Goal: Task Accomplishment & Management: Use online tool/utility

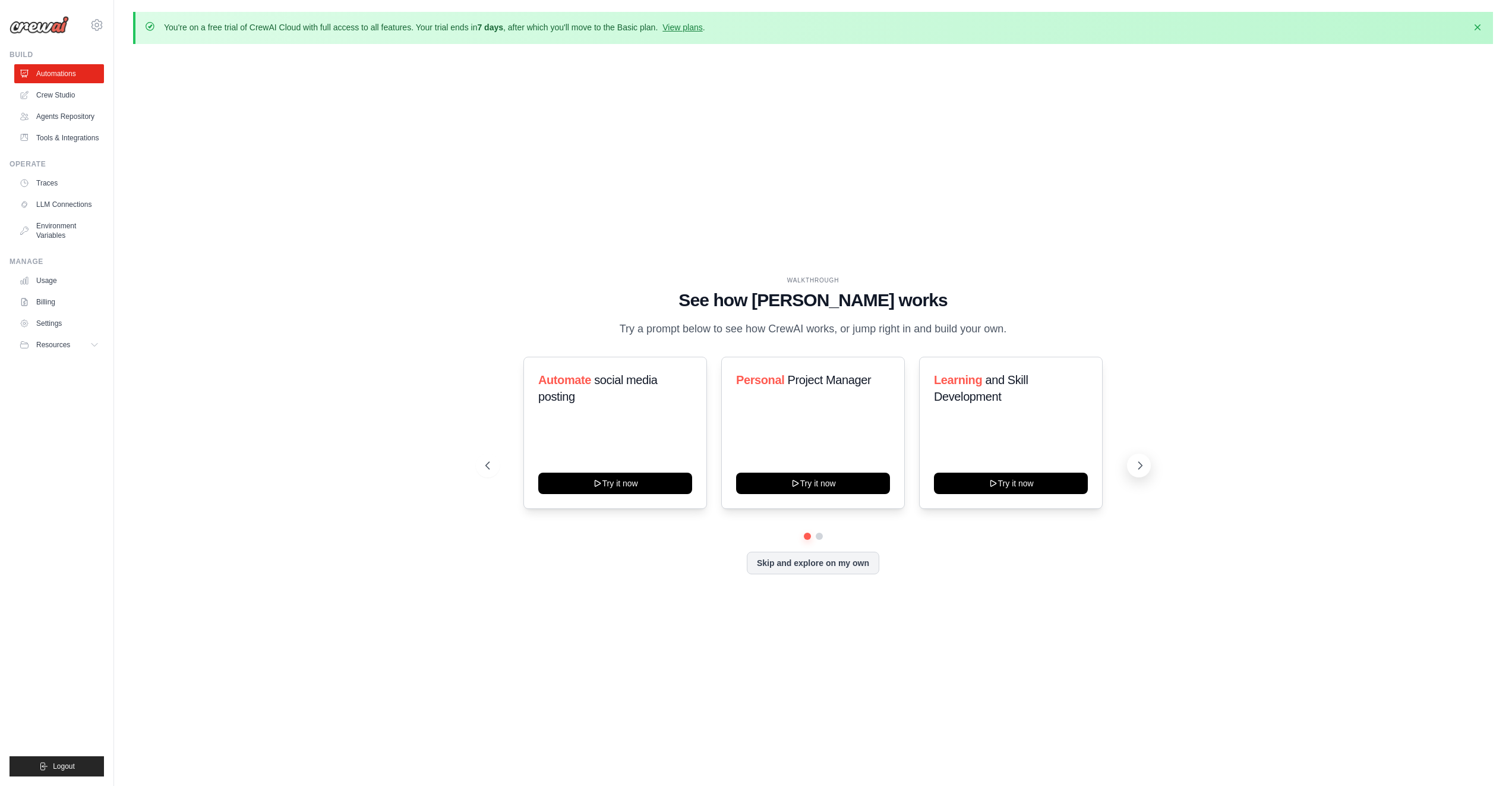
click at [1132, 460] on button at bounding box center [1138, 465] width 24 height 24
click at [481, 462] on icon at bounding box center [486, 466] width 12 height 12
click at [990, 485] on icon at bounding box center [993, 482] width 9 height 9
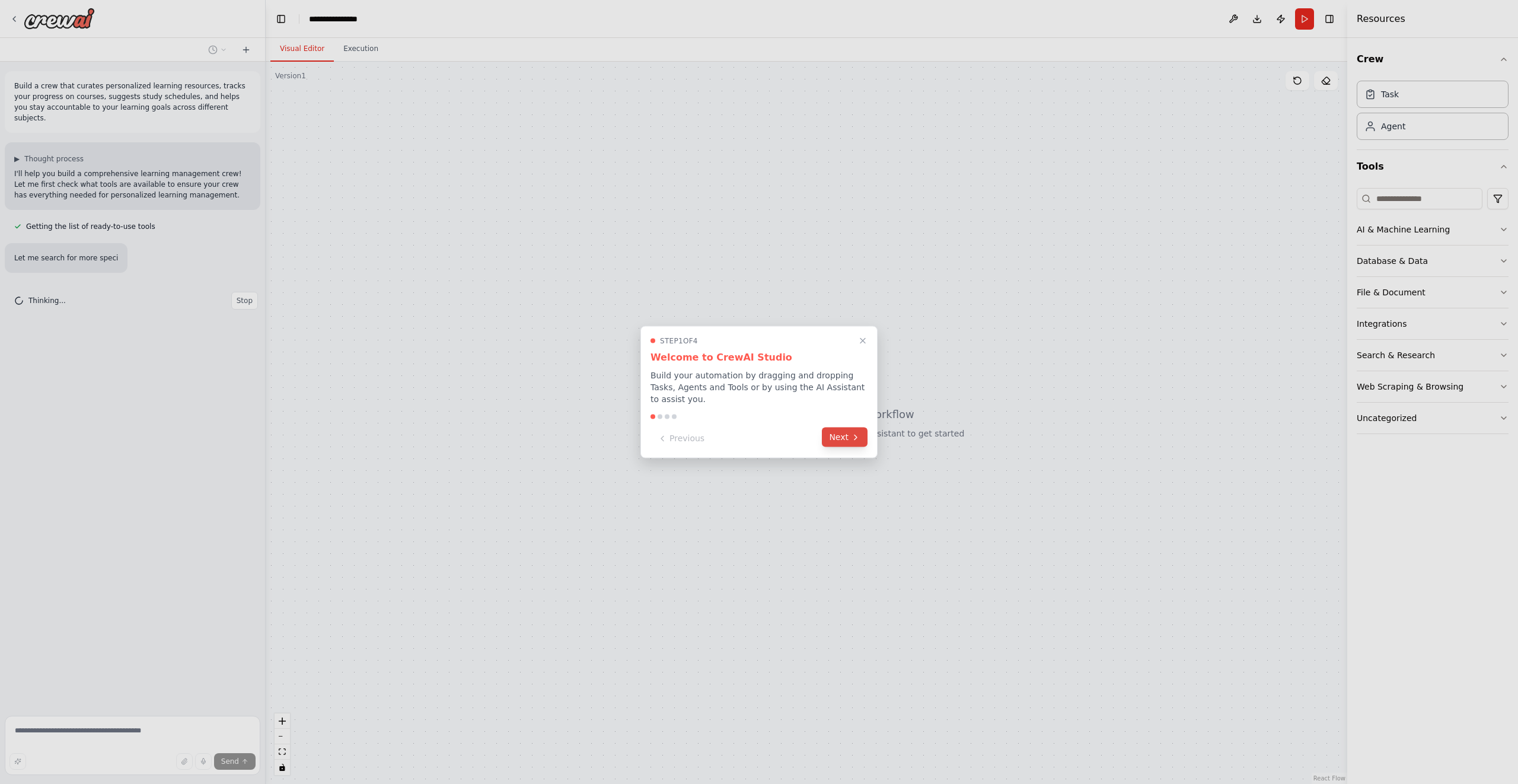
click at [836, 443] on button "Next" at bounding box center [845, 437] width 46 height 20
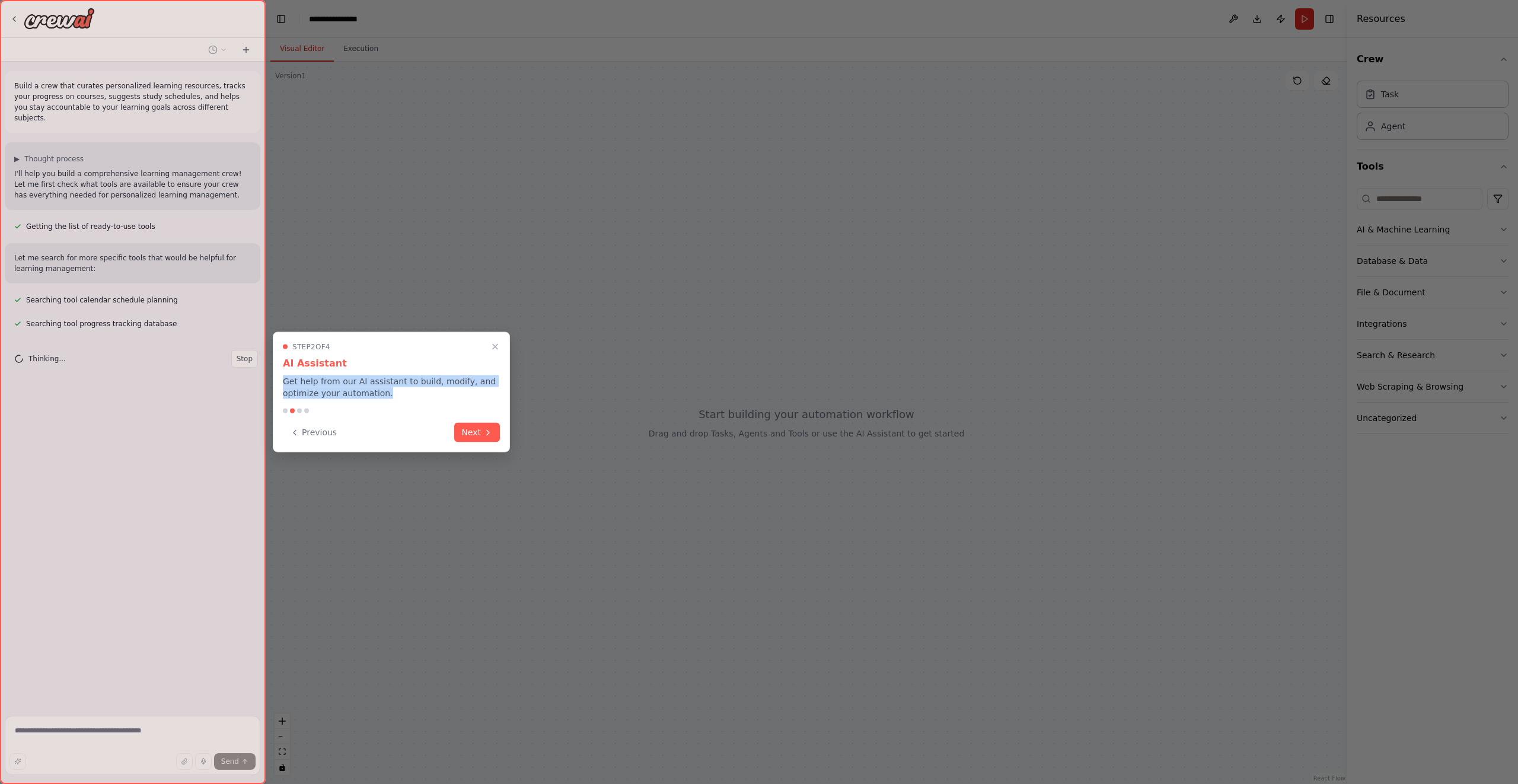
drag, startPoint x: 278, startPoint y: 376, endPoint x: 424, endPoint y: 401, distance: 148.1
click at [424, 401] on div "Step 2 of 4 AI Assistant Get help from our AI assistant to build, modify, and o…" at bounding box center [392, 392] width 237 height 121
click at [424, 401] on div "Step 2 of 4 AI Assistant Get help from our AI assistant to build, modify, and o…" at bounding box center [392, 392] width 237 height 121
click at [489, 430] on icon at bounding box center [488, 431] width 3 height 5
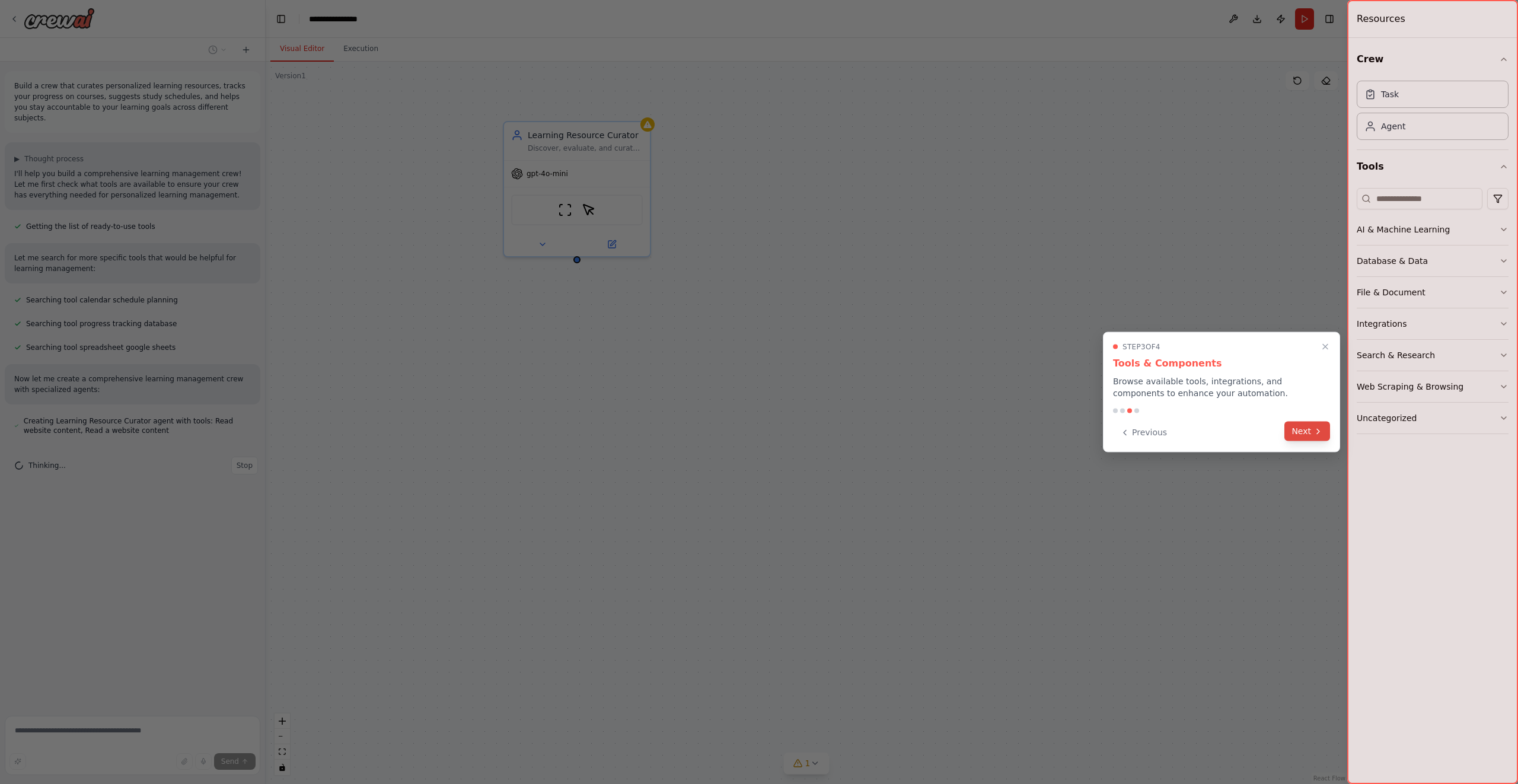
click at [1313, 427] on button "Next" at bounding box center [1308, 431] width 46 height 20
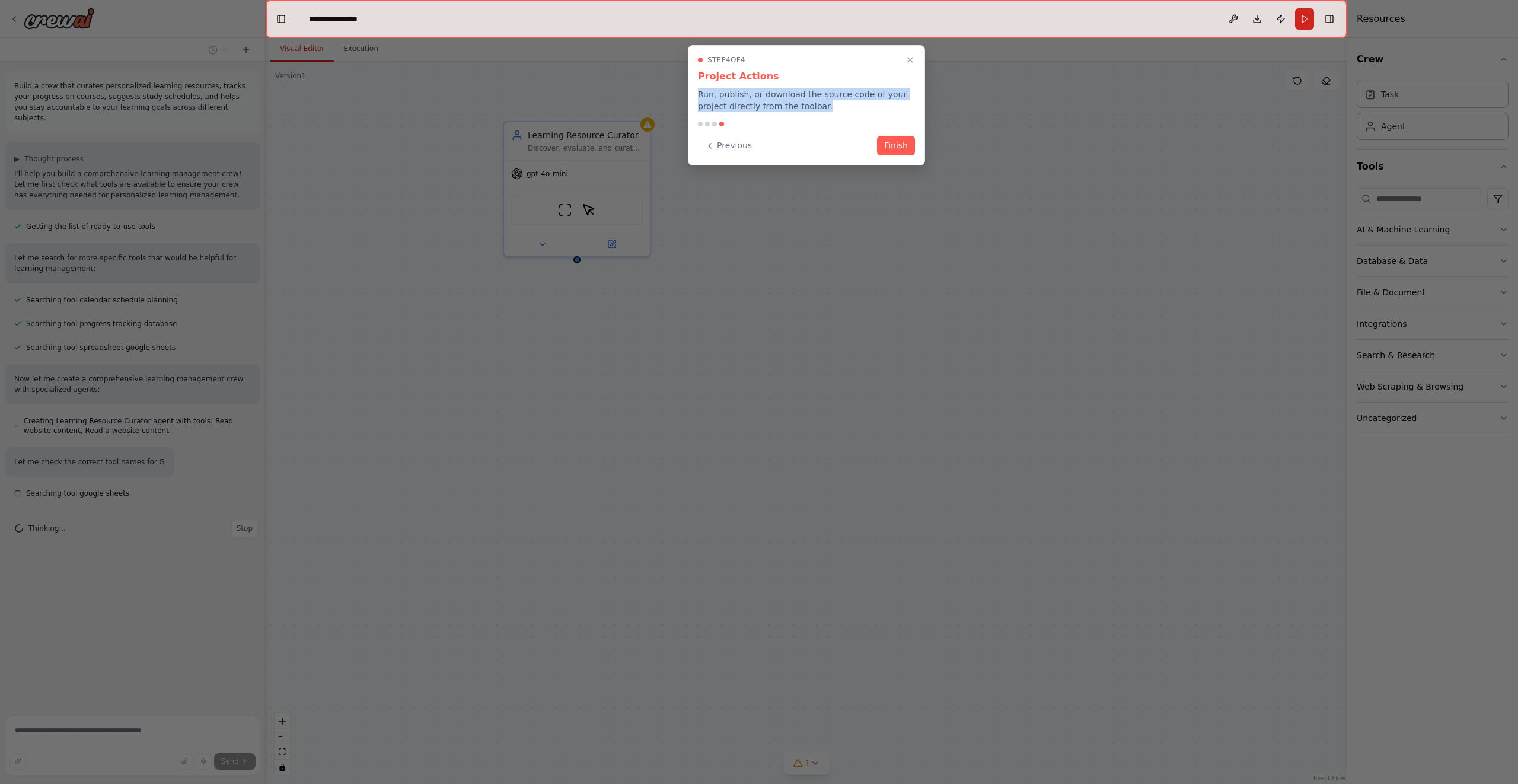
drag, startPoint x: 693, startPoint y: 91, endPoint x: 844, endPoint y: 114, distance: 152.7
click at [844, 114] on div "Step 4 of 4 Project Actions Run, publish, or download the source code of your p…" at bounding box center [807, 105] width 237 height 121
click at [841, 110] on p "Run, publish, or download the source code of your project directly from the too…" at bounding box center [807, 100] width 217 height 24
click at [893, 153] on button "Finish" at bounding box center [896, 144] width 38 height 20
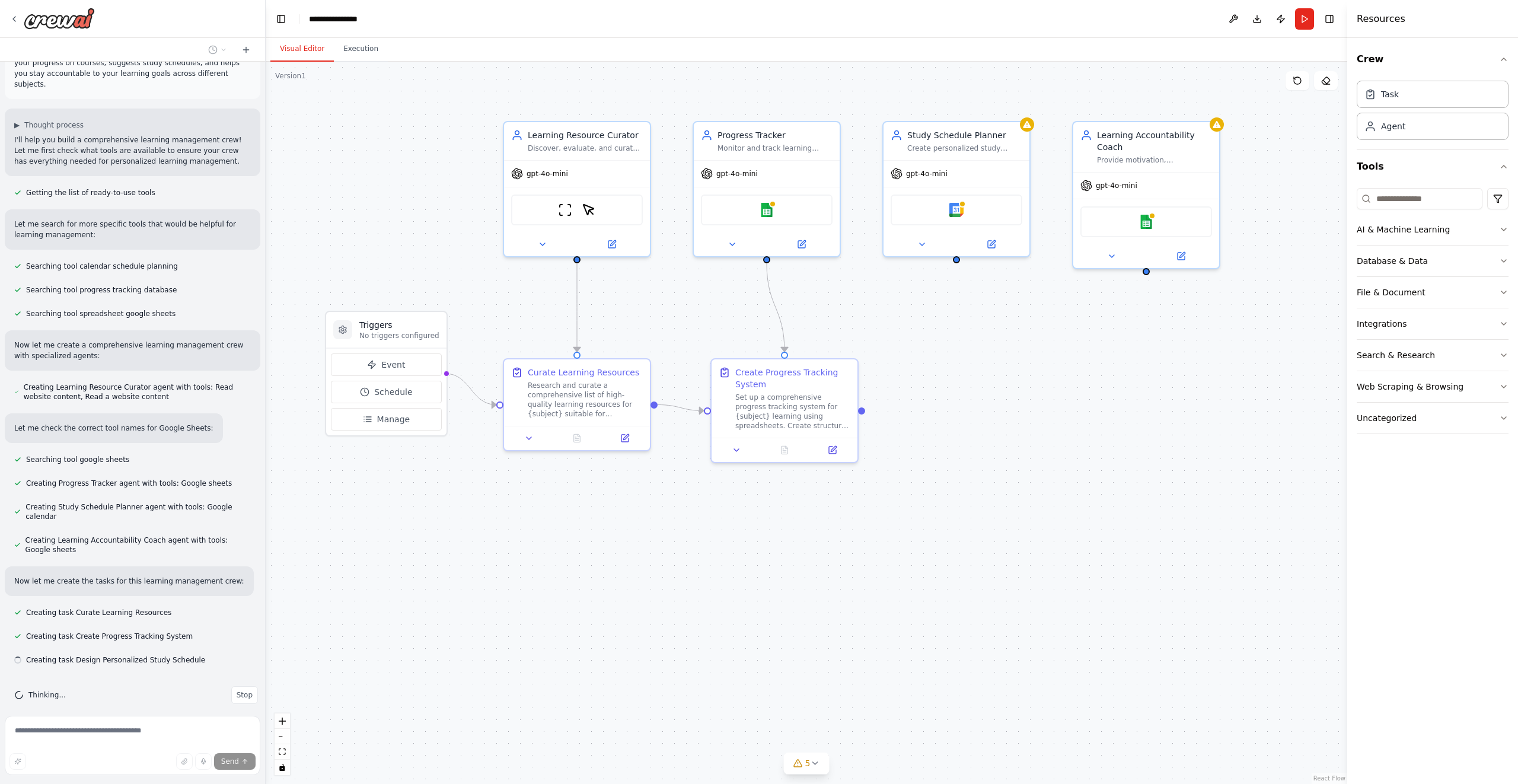
scroll to position [34, 0]
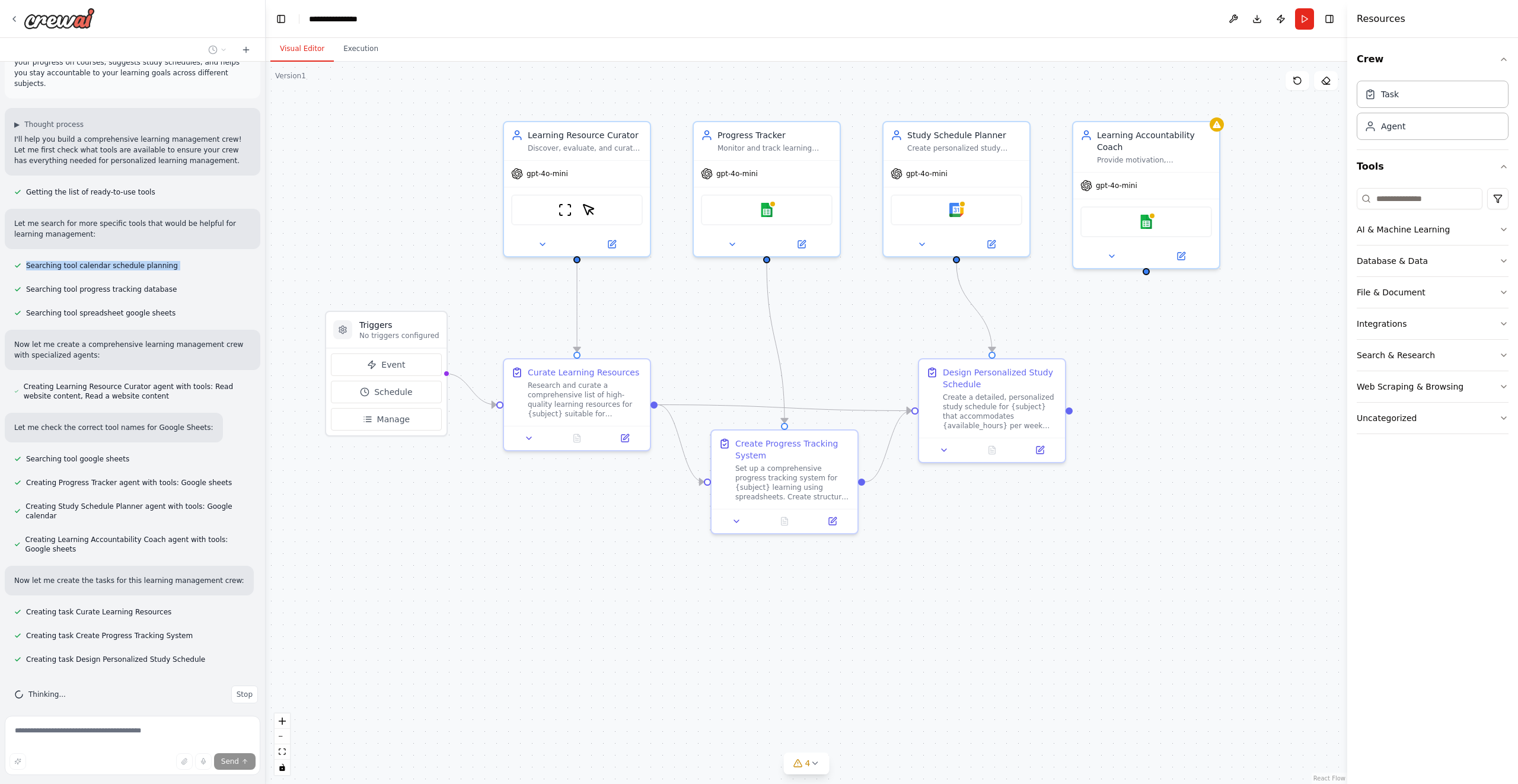
drag, startPoint x: 17, startPoint y: 255, endPoint x: 173, endPoint y: 270, distance: 156.7
click at [173, 270] on div "Build a crew that curates personalized learning resources, tracks your progress…" at bounding box center [132, 386] width 265 height 649
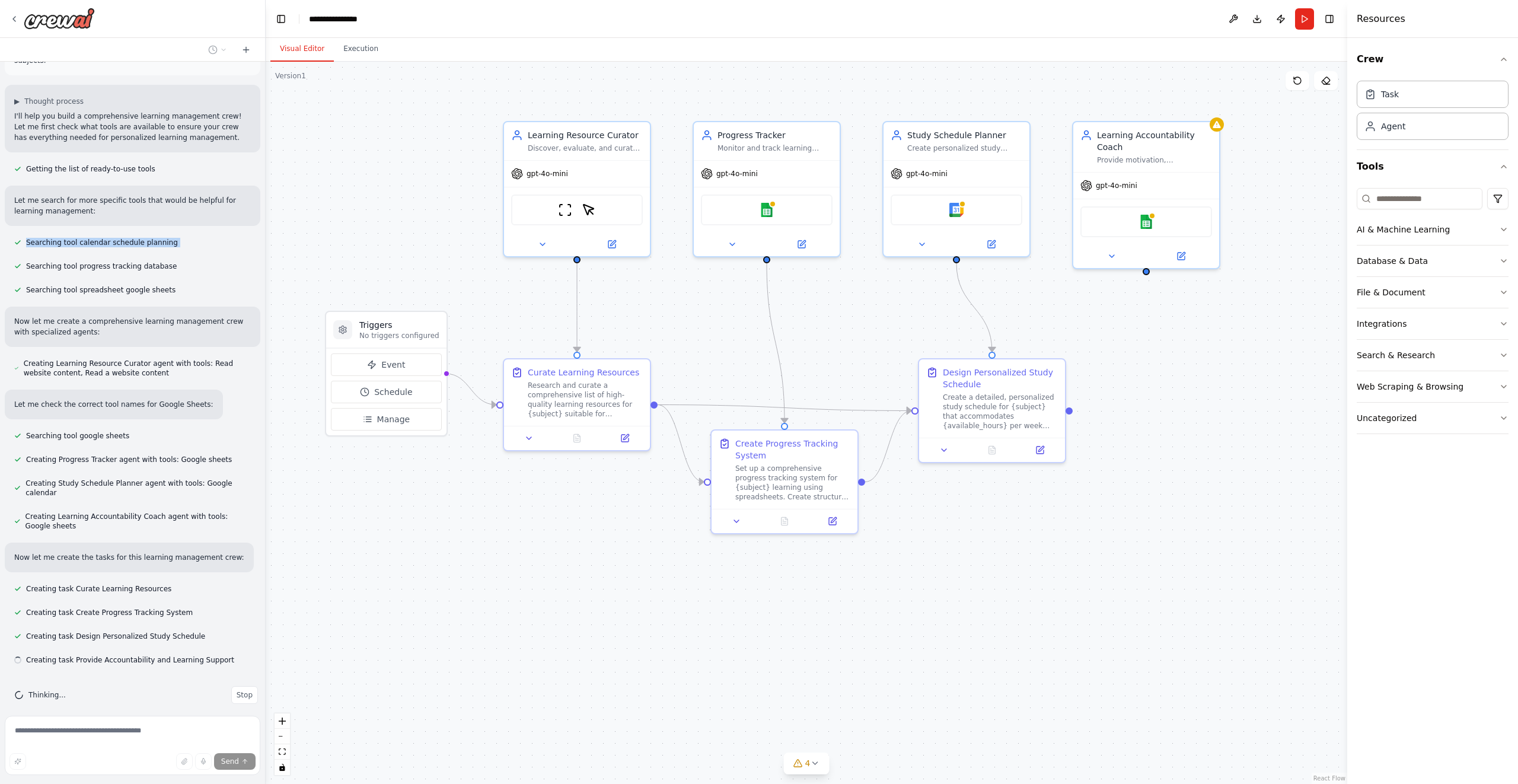
scroll to position [58, 0]
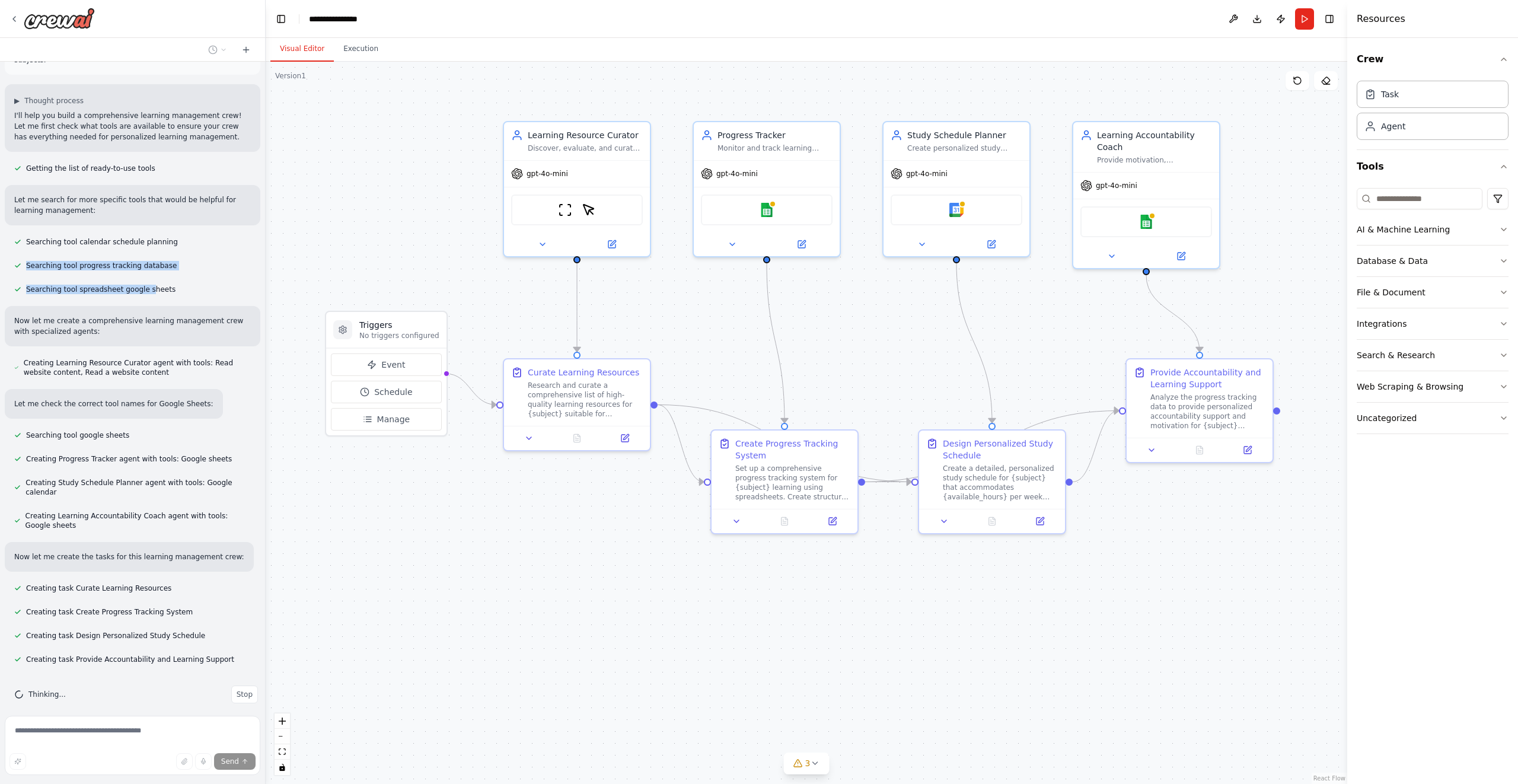
drag, startPoint x: 20, startPoint y: 258, endPoint x: 150, endPoint y: 274, distance: 131.0
click at [150, 274] on div "Build a crew that curates personalized learning resources, tracks your progress…" at bounding box center [132, 386] width 265 height 649
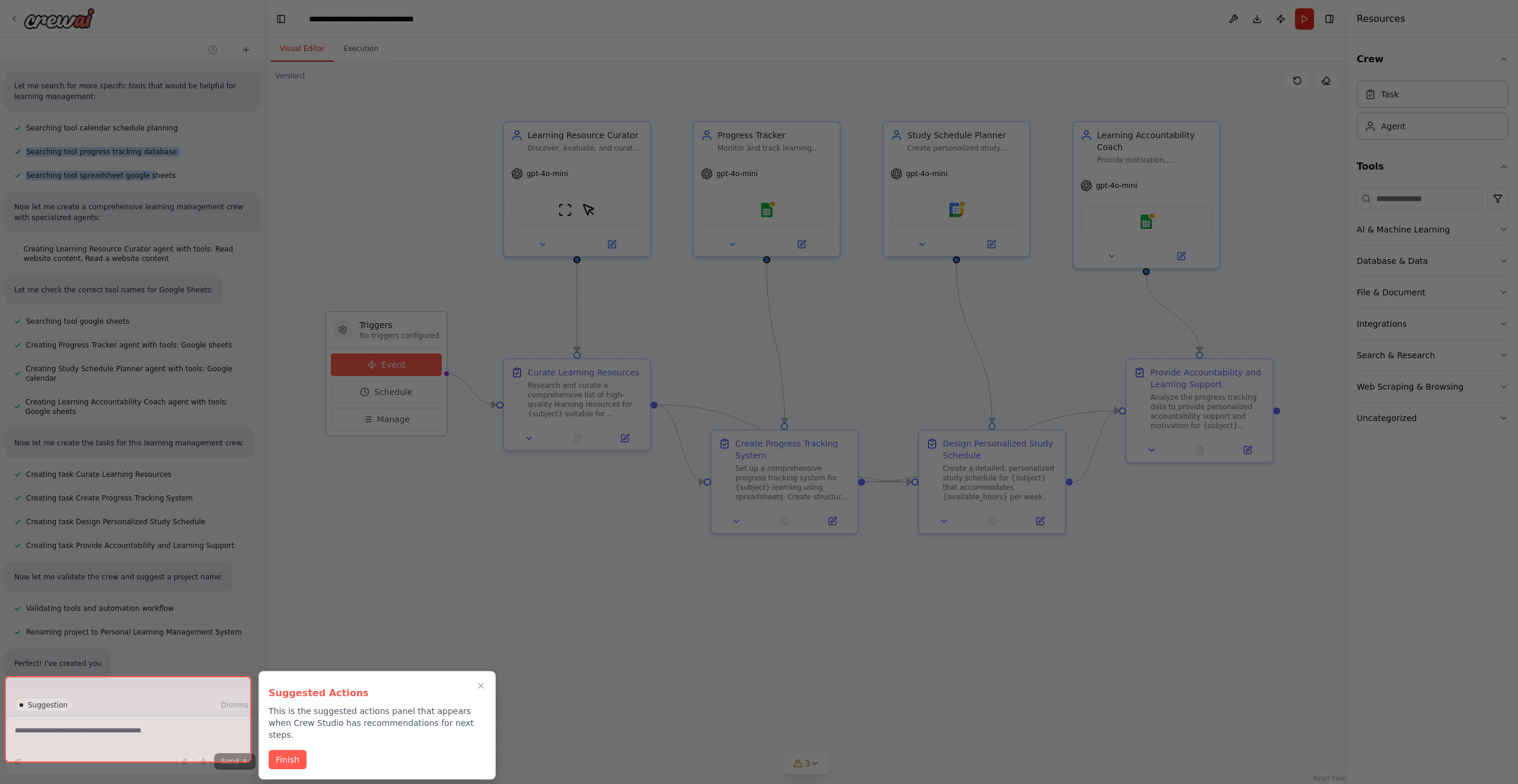
scroll to position [173, 0]
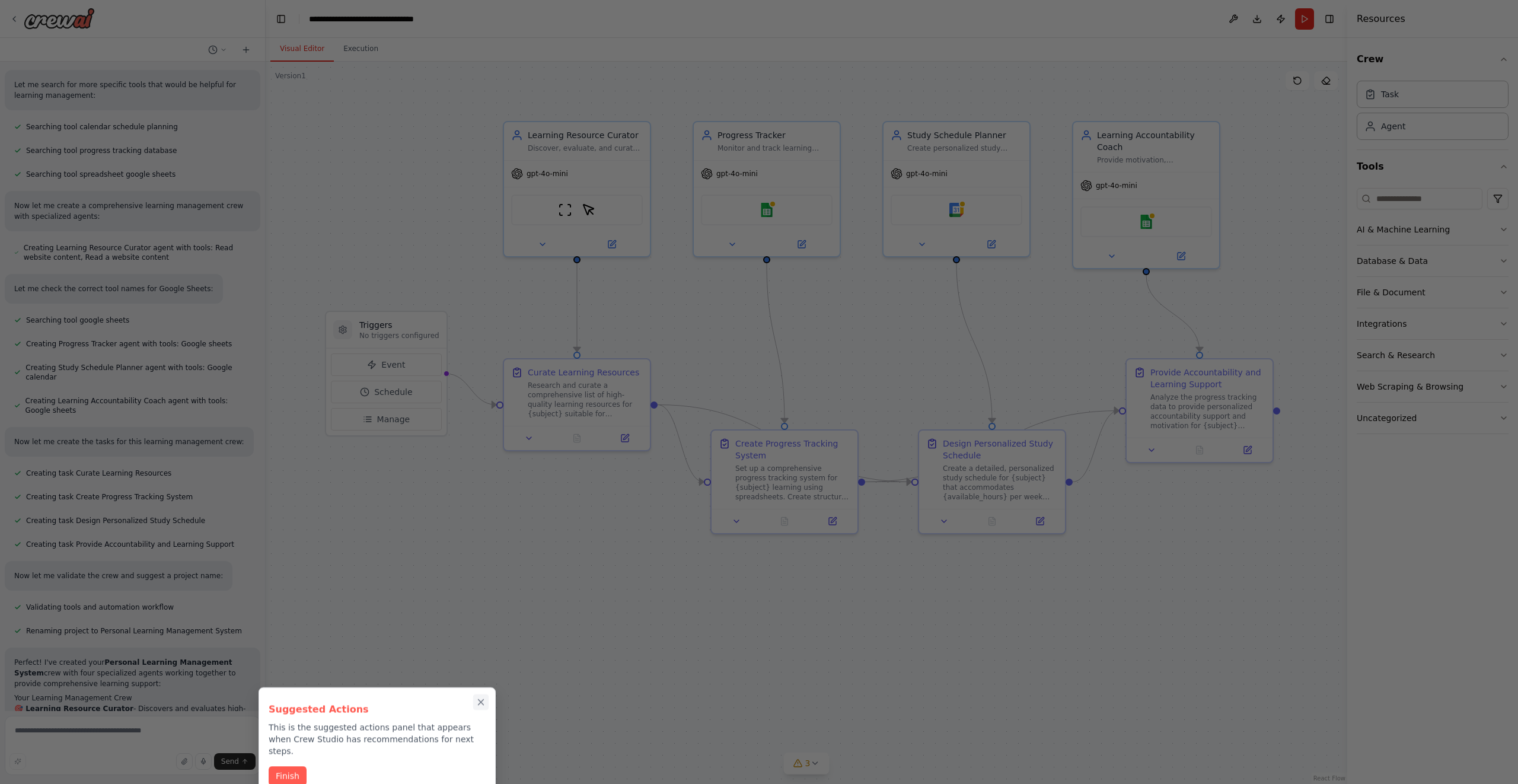
click at [484, 703] on icon "Close walkthrough" at bounding box center [481, 702] width 11 height 11
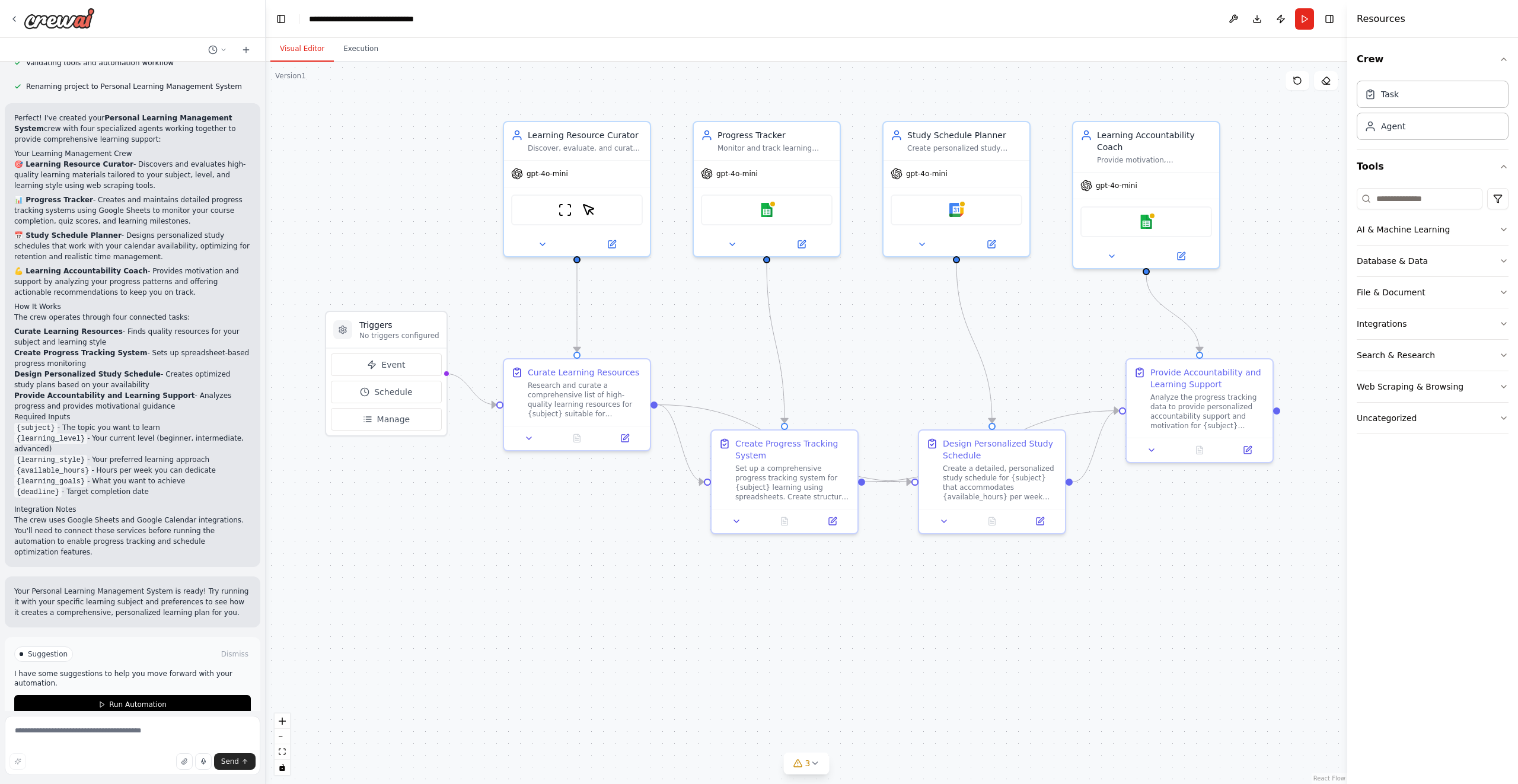
scroll to position [728, 0]
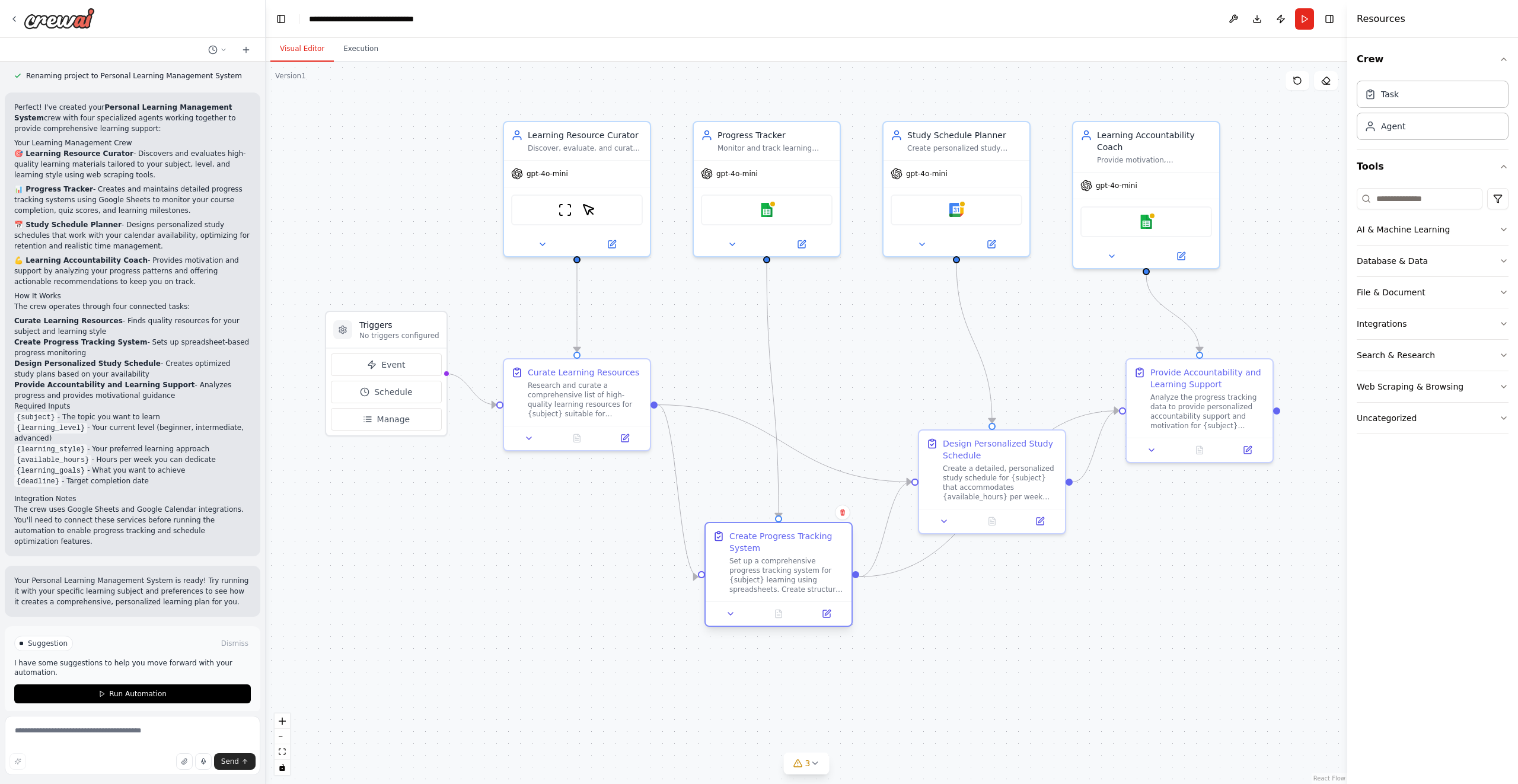
drag, startPoint x: 819, startPoint y: 450, endPoint x: 814, endPoint y: 543, distance: 93.1
click at [814, 543] on div "Create Progress Tracking System" at bounding box center [787, 541] width 115 height 24
drag, startPoint x: 1030, startPoint y: 470, endPoint x: 1009, endPoint y: 367, distance: 105.1
click at [1009, 367] on div "Create a detailed, personalized study schedule for {subject} that accommodates …" at bounding box center [976, 373] width 115 height 38
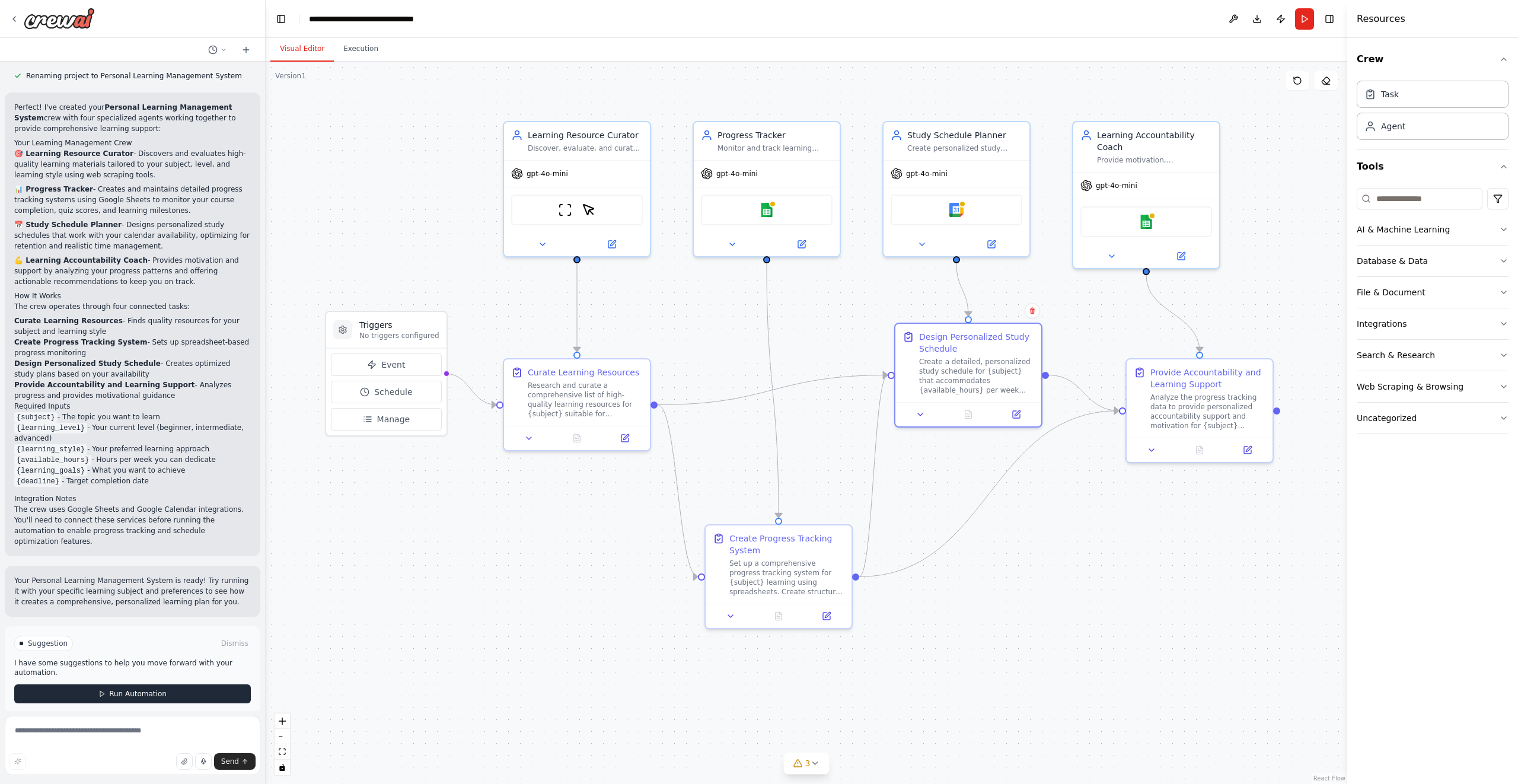
click at [154, 688] on button "Run Automation" at bounding box center [132, 694] width 237 height 19
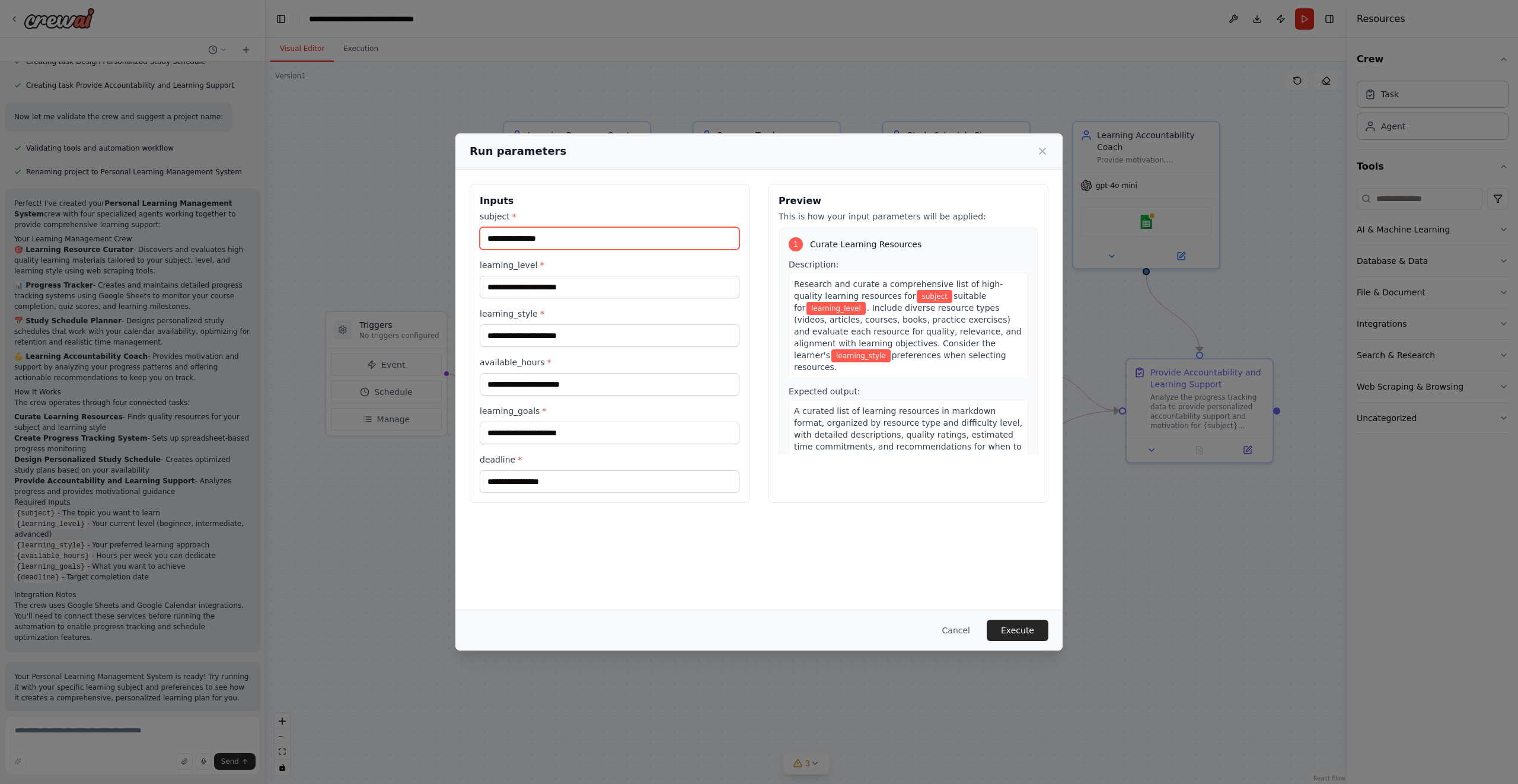
click at [517, 235] on input "subject *" at bounding box center [609, 238] width 260 height 22
type input "**********"
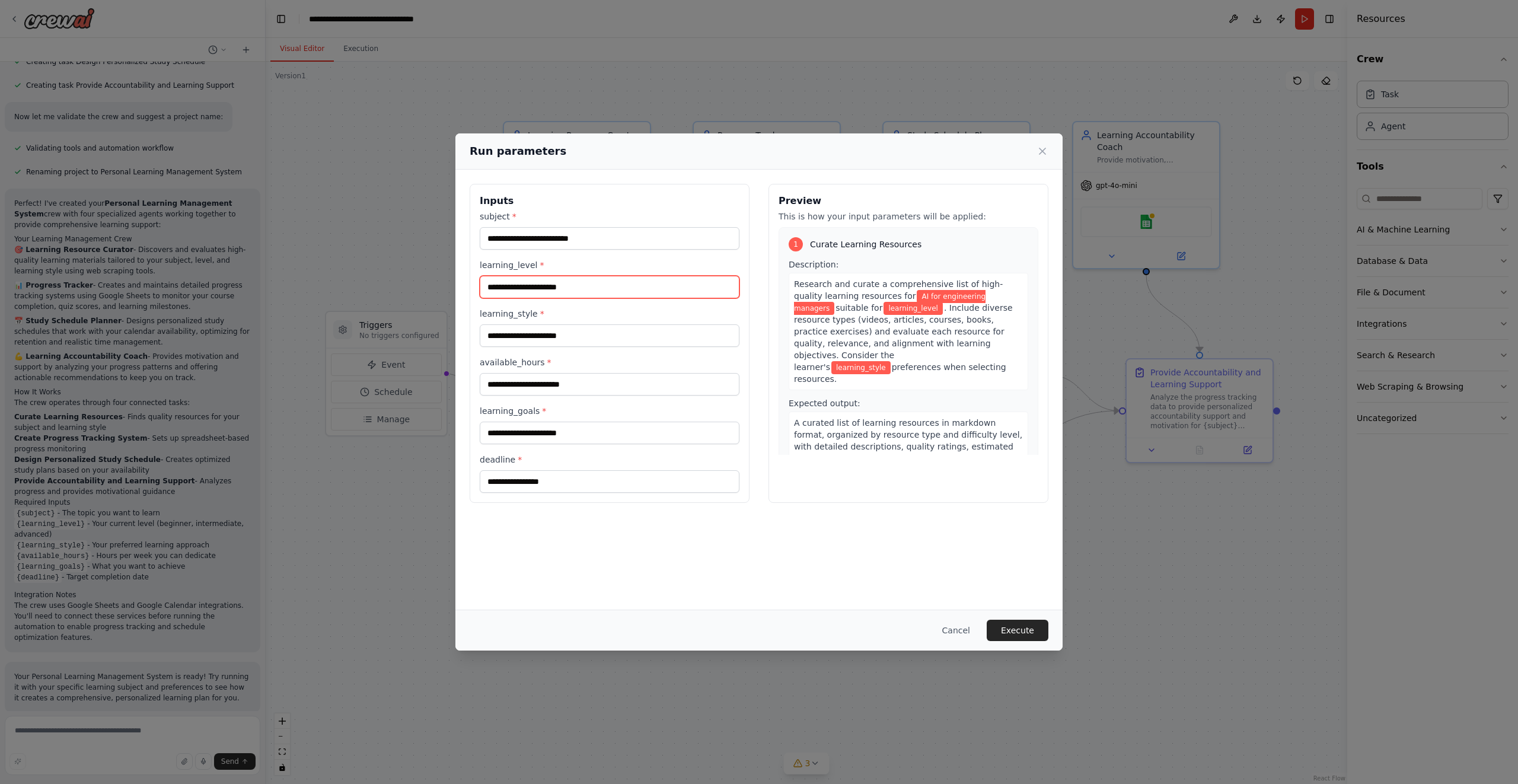
click at [523, 285] on input "learning_level *" at bounding box center [609, 287] width 260 height 22
click at [523, 284] on input "learning_level *" at bounding box center [609, 287] width 260 height 22
type input "********"
click at [519, 336] on input "learning_style *" at bounding box center [609, 335] width 260 height 22
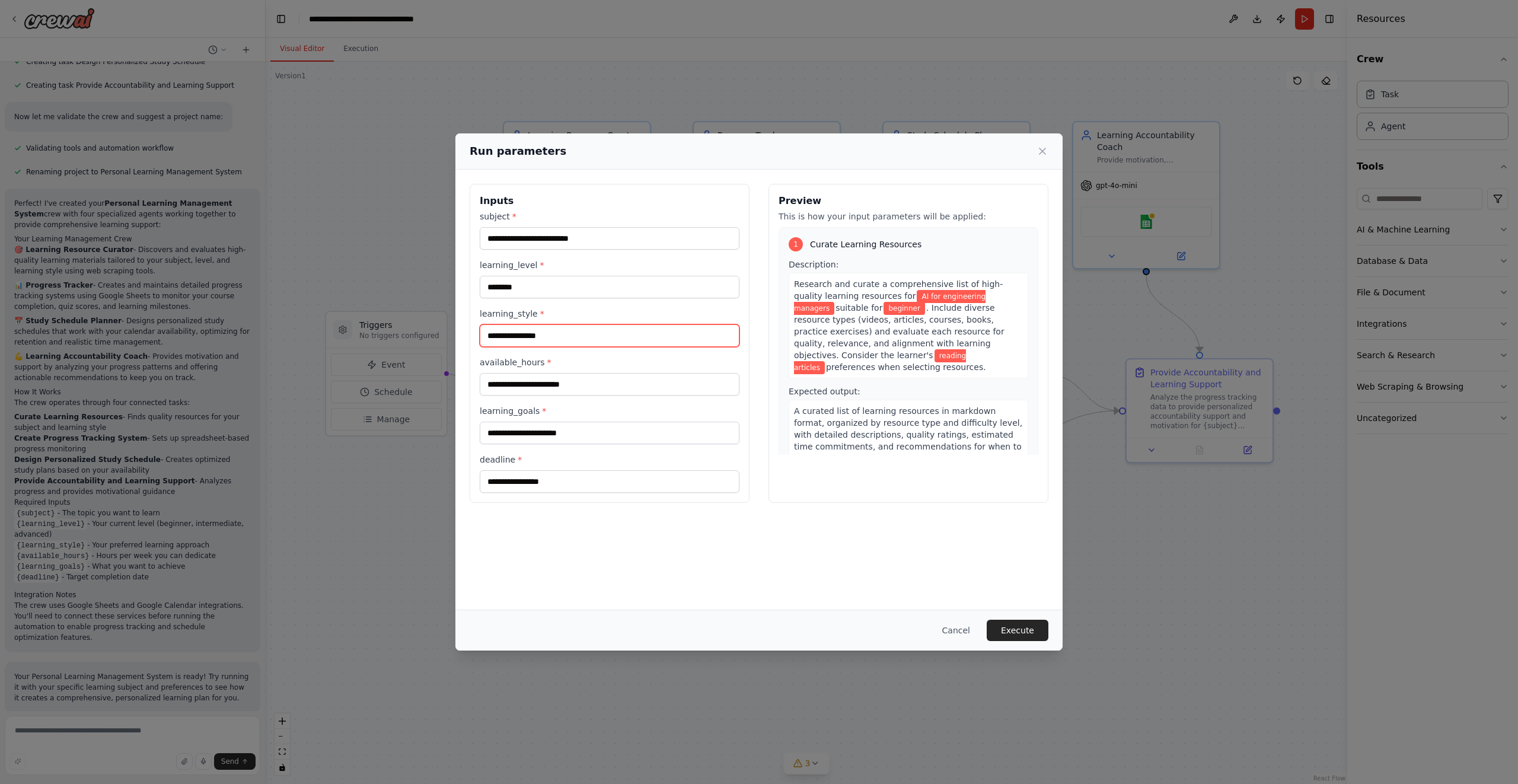
type input "**********"
click at [539, 386] on input "available_hours *" at bounding box center [609, 384] width 260 height 22
type input "*"
click at [519, 435] on input "learning_goals *" at bounding box center [609, 432] width 260 height 22
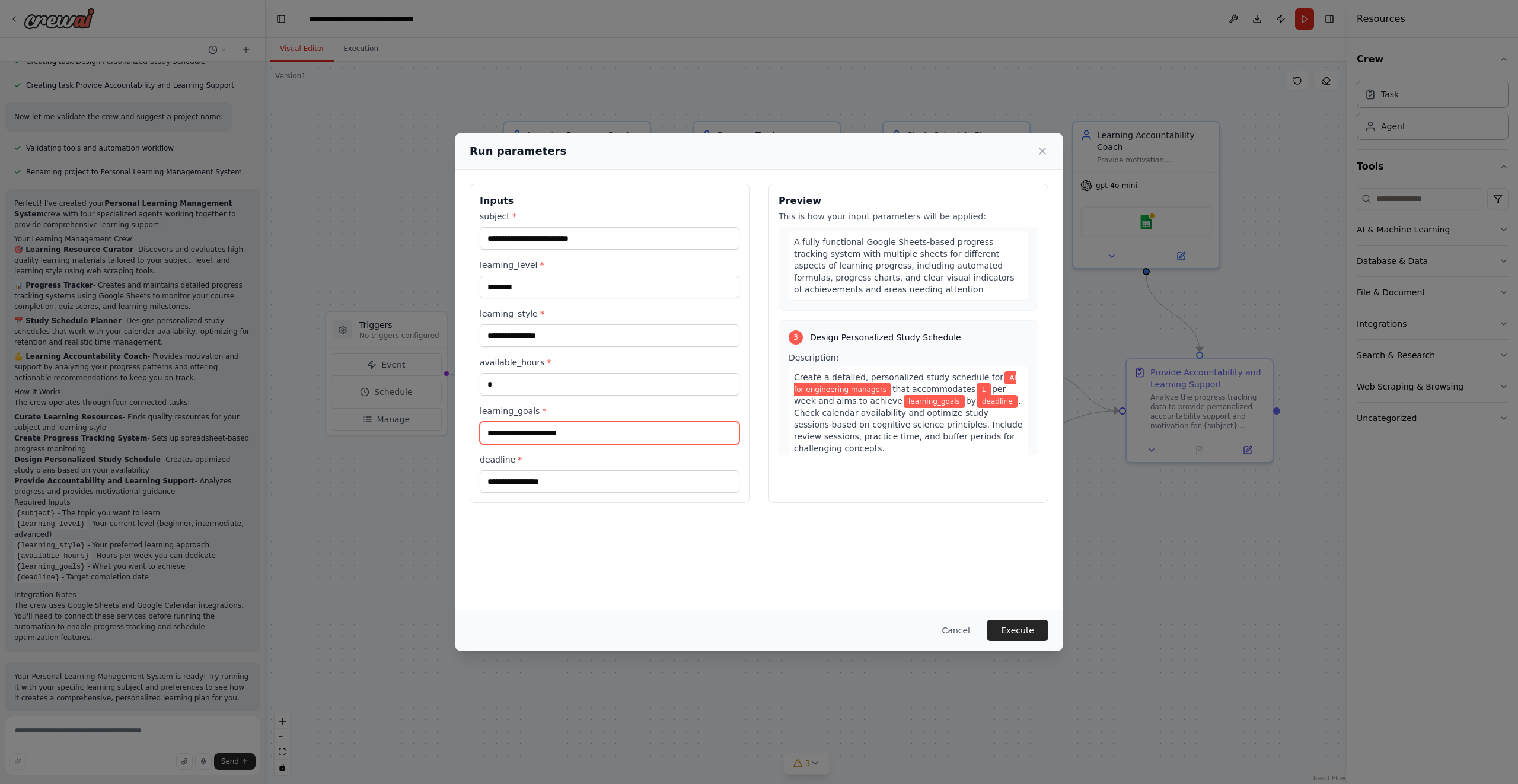
scroll to position [420, 0]
click at [556, 475] on input "deadline *" at bounding box center [609, 481] width 260 height 22
type input "********"
click at [504, 439] on input "learning_goals *" at bounding box center [609, 432] width 260 height 22
type input "*"
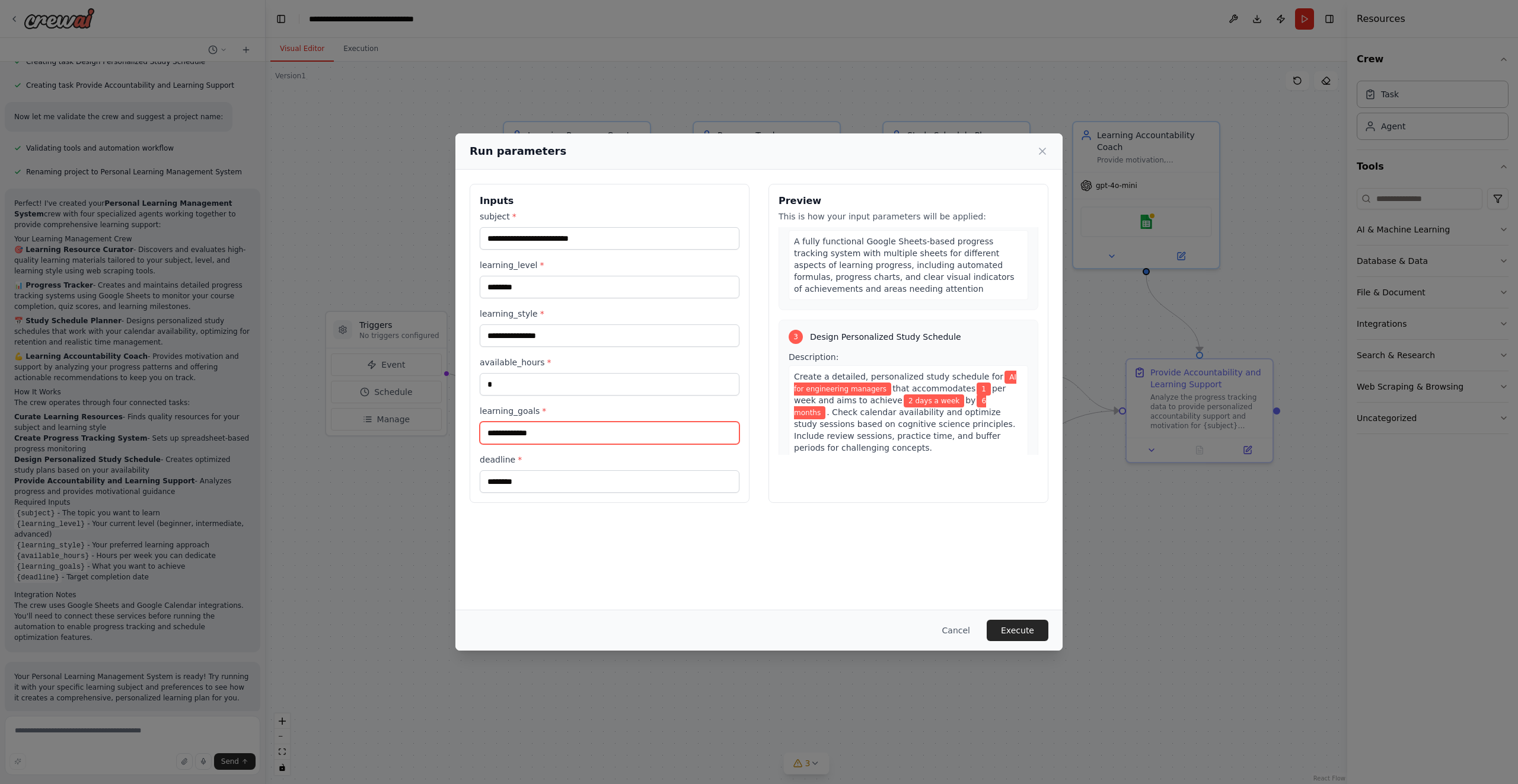
type input "**********"
click at [510, 379] on input "*" at bounding box center [609, 384] width 260 height 22
type input "*******"
click at [548, 430] on input "**********" at bounding box center [609, 432] width 260 height 22
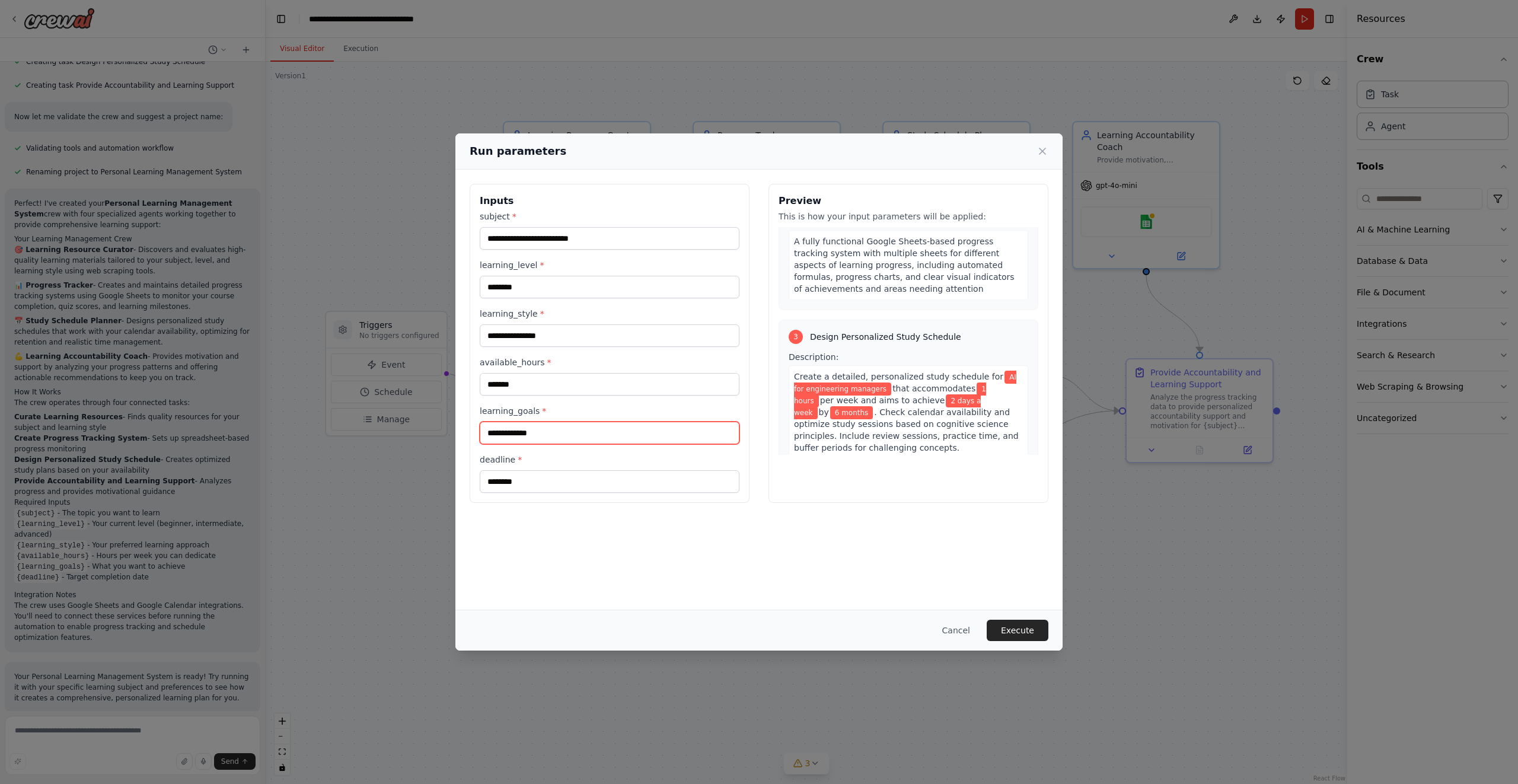
click at [548, 430] on input "**********" at bounding box center [609, 432] width 260 height 22
type input "*********"
click at [1032, 632] on button "Execute" at bounding box center [1017, 630] width 61 height 22
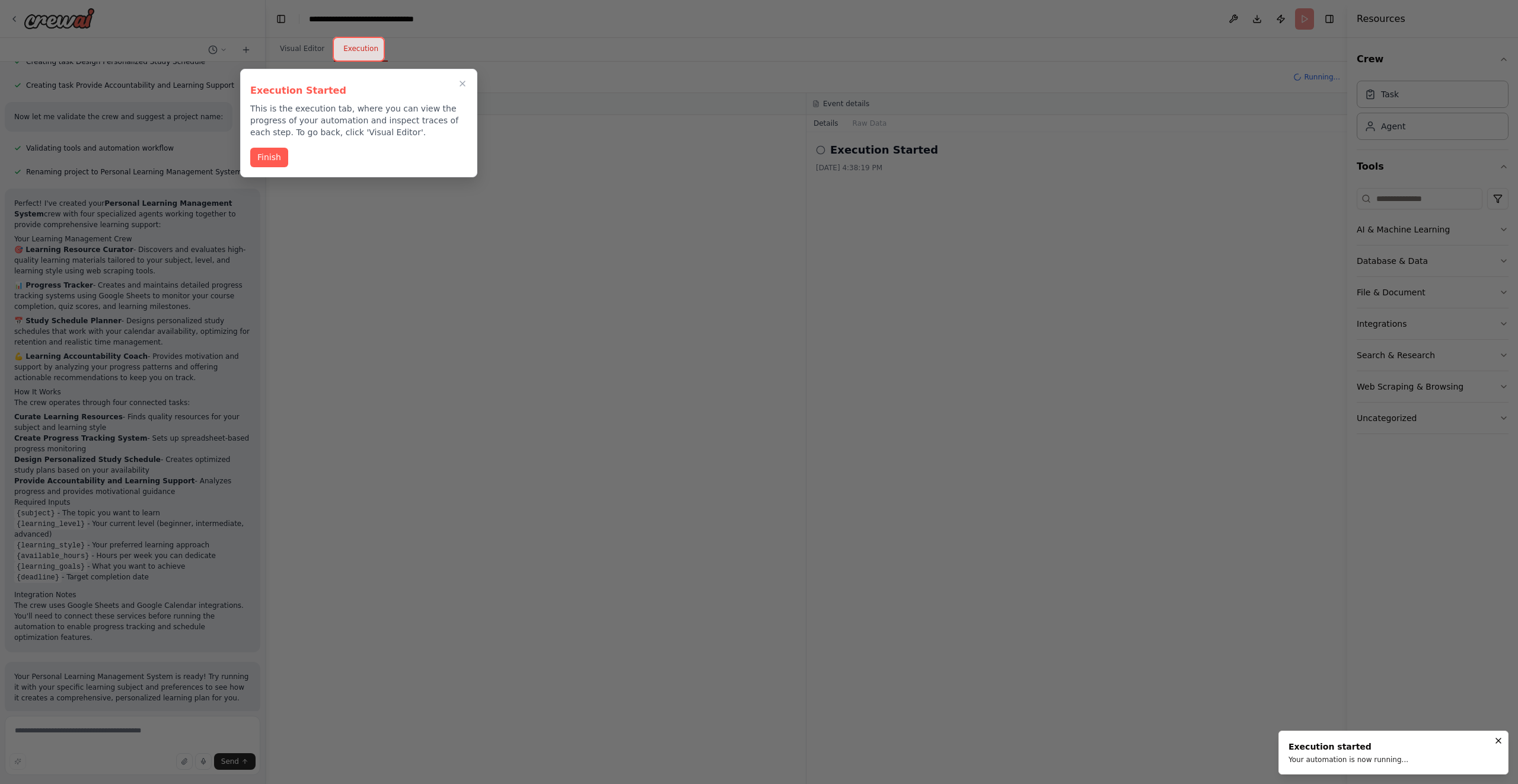
click at [238, 165] on div at bounding box center [759, 392] width 1518 height 784
click at [258, 163] on button "Finish" at bounding box center [269, 156] width 38 height 20
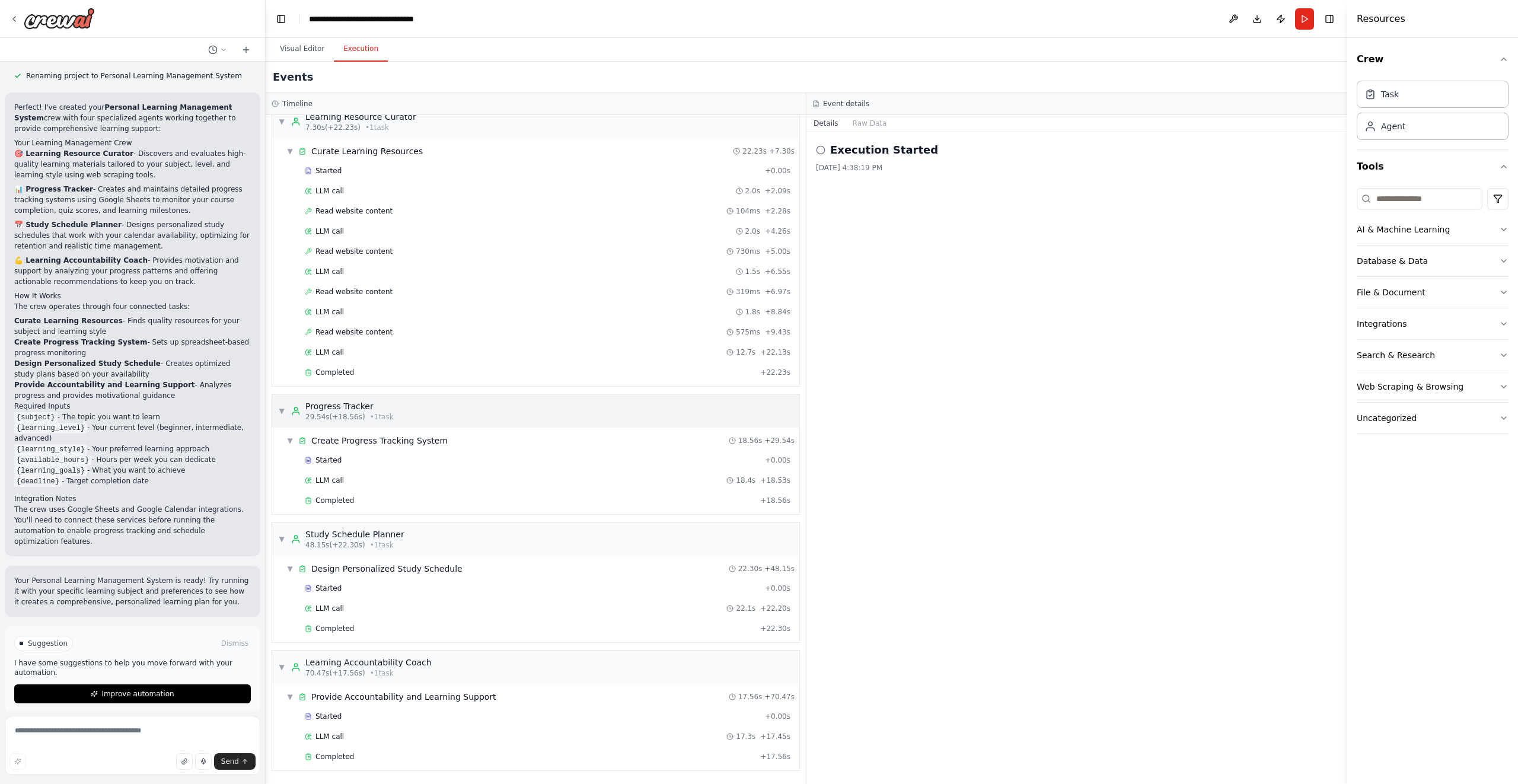
scroll to position [0, 0]
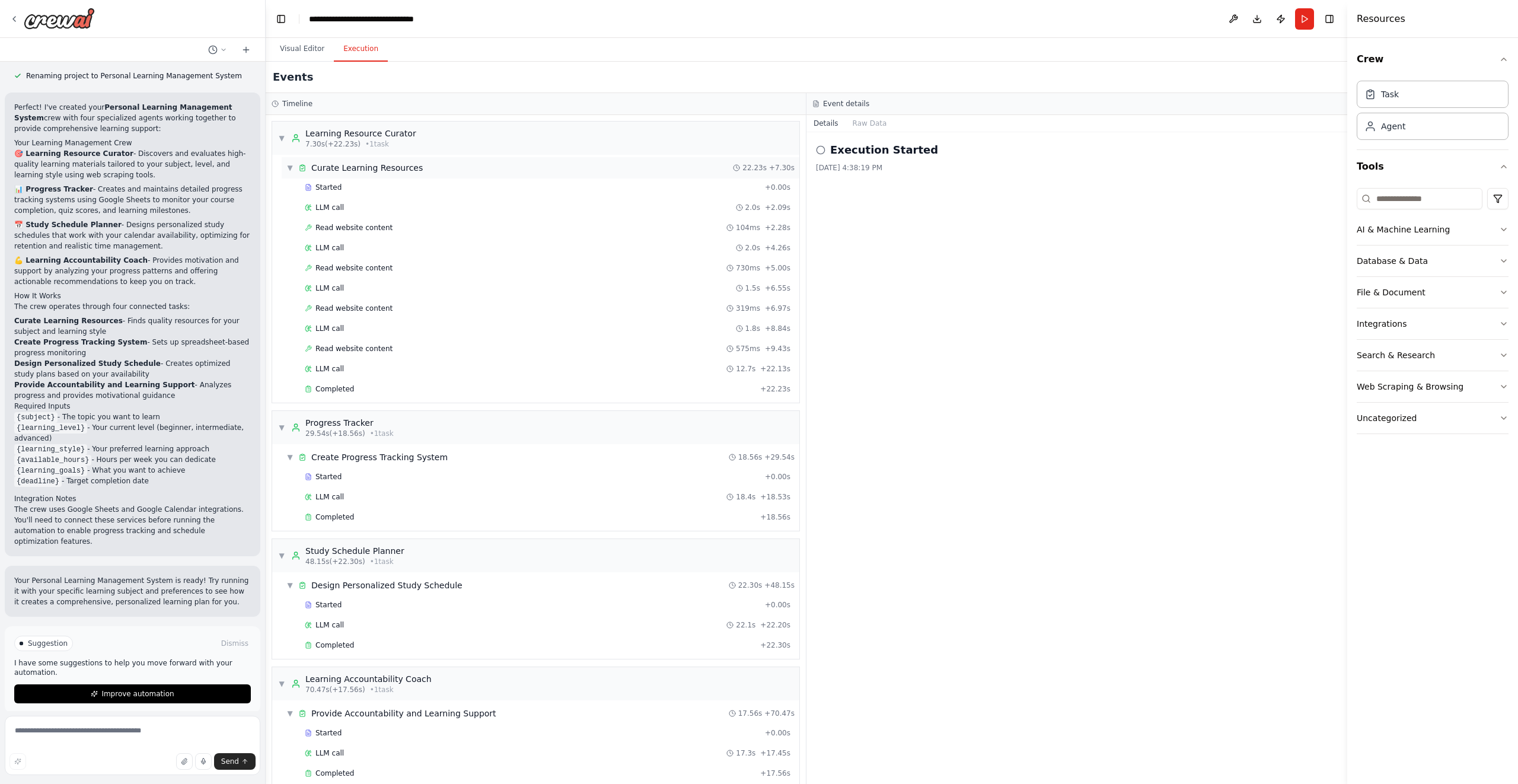
click at [399, 173] on span "Curate Learning Resources" at bounding box center [367, 168] width 111 height 12
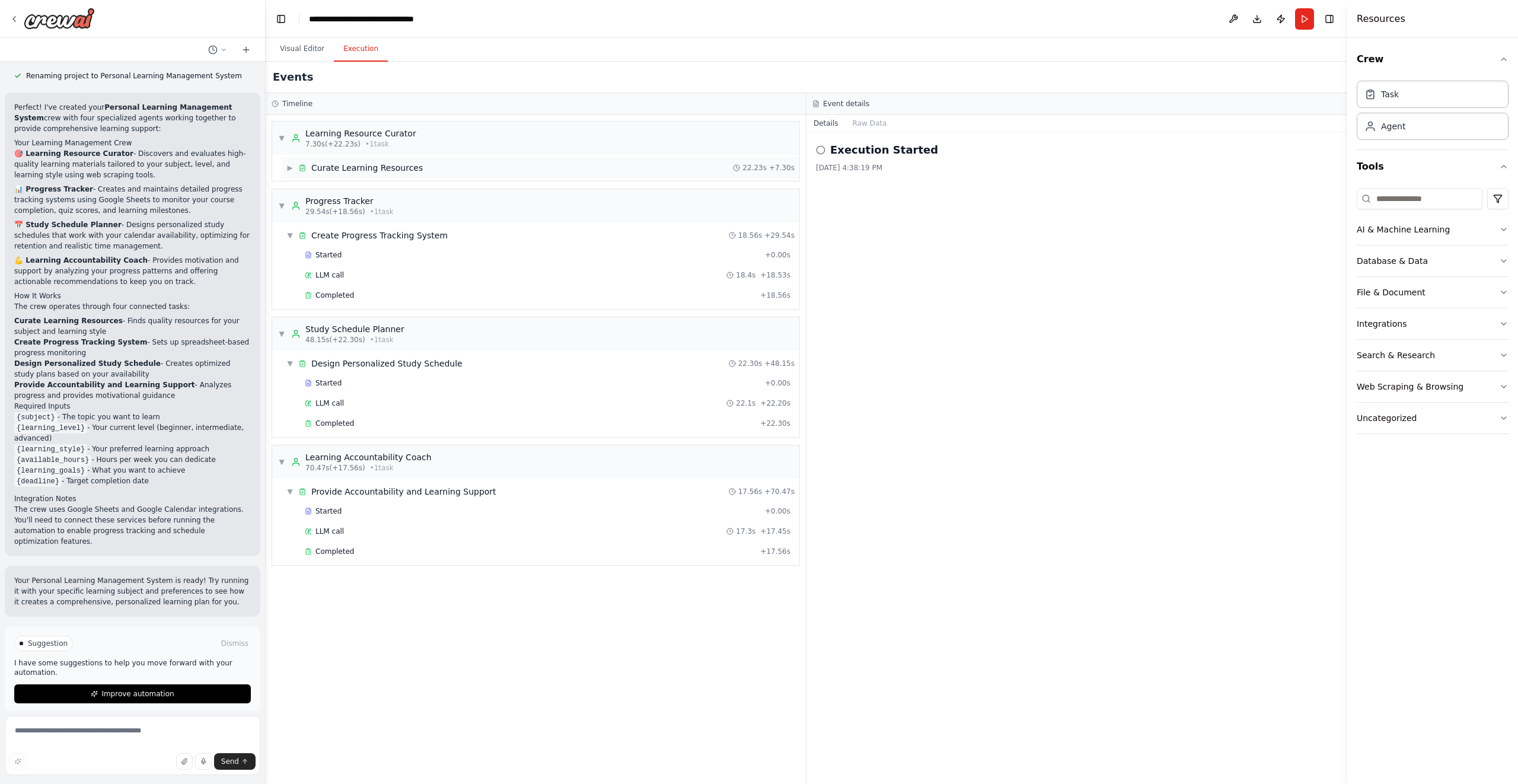
click at [399, 173] on span "Curate Learning Resources" at bounding box center [367, 168] width 111 height 12
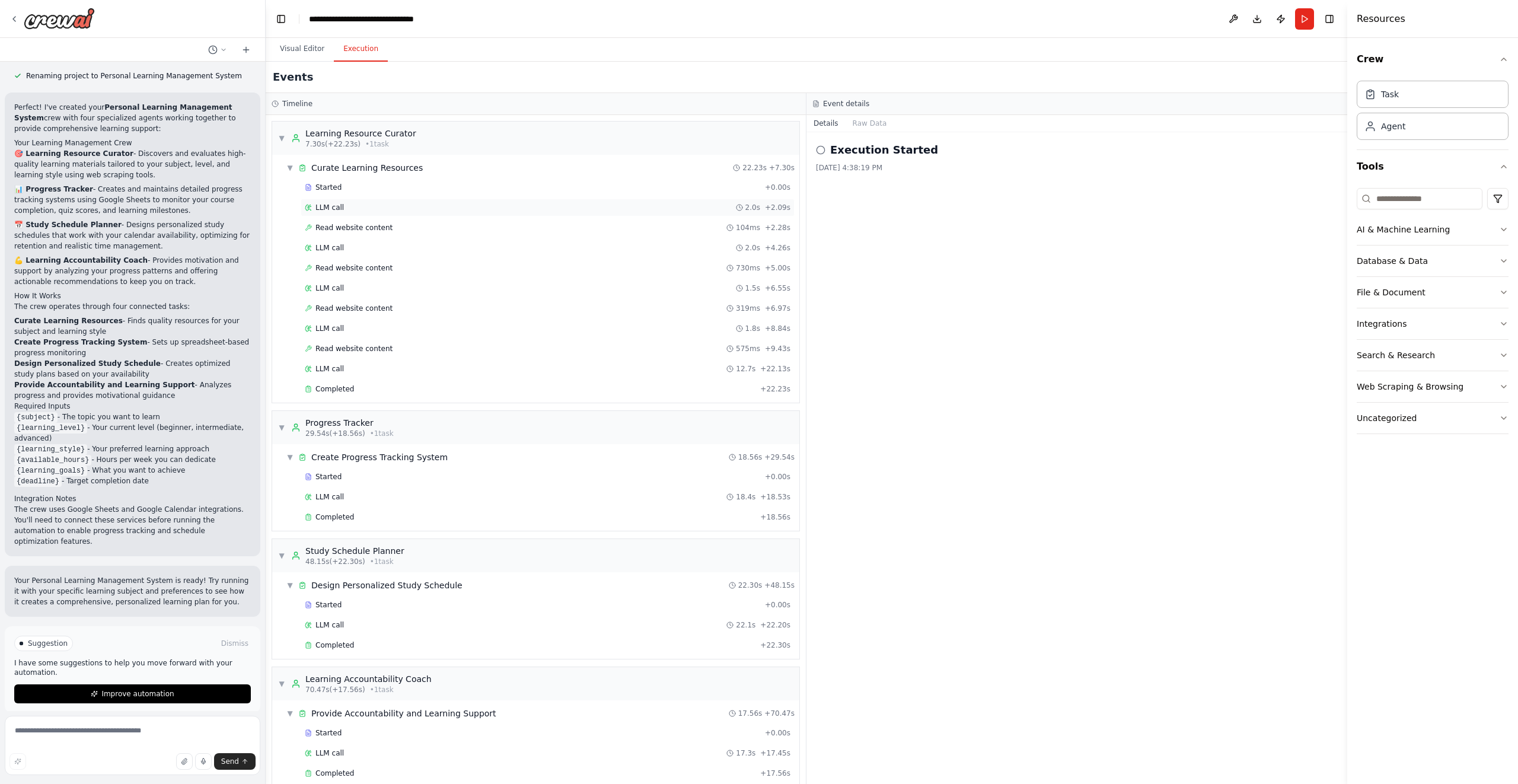
click at [386, 199] on div "LLM call 2.0s + 2.09s" at bounding box center [548, 208] width 494 height 18
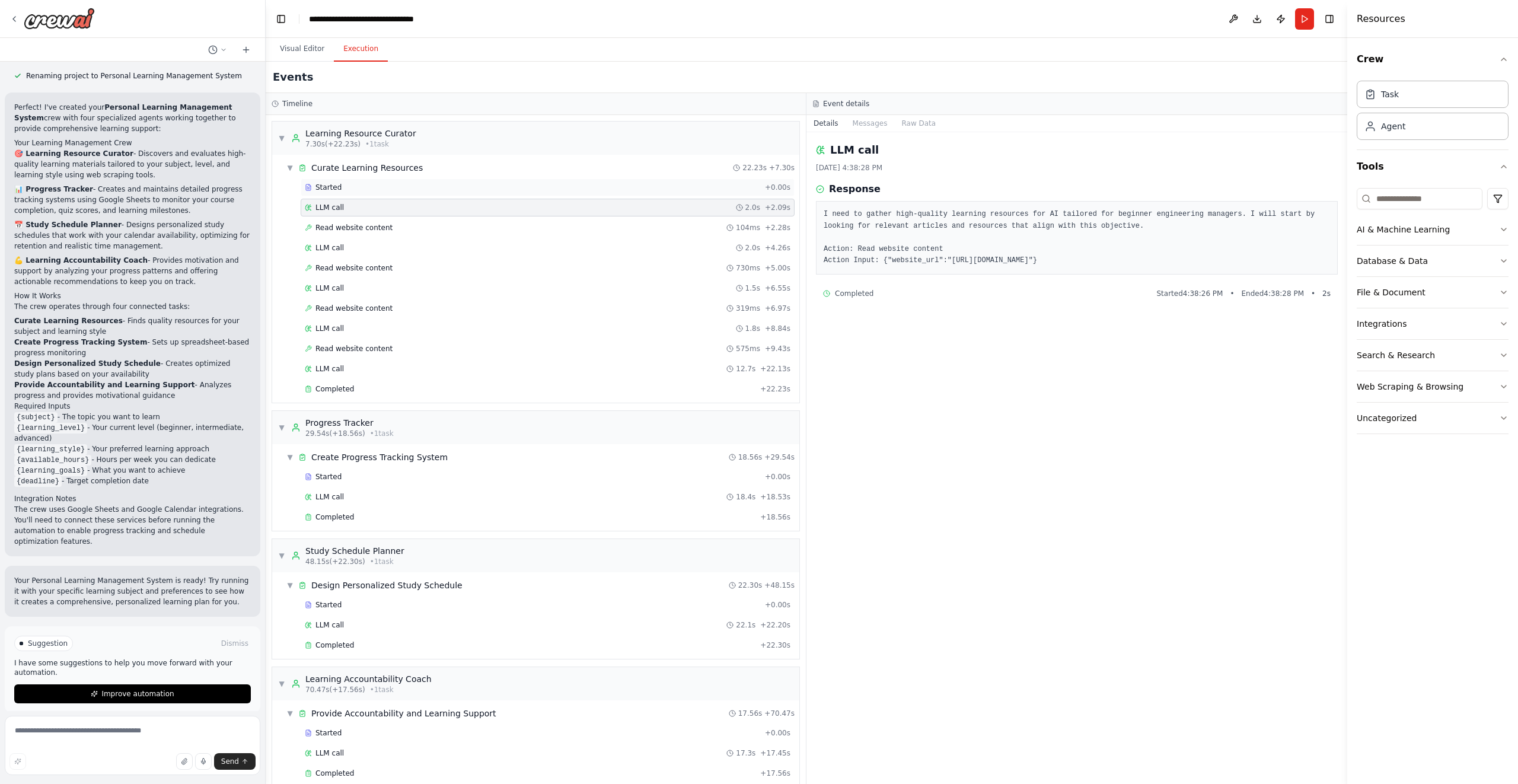
click at [381, 190] on div "Started" at bounding box center [532, 187] width 455 height 9
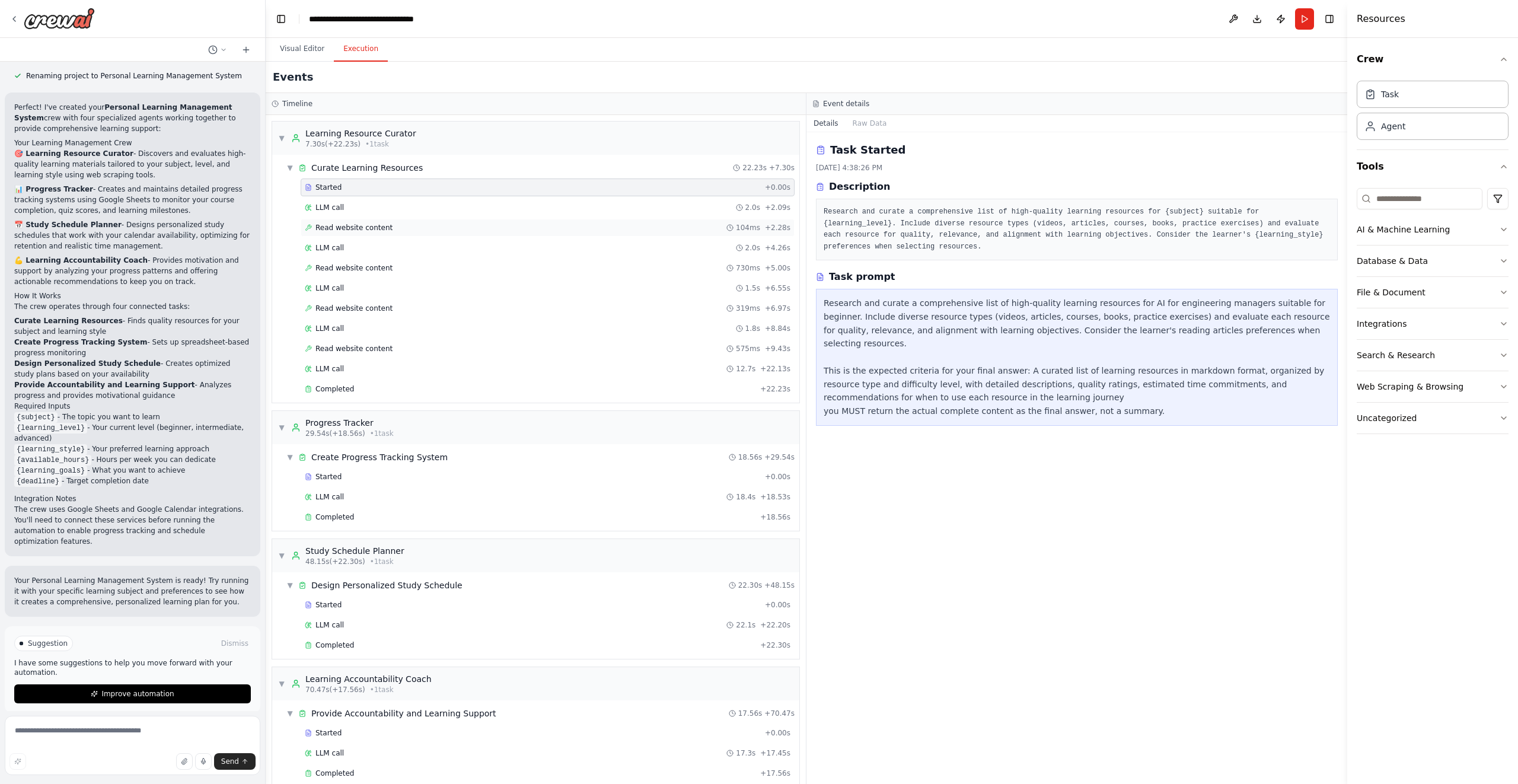
click at [353, 227] on span "Read website content" at bounding box center [354, 228] width 77 height 9
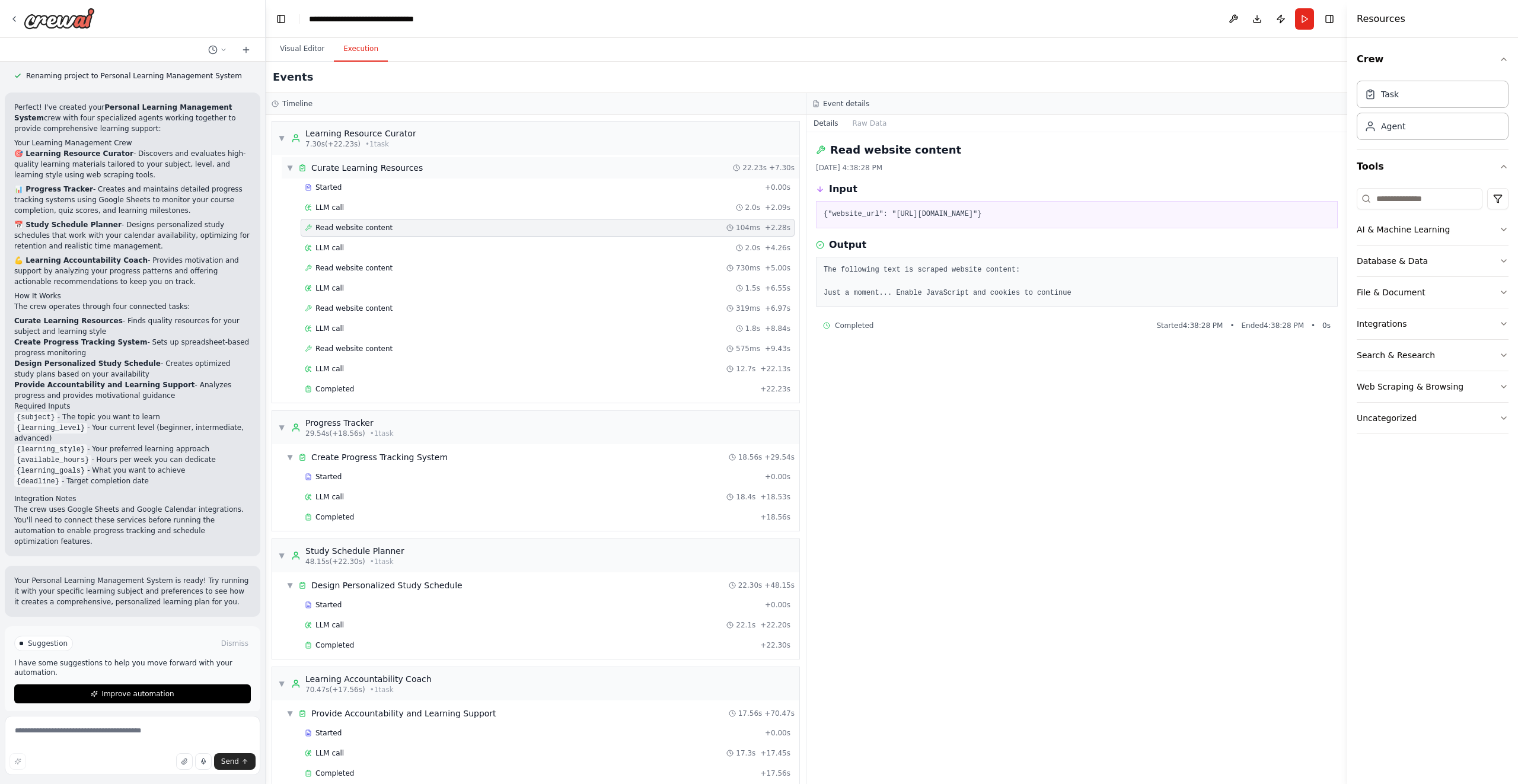
click at [288, 164] on span "▼" at bounding box center [290, 168] width 7 height 9
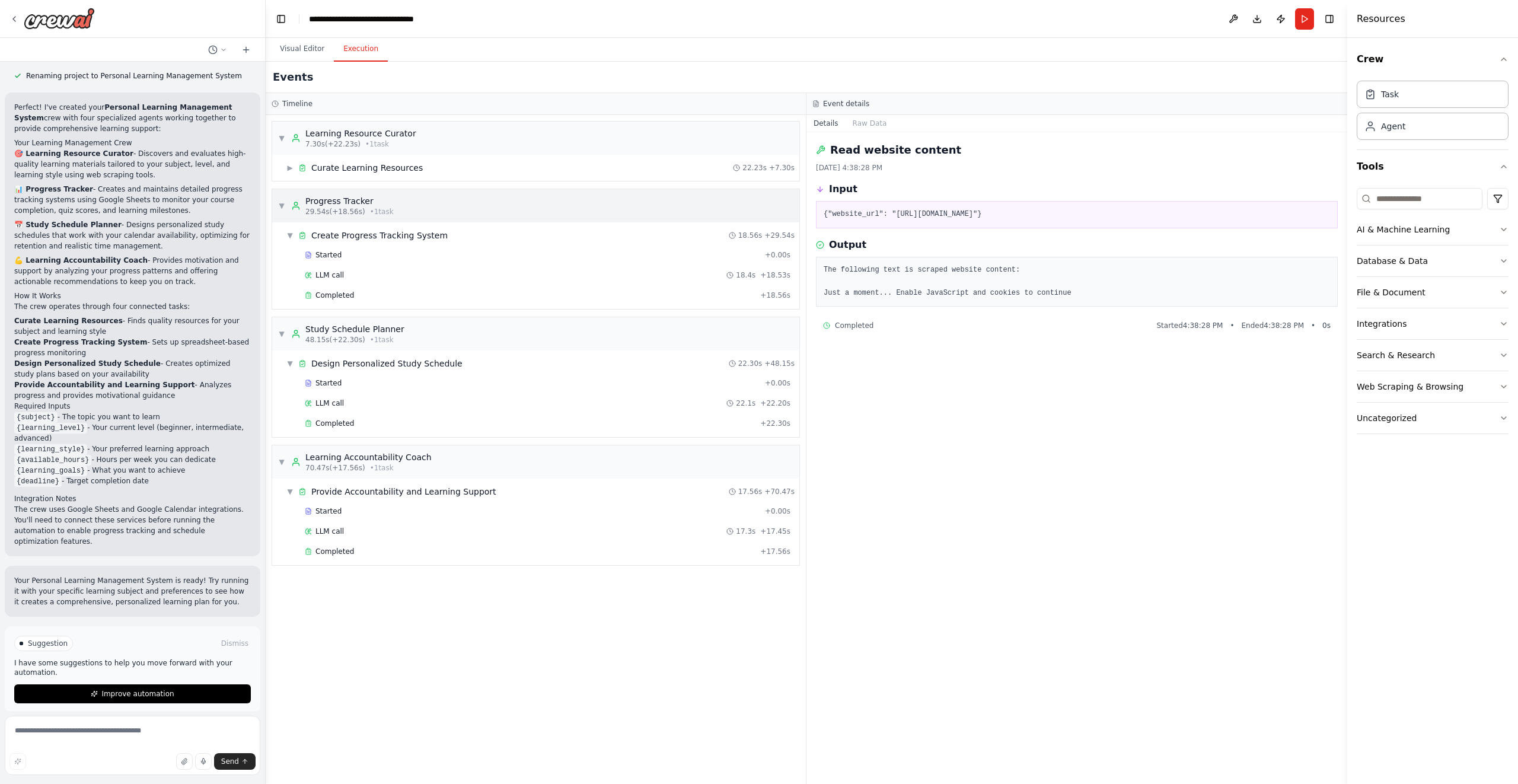
click at [283, 206] on span "▼" at bounding box center [281, 206] width 7 height 9
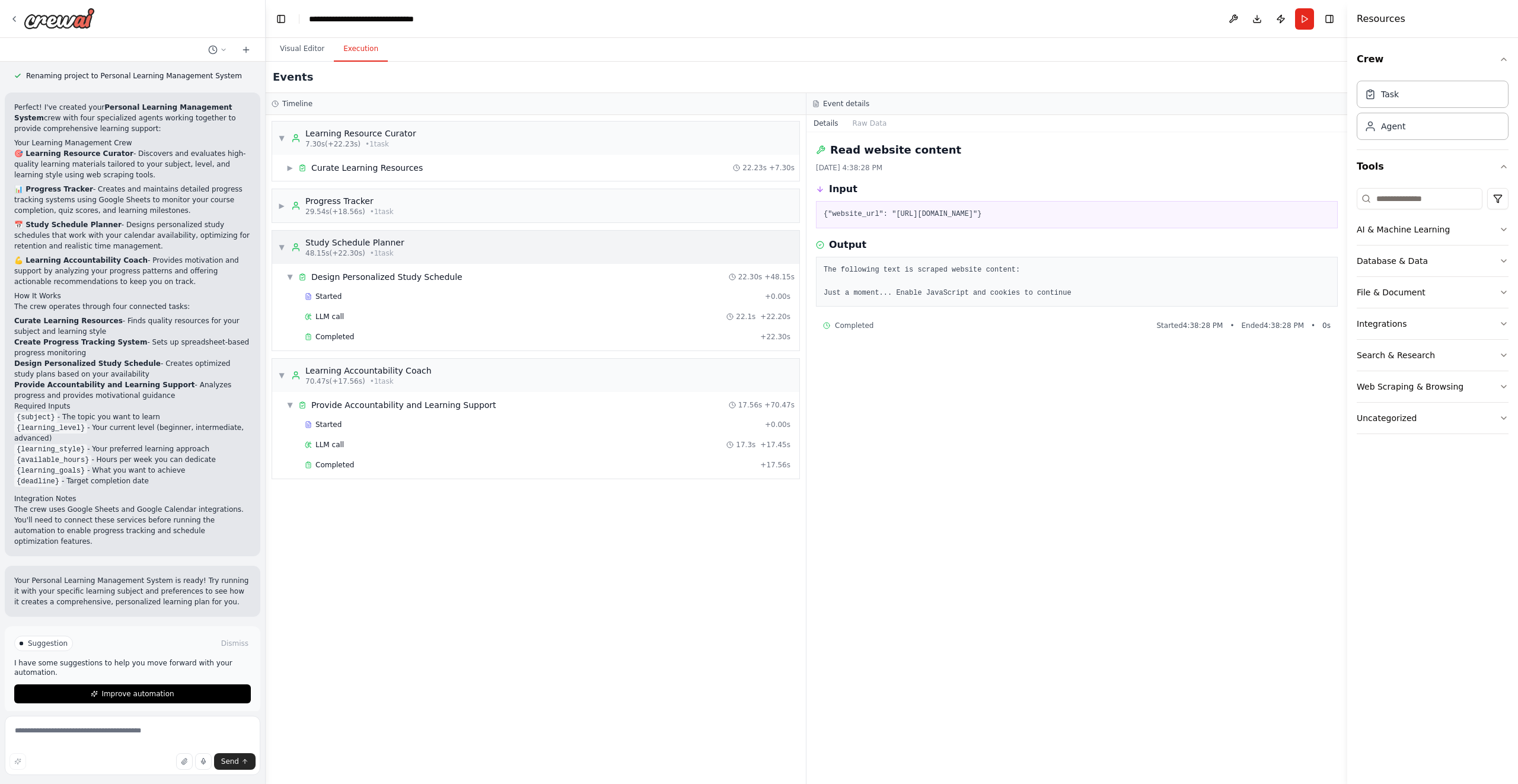
click at [283, 244] on span "▼" at bounding box center [281, 247] width 7 height 9
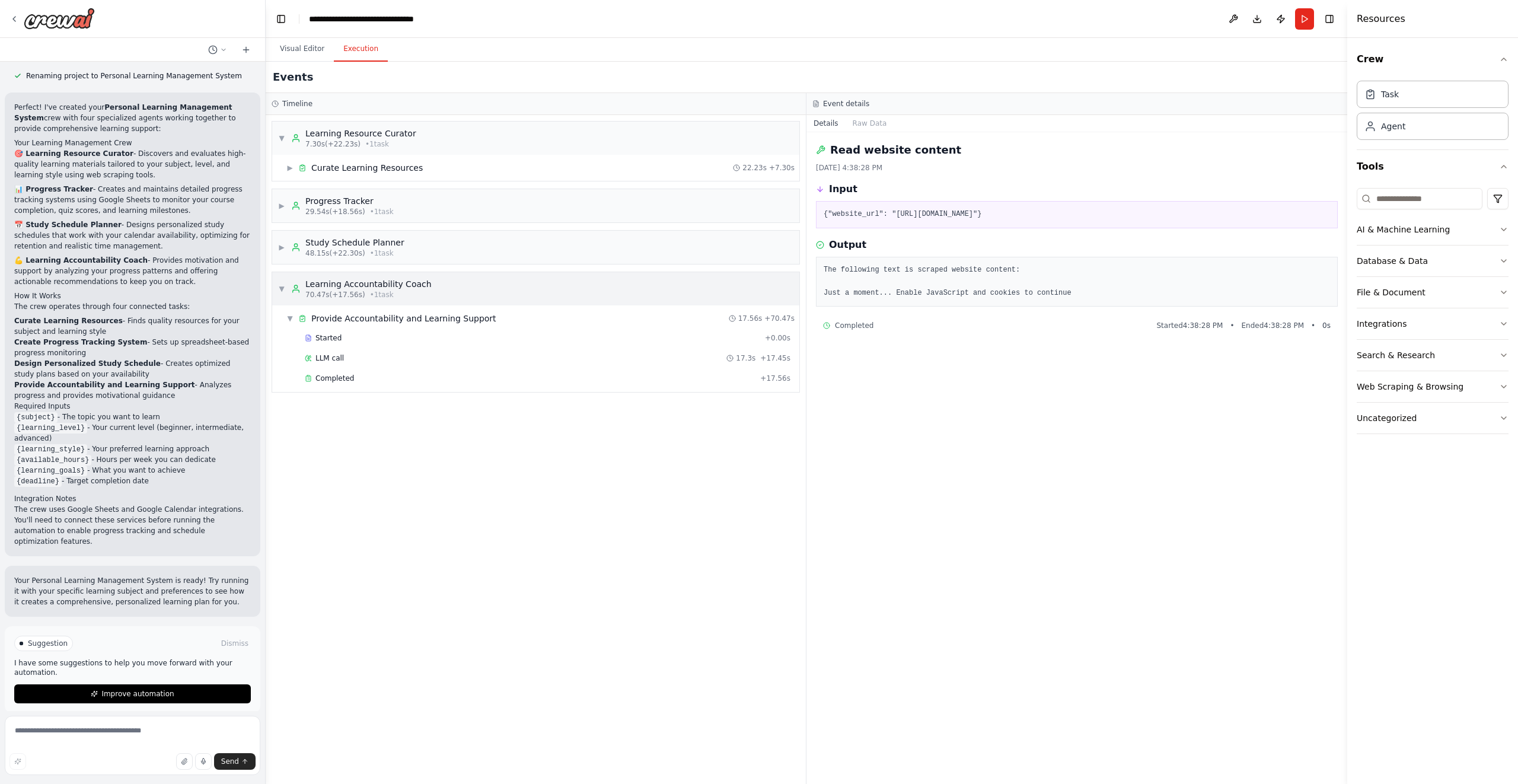
click at [275, 284] on div "▼ Learning Accountability Coach 70.47s (+17.56s) • 1 task" at bounding box center [536, 289] width 527 height 33
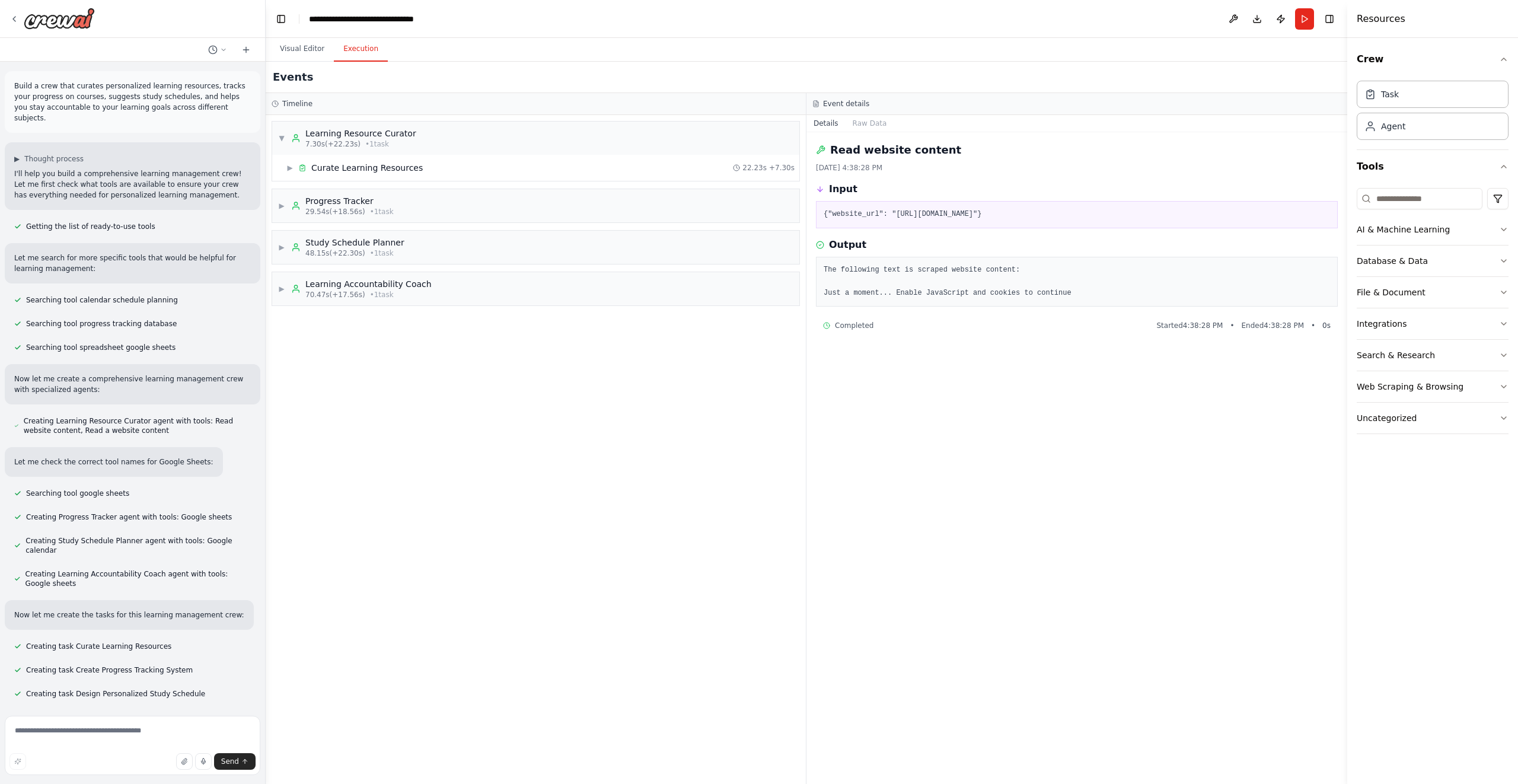
scroll to position [728, 0]
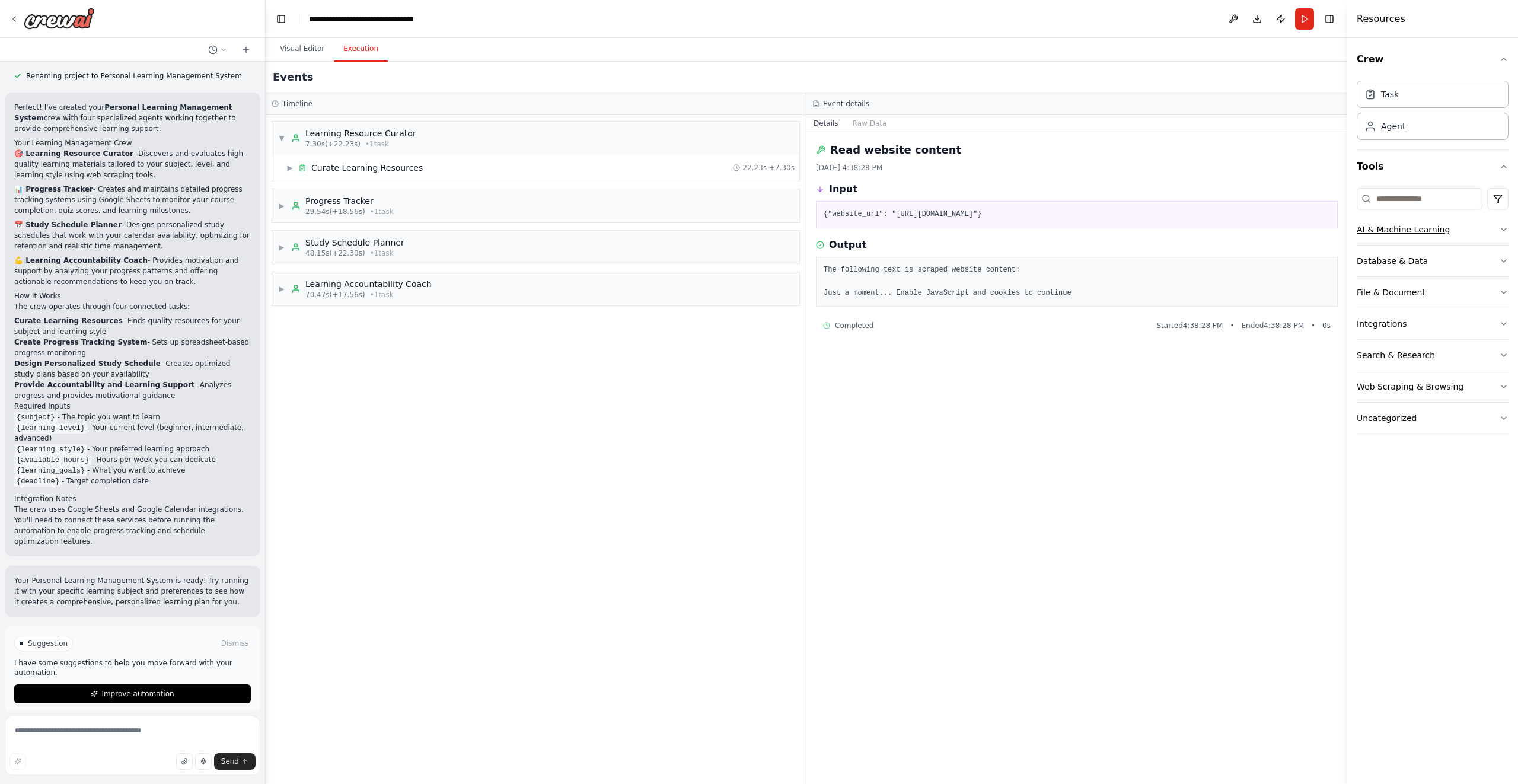
click at [1419, 237] on button "AI & Machine Learning" at bounding box center [1432, 229] width 152 height 31
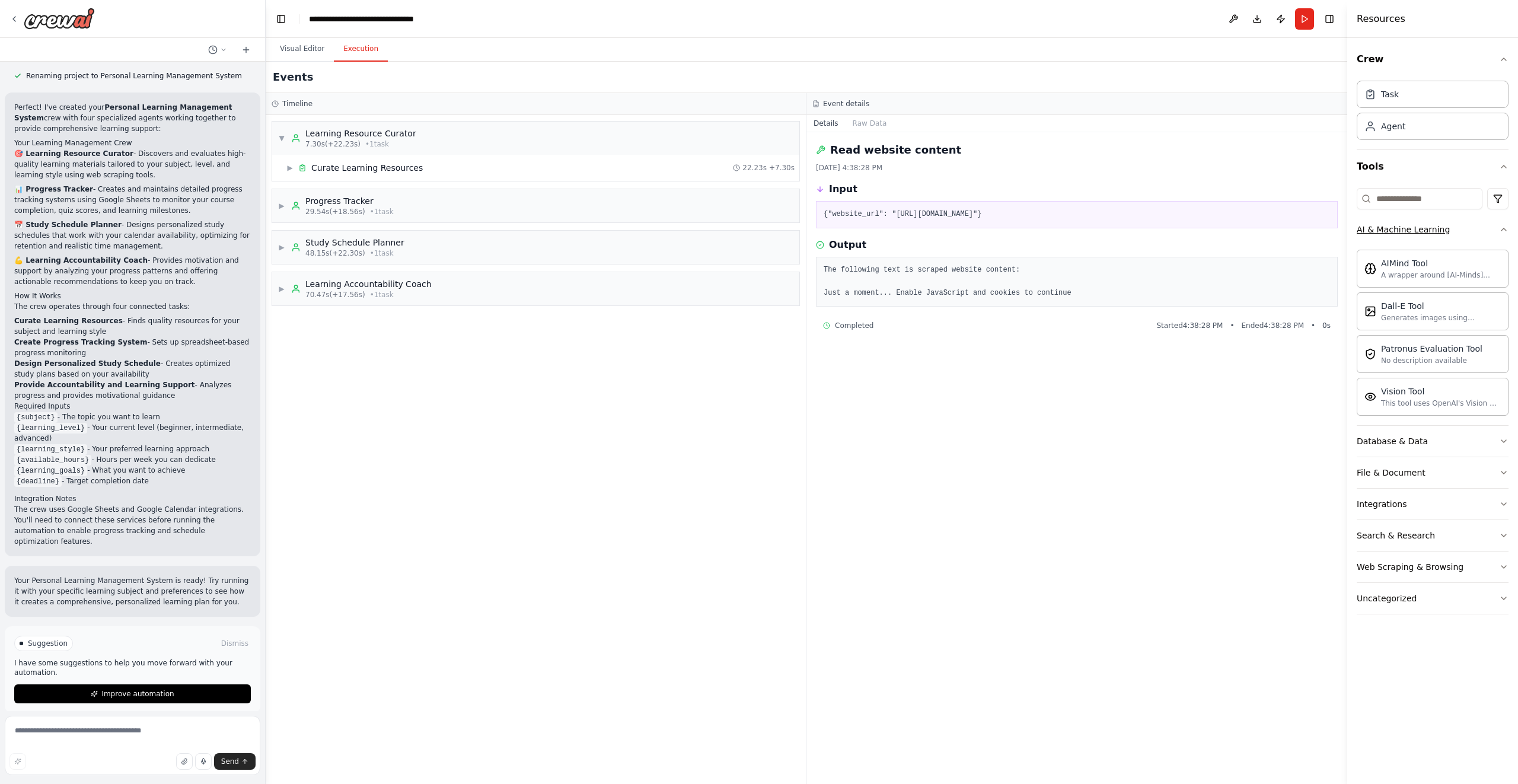
click at [1454, 243] on button "AI & Machine Learning" at bounding box center [1432, 229] width 152 height 31
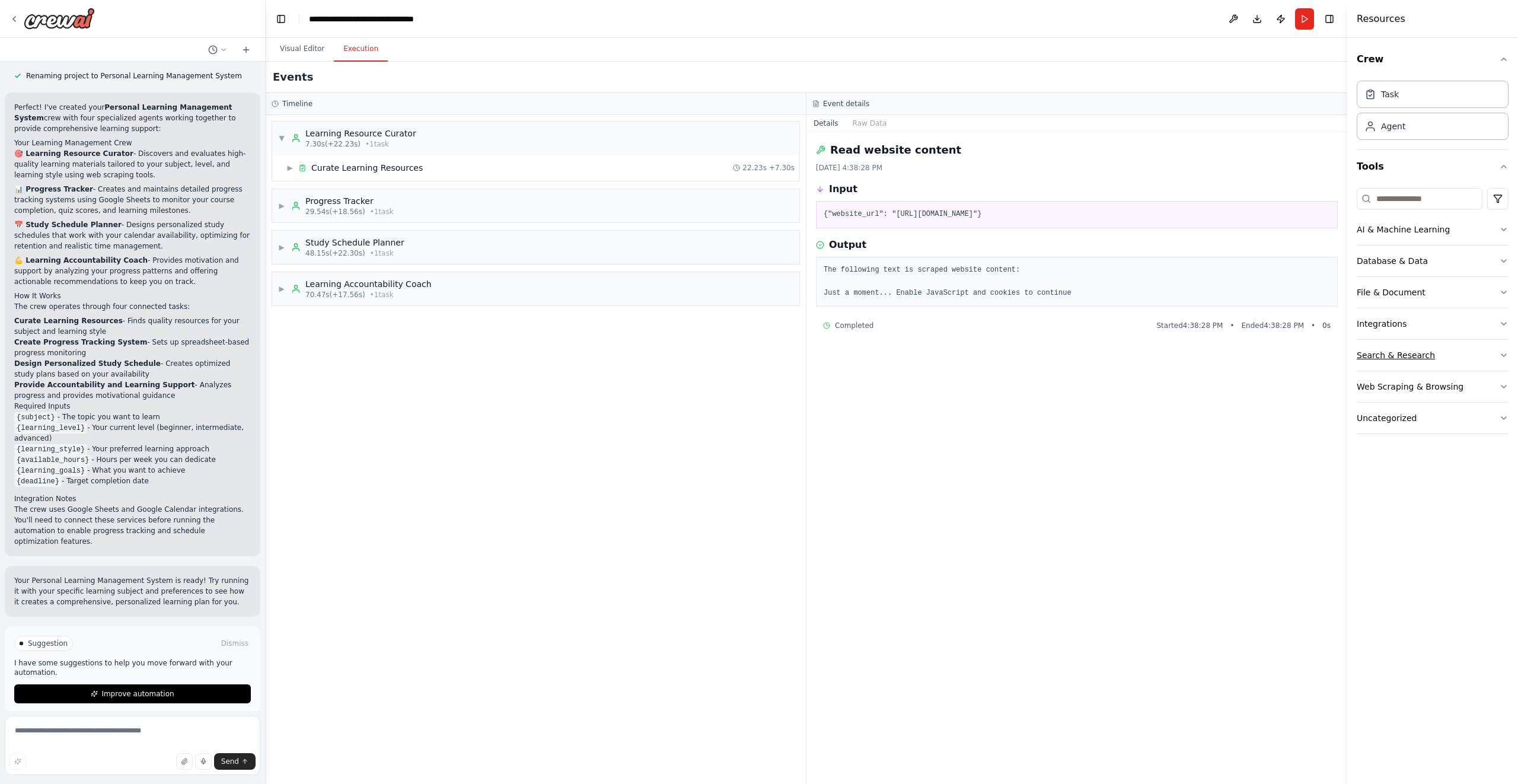
click at [1486, 345] on button "Search & Research" at bounding box center [1432, 355] width 152 height 31
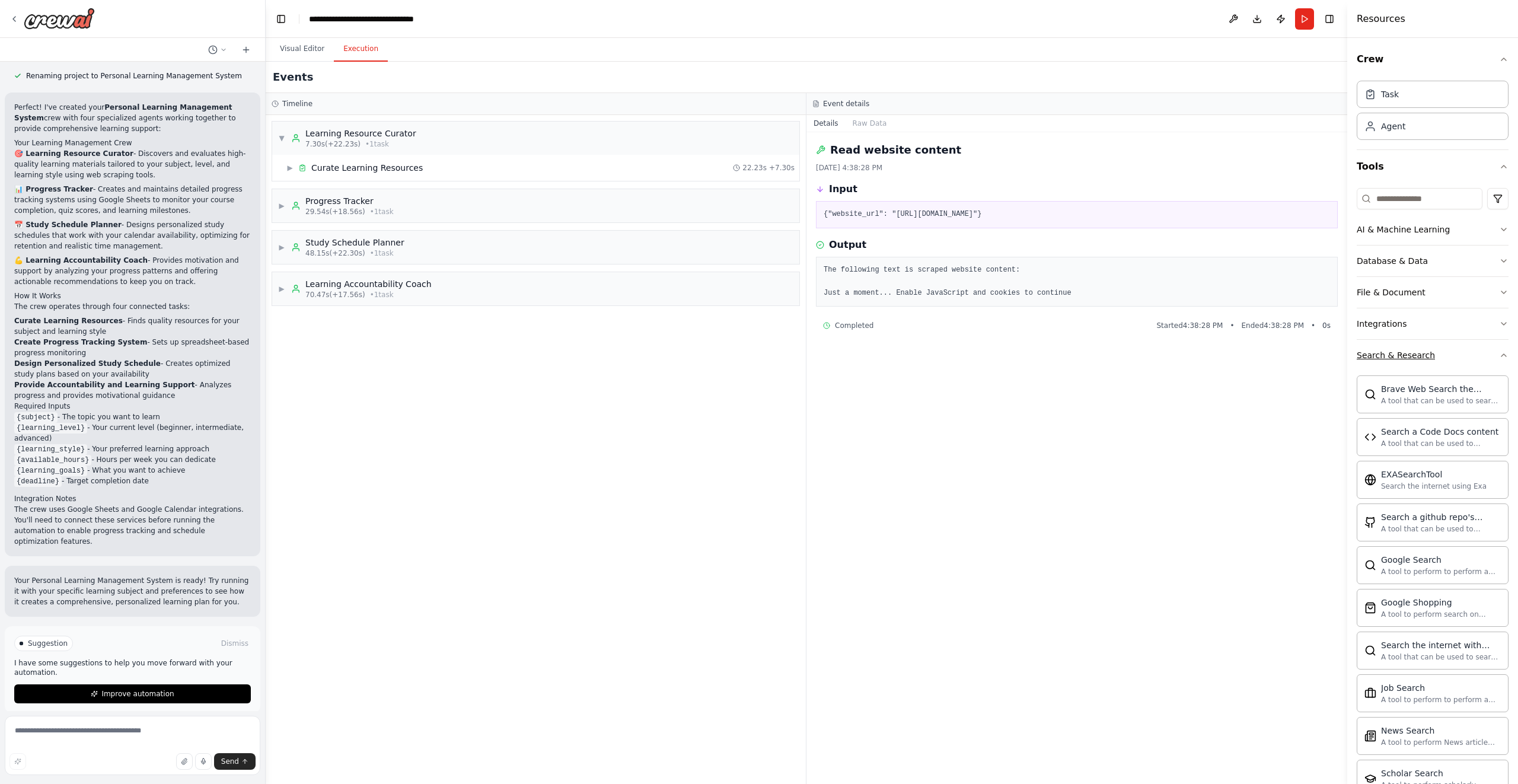
click at [1486, 345] on button "Search & Research" at bounding box center [1432, 355] width 152 height 31
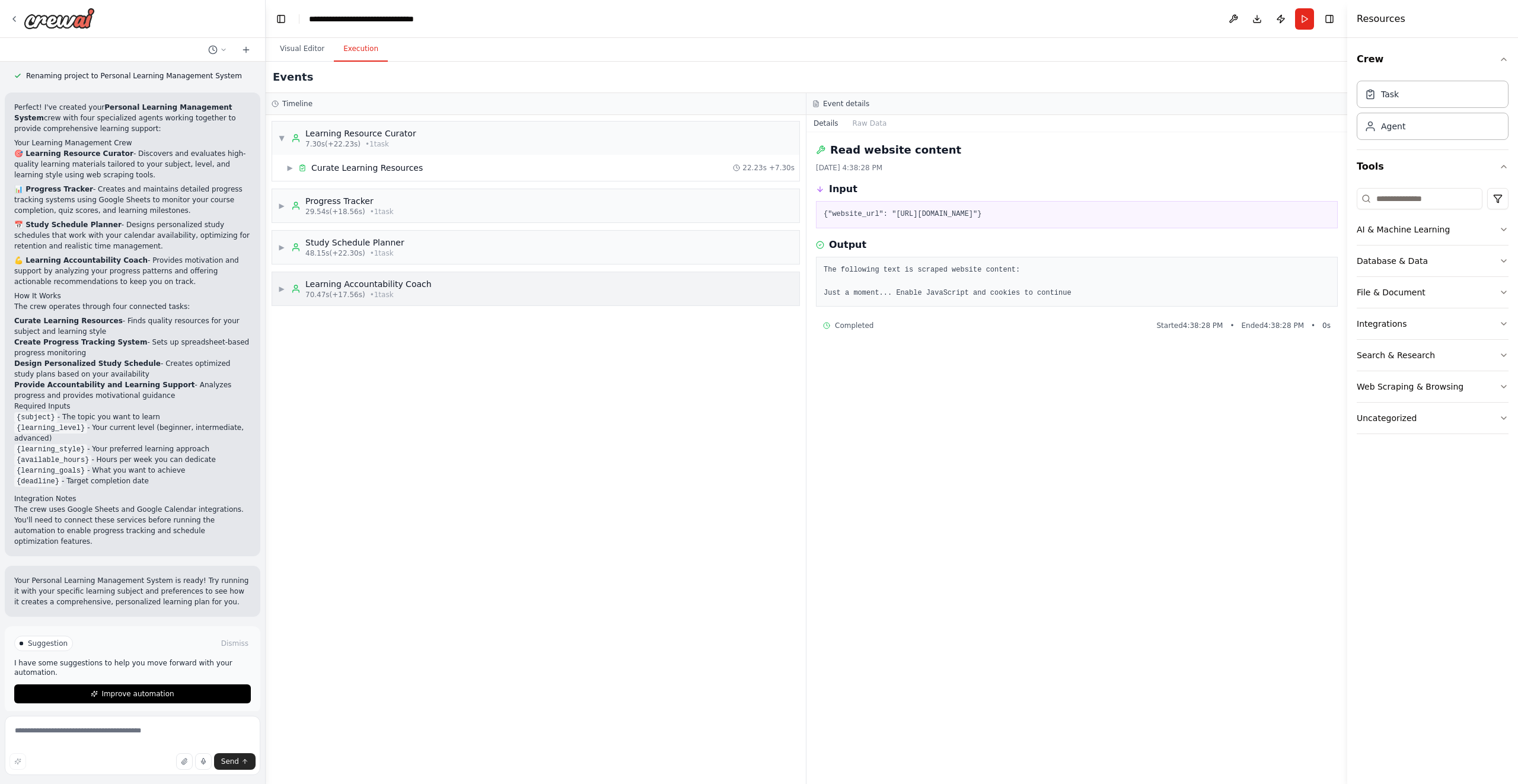
click at [283, 282] on div "▶ Learning Accountability Coach 70.47s (+17.56s) • 1 task" at bounding box center [355, 289] width 154 height 22
click at [283, 282] on div "▼ Learning Accountability Coach 70.47s (+17.56s) • 1 task" at bounding box center [355, 289] width 154 height 22
click at [296, 51] on button "Visual Editor" at bounding box center [302, 49] width 63 height 25
click at [347, 57] on button "Execution" at bounding box center [361, 49] width 54 height 25
click at [1505, 235] on button "AI & Machine Learning" at bounding box center [1432, 229] width 152 height 31
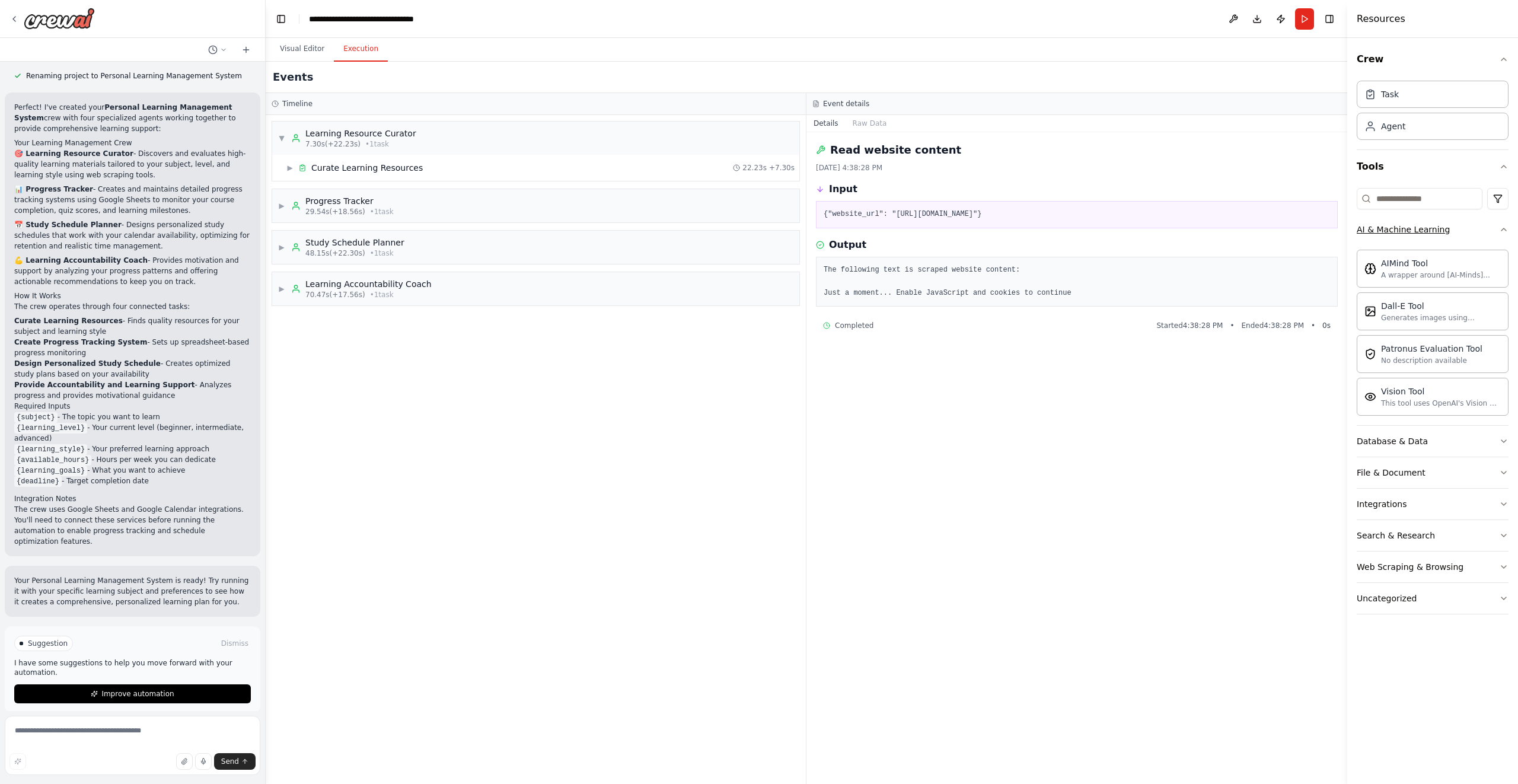
click at [1506, 231] on icon "button" at bounding box center [1504, 229] width 9 height 9
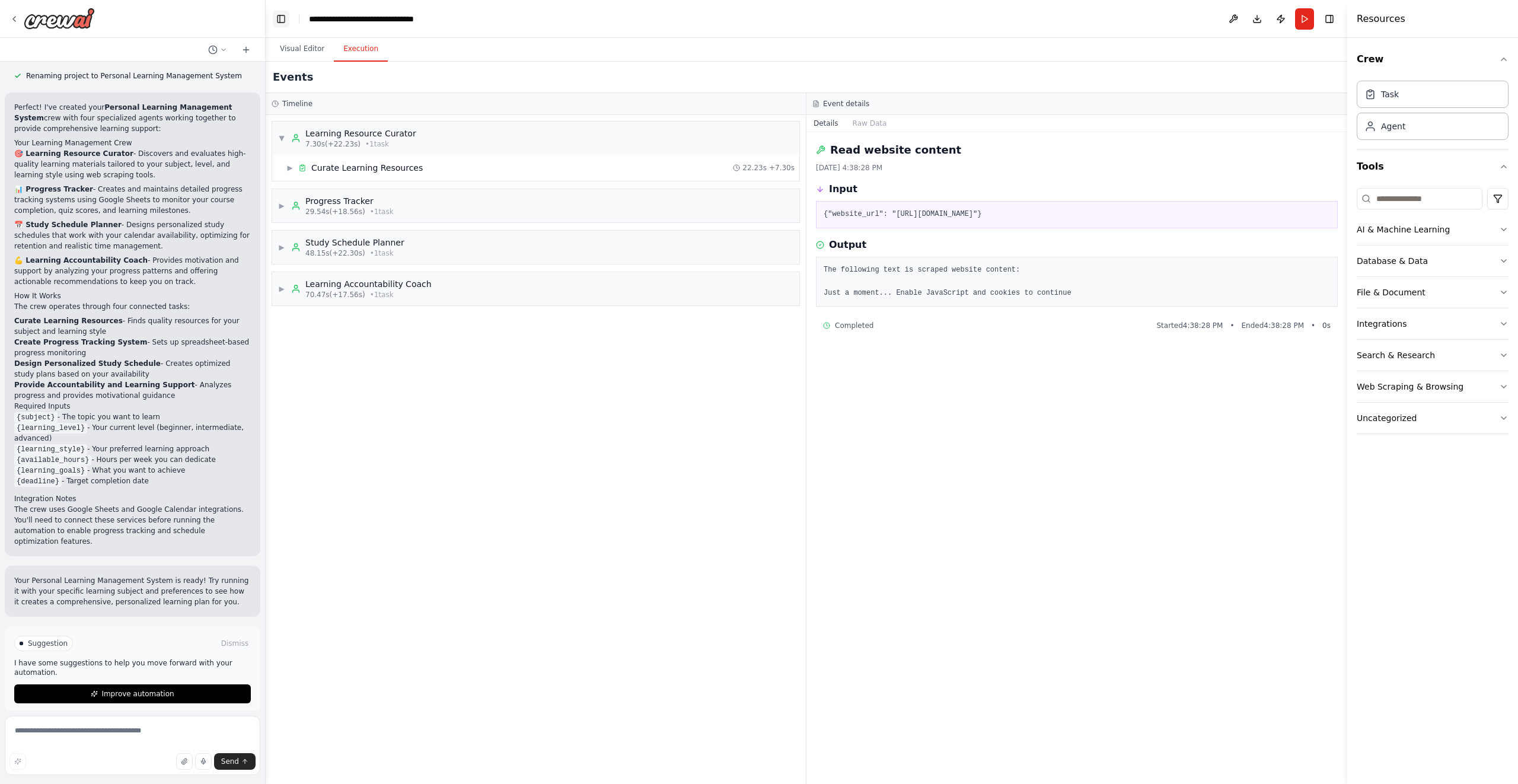
click at [275, 15] on button "Toggle Left Sidebar" at bounding box center [281, 19] width 17 height 17
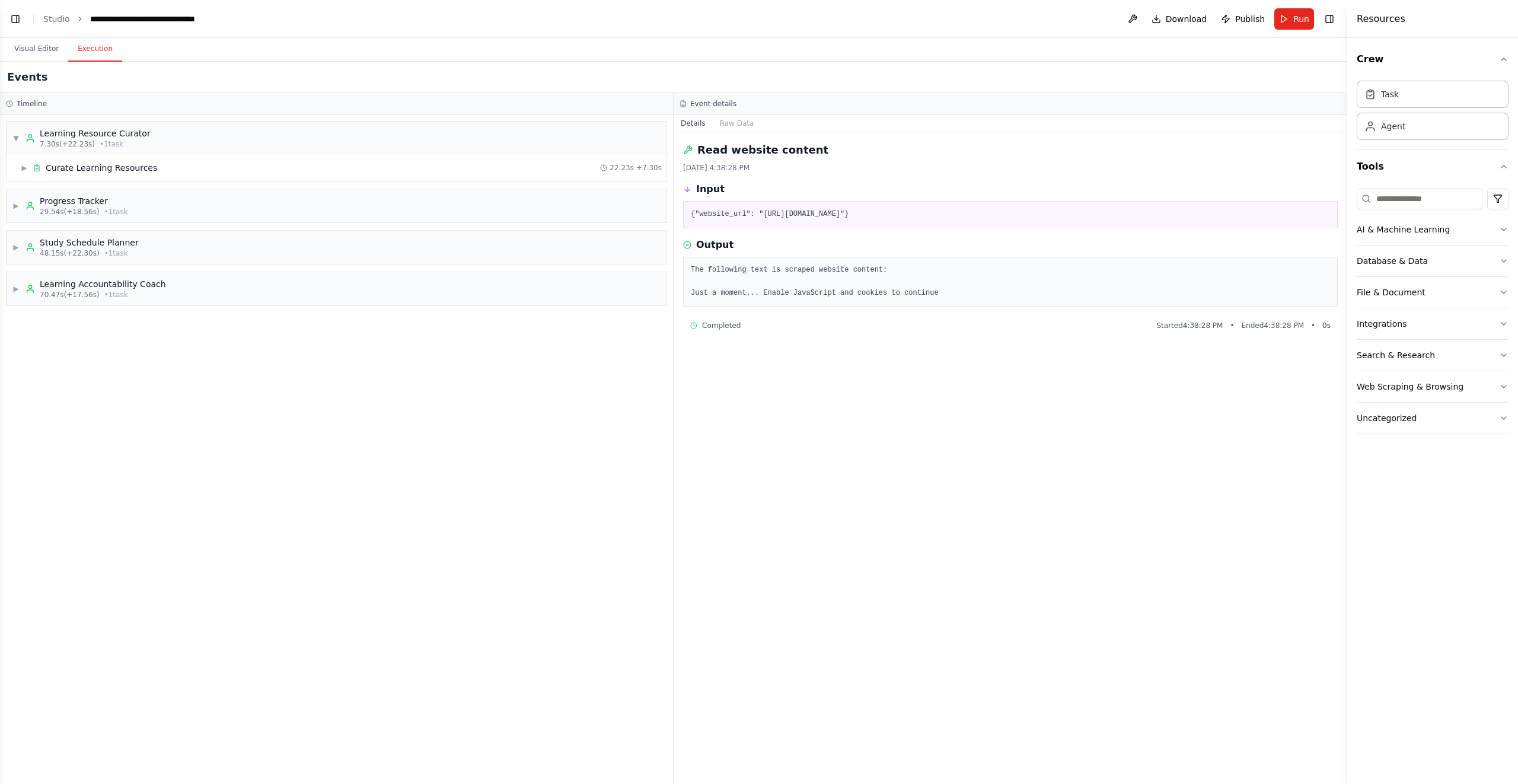
click at [4, 21] on header "**********" at bounding box center [674, 19] width 1347 height 38
click at [1280, 17] on button "Run" at bounding box center [1294, 19] width 40 height 22
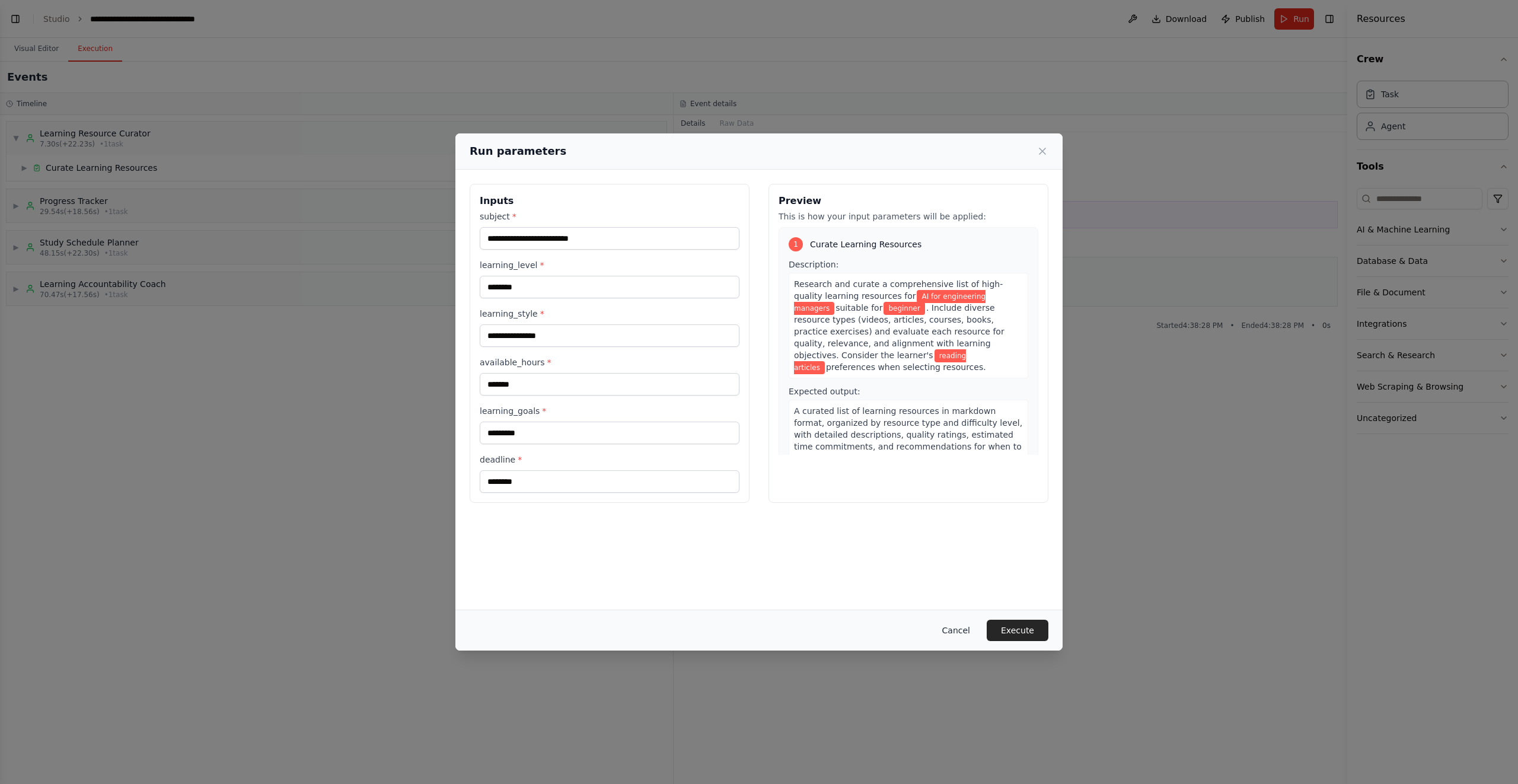
click at [942, 624] on button "Cancel" at bounding box center [956, 630] width 47 height 22
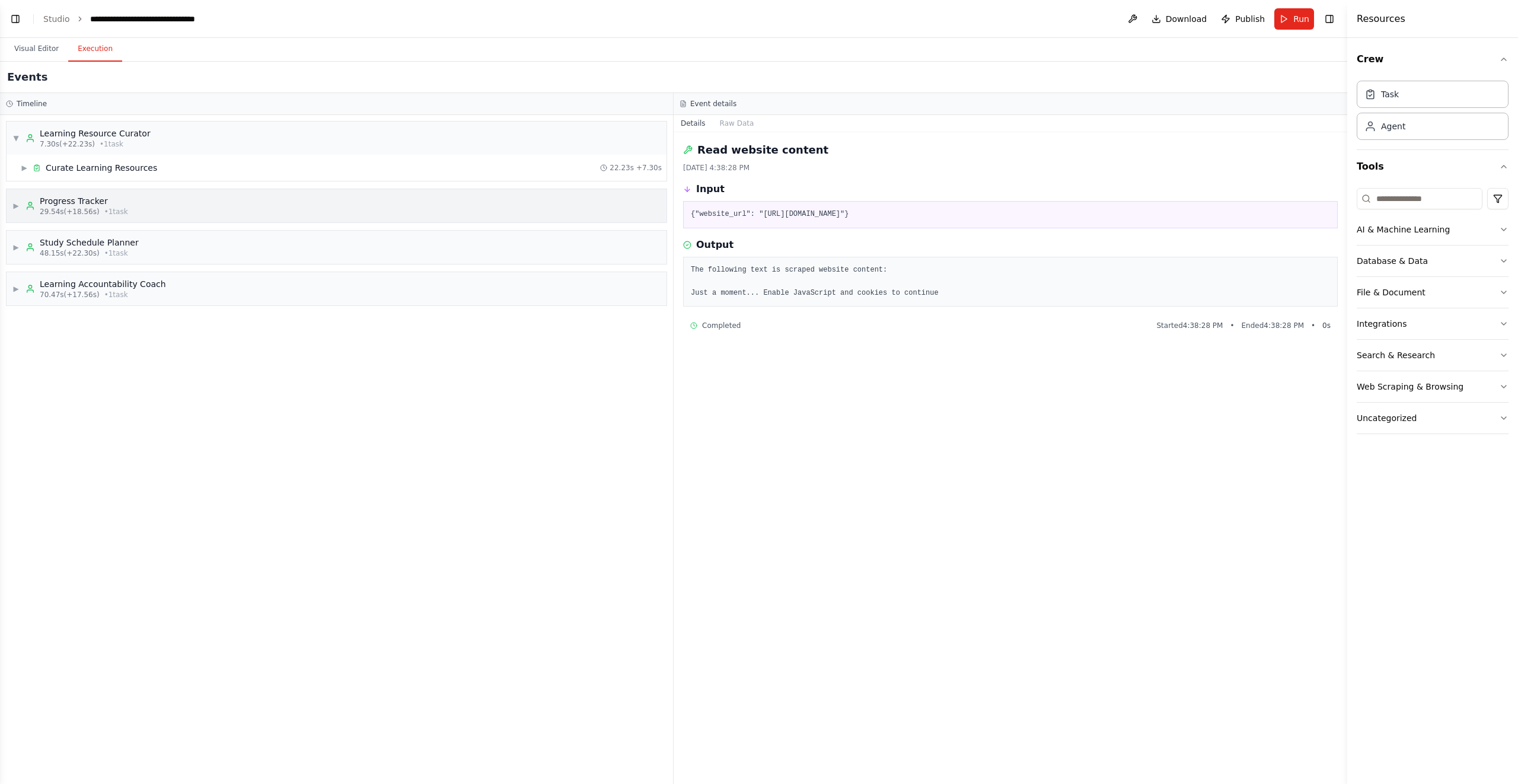
click at [136, 203] on div "▶ Progress Tracker 29.54s (+18.56s) • 1 task" at bounding box center [337, 206] width 660 height 33
click at [65, 293] on span "Completed" at bounding box center [69, 295] width 38 height 9
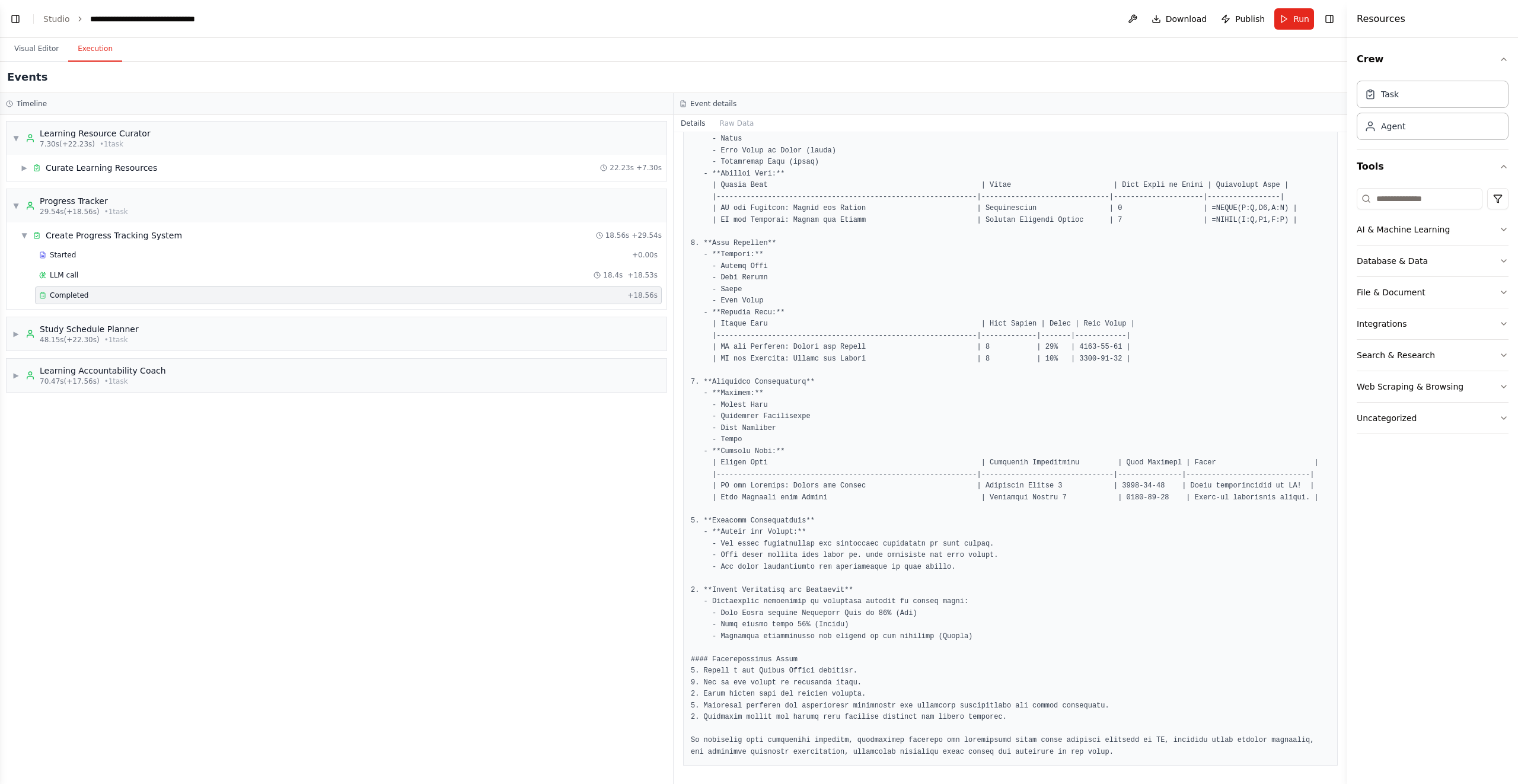
scroll to position [603, 0]
click at [4, 332] on div "▼ Learning Resource Curator 7.30s (+22.23s) • 1 task ▶ Curate Learning Resource…" at bounding box center [337, 450] width 673 height 669
click at [27, 332] on icon at bounding box center [30, 334] width 9 height 9
click at [107, 367] on span "Design Personalized Study Schedule" at bounding box center [121, 363] width 151 height 12
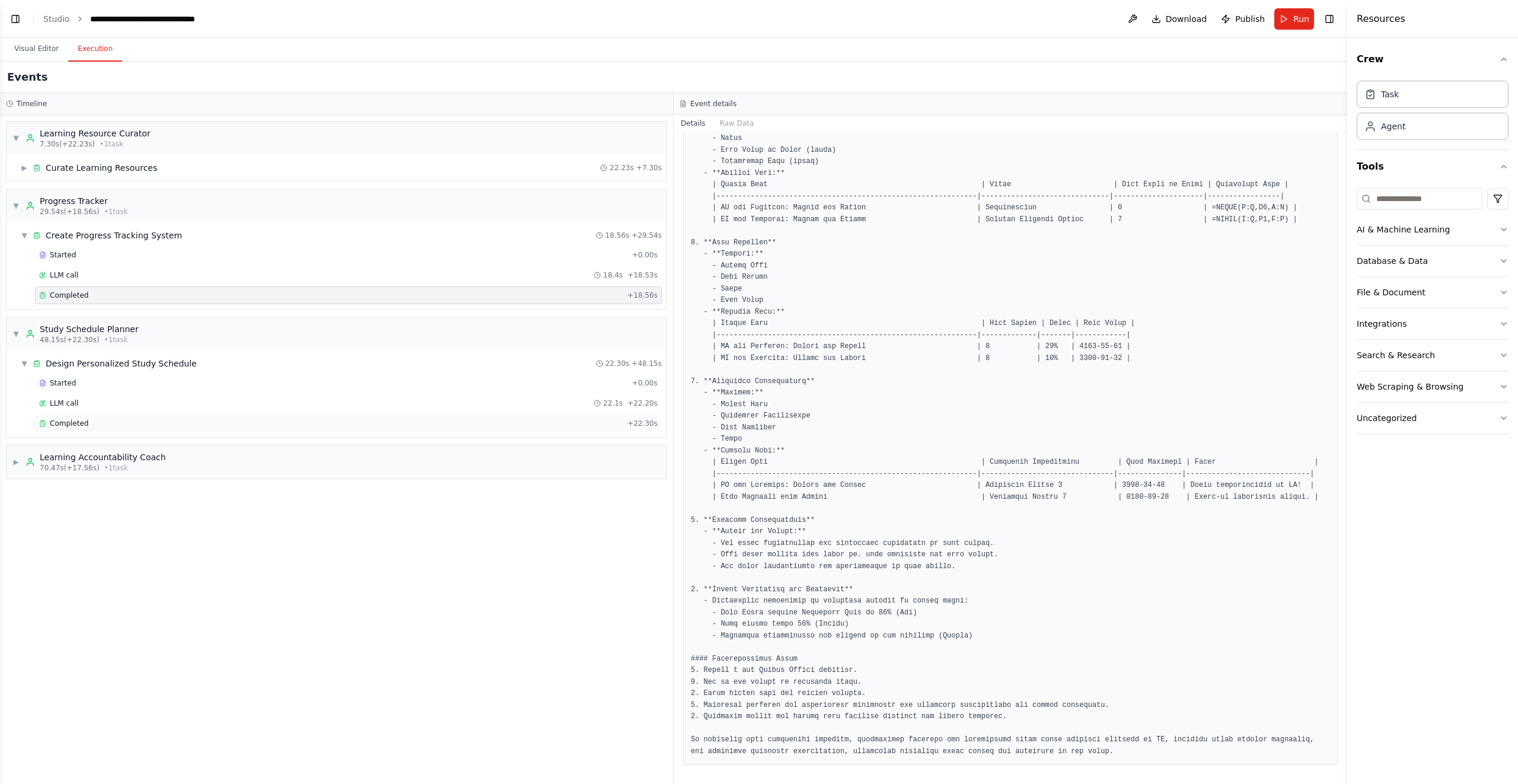
click at [90, 423] on div "Completed" at bounding box center [330, 423] width 583 height 9
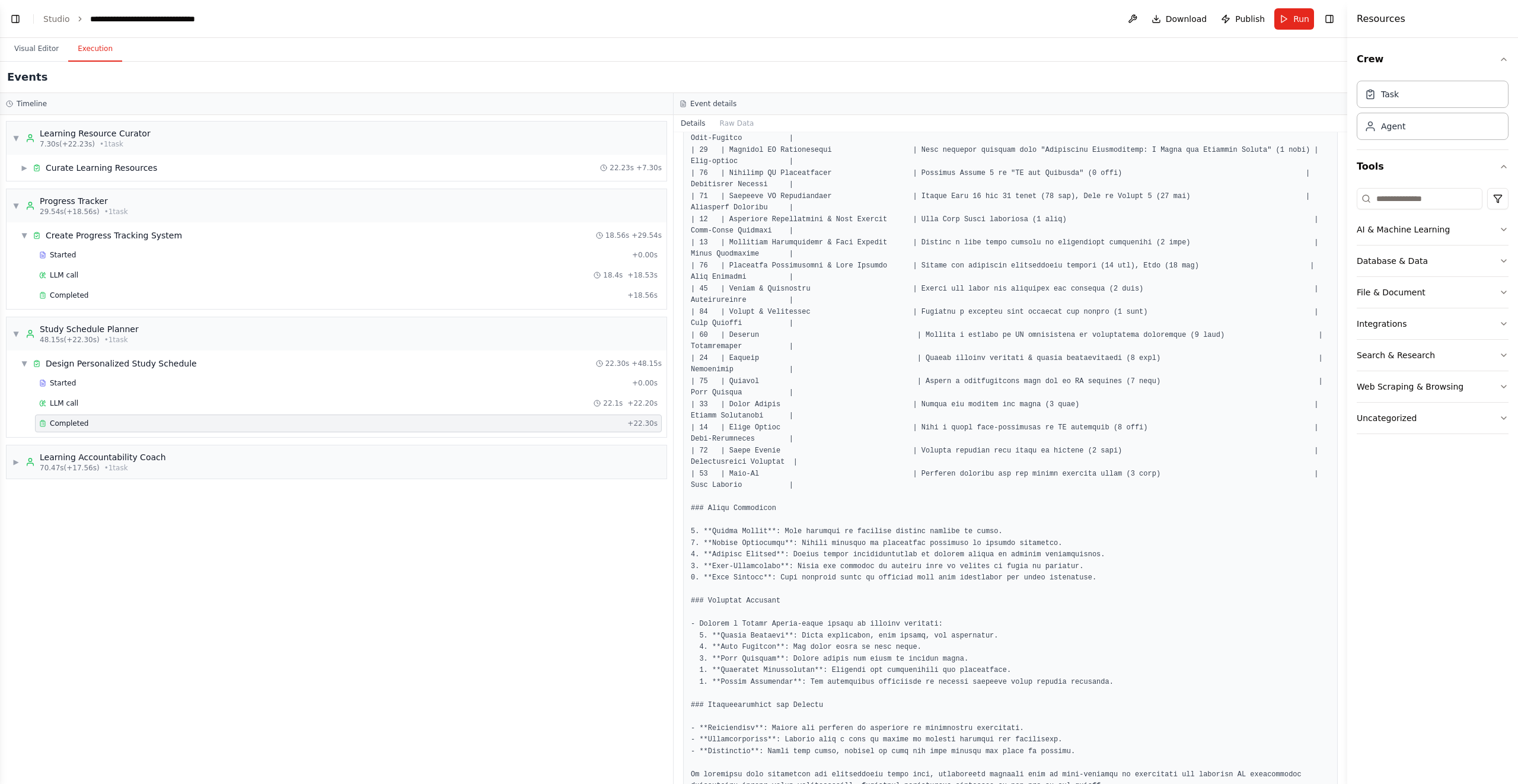
scroll to position [637, 0]
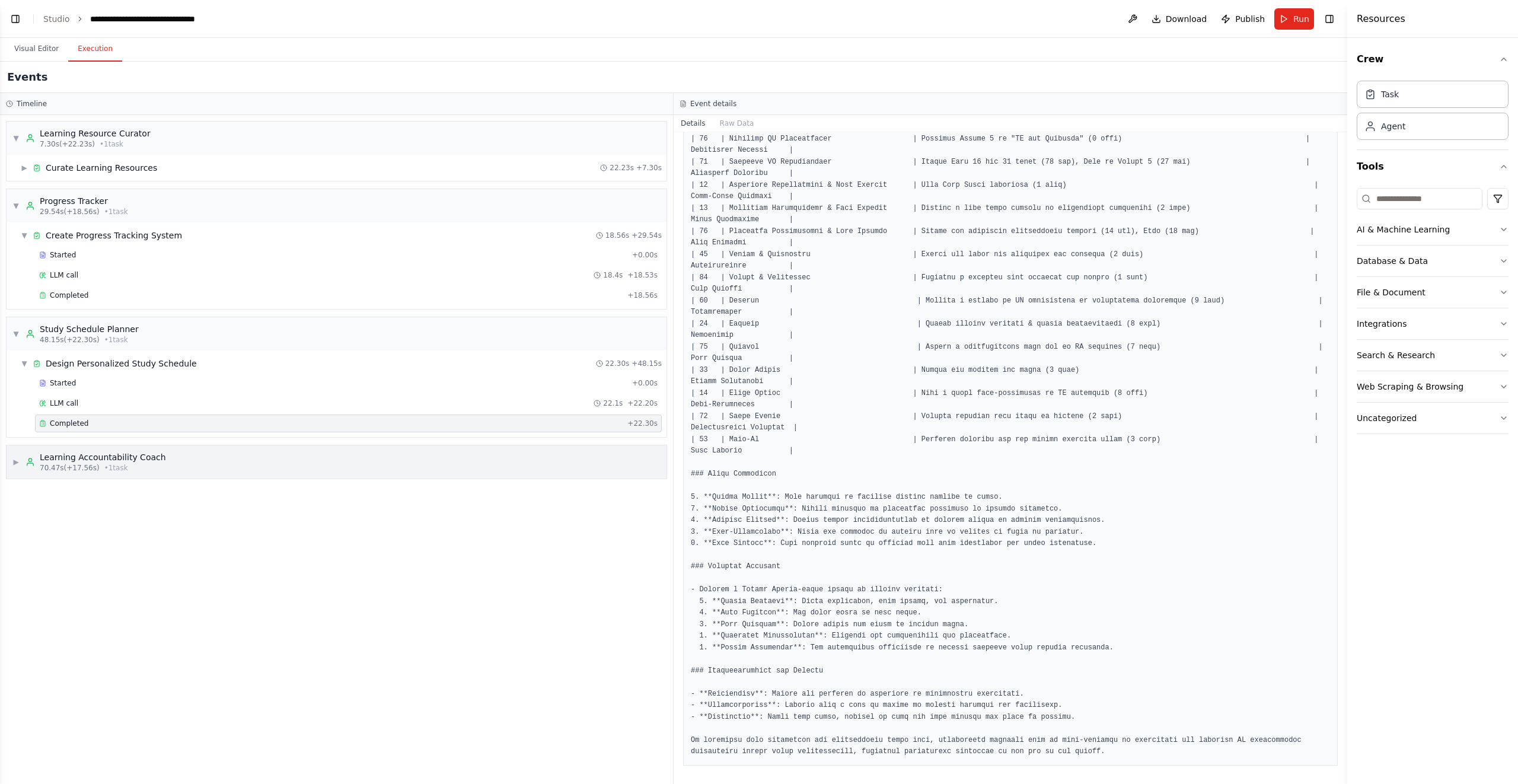
click at [10, 461] on div "▶ Learning Accountability Coach 70.47s (+17.56s) • 1 task" at bounding box center [337, 461] width 660 height 33
click at [69, 514] on span "Started" at bounding box center [63, 511] width 26 height 9
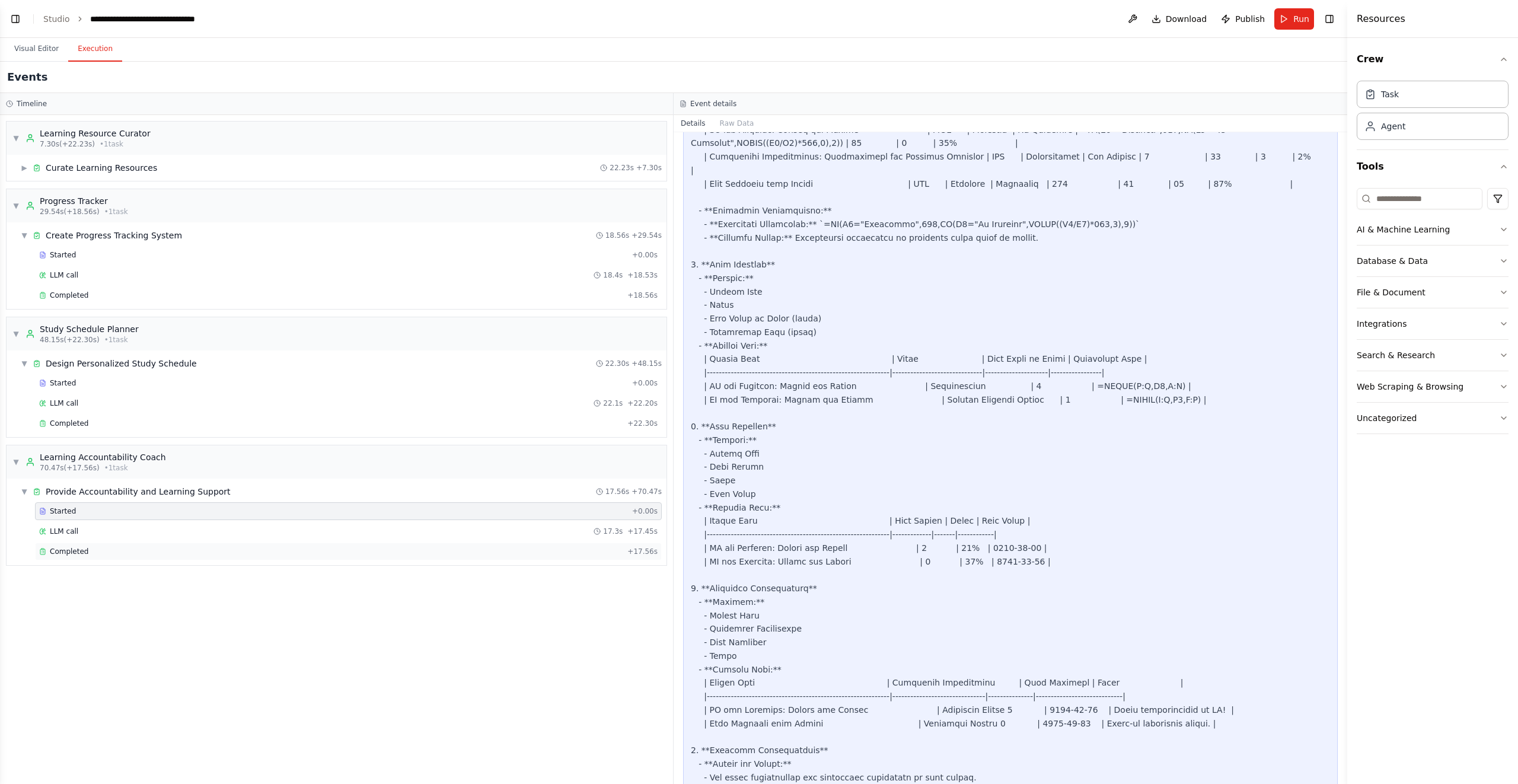
click at [75, 549] on span "Completed" at bounding box center [69, 551] width 38 height 9
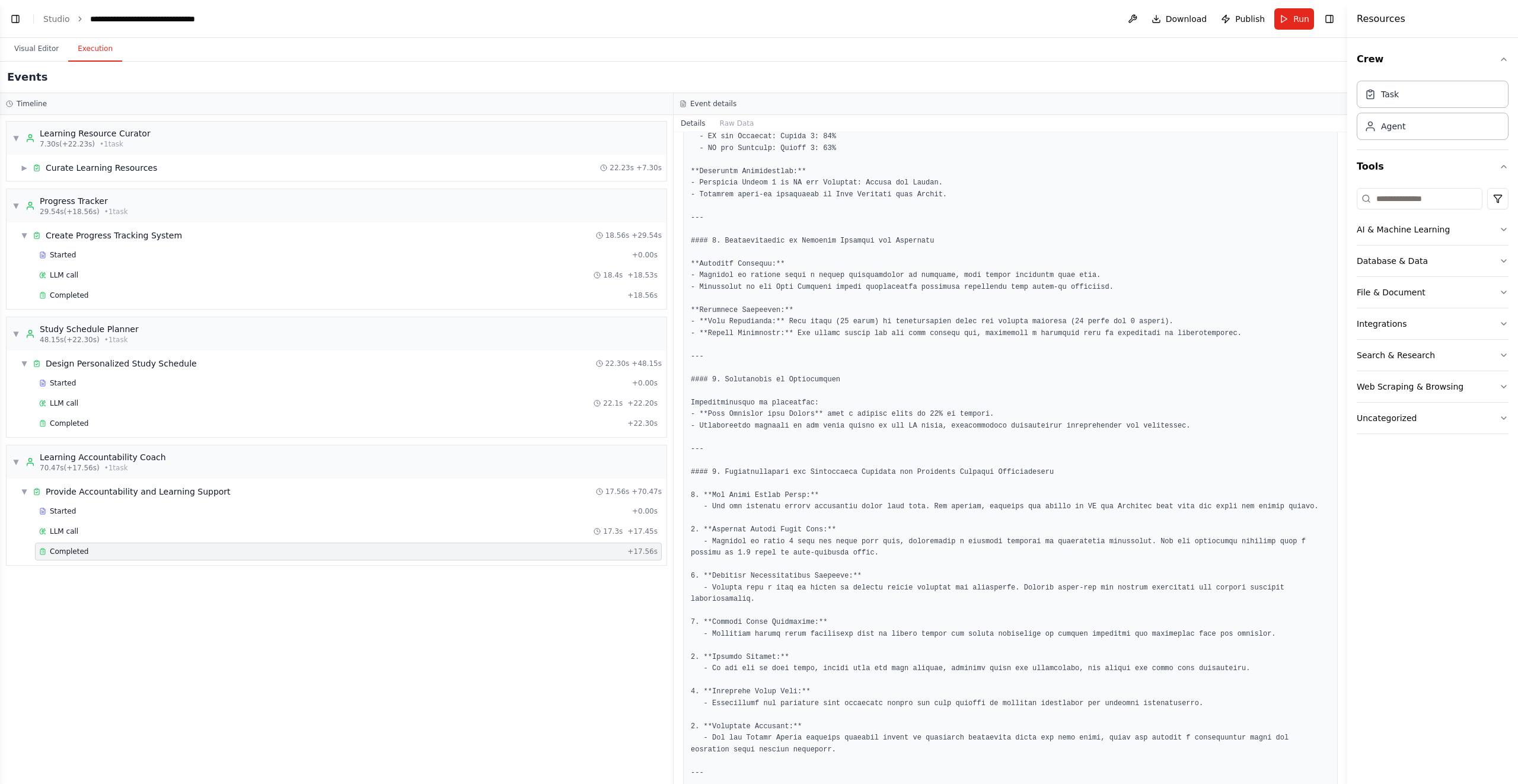
scroll to position [0, 0]
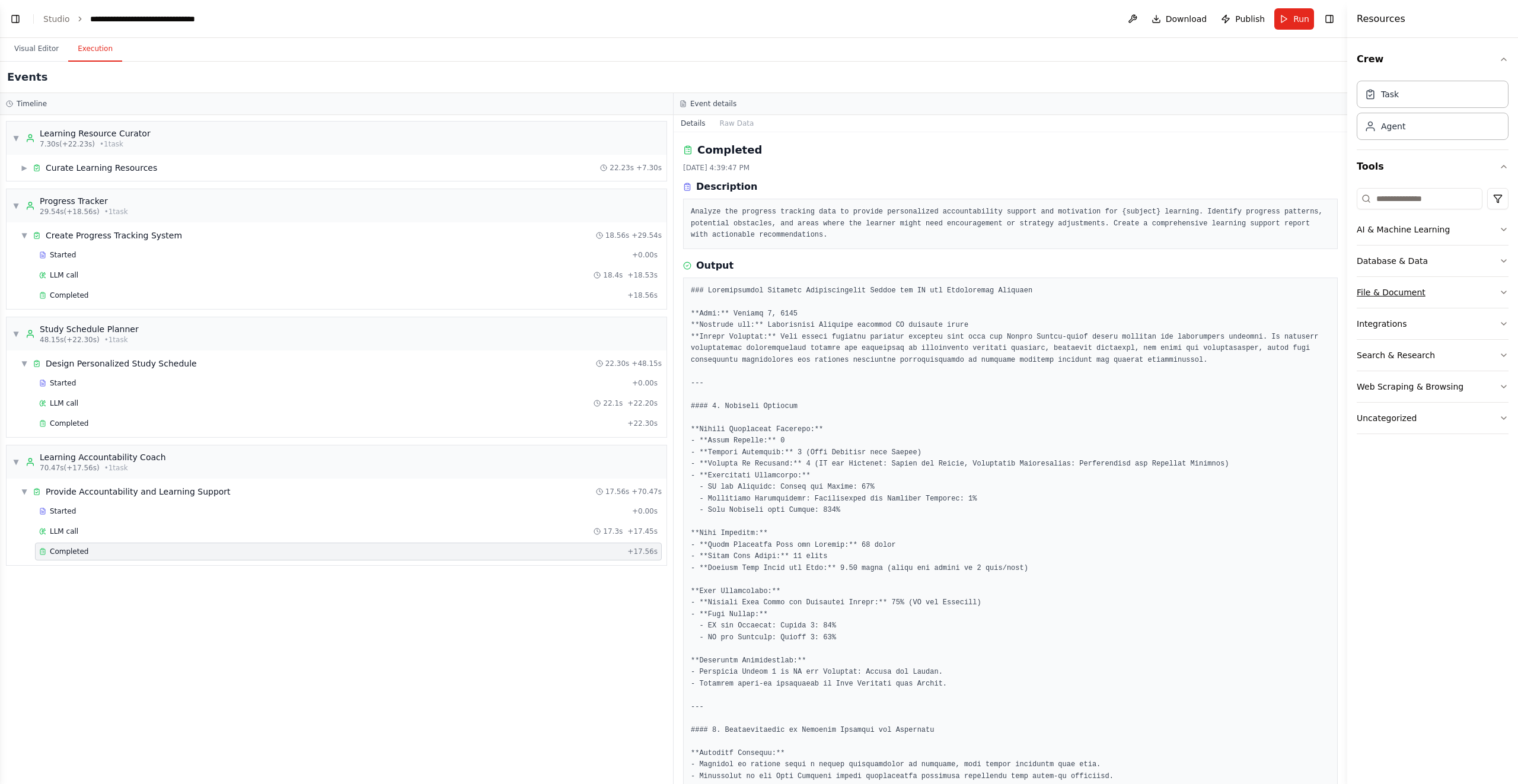
click at [1459, 298] on button "File & Document" at bounding box center [1432, 293] width 152 height 31
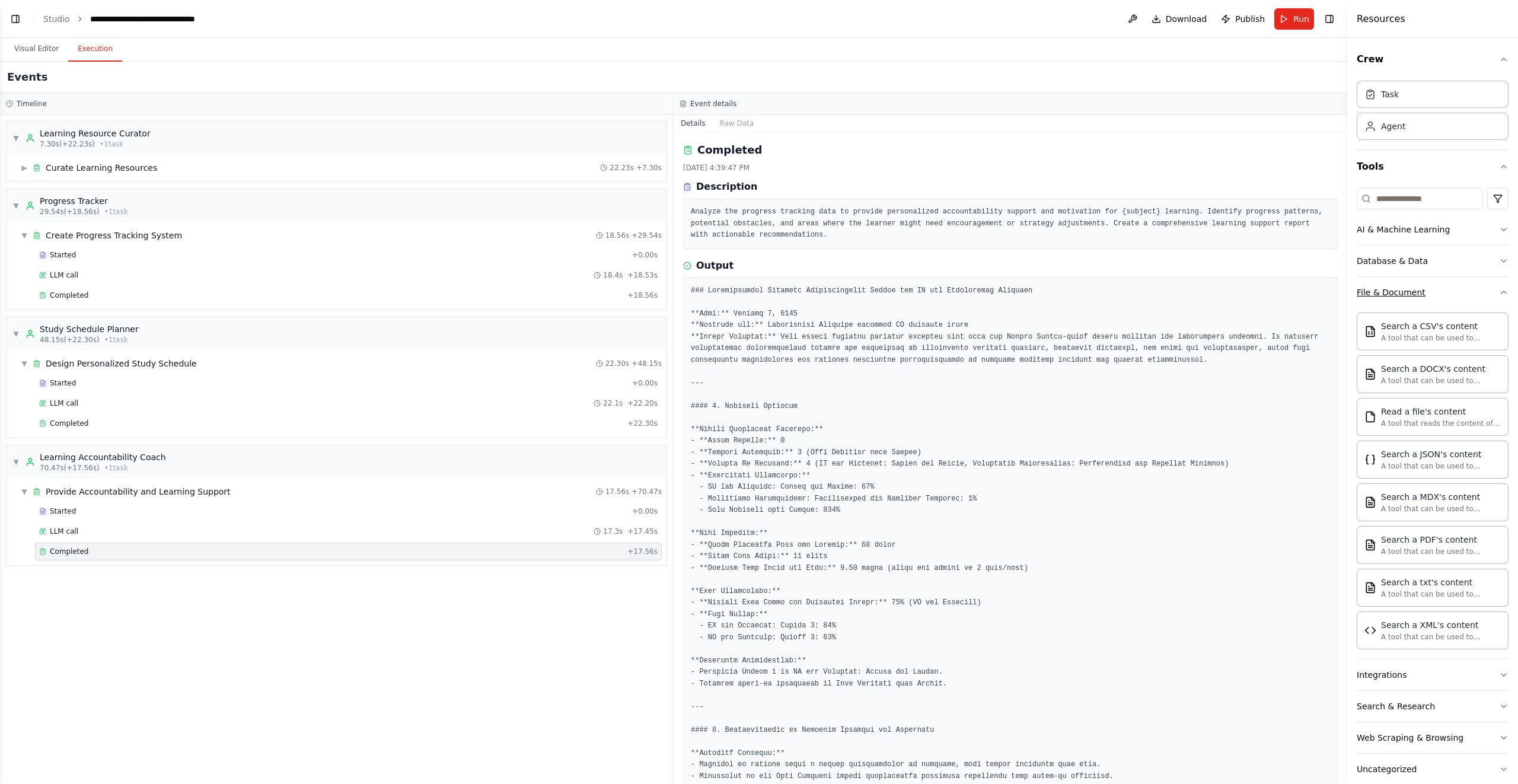
click at [1458, 298] on button "File & Document" at bounding box center [1432, 293] width 152 height 31
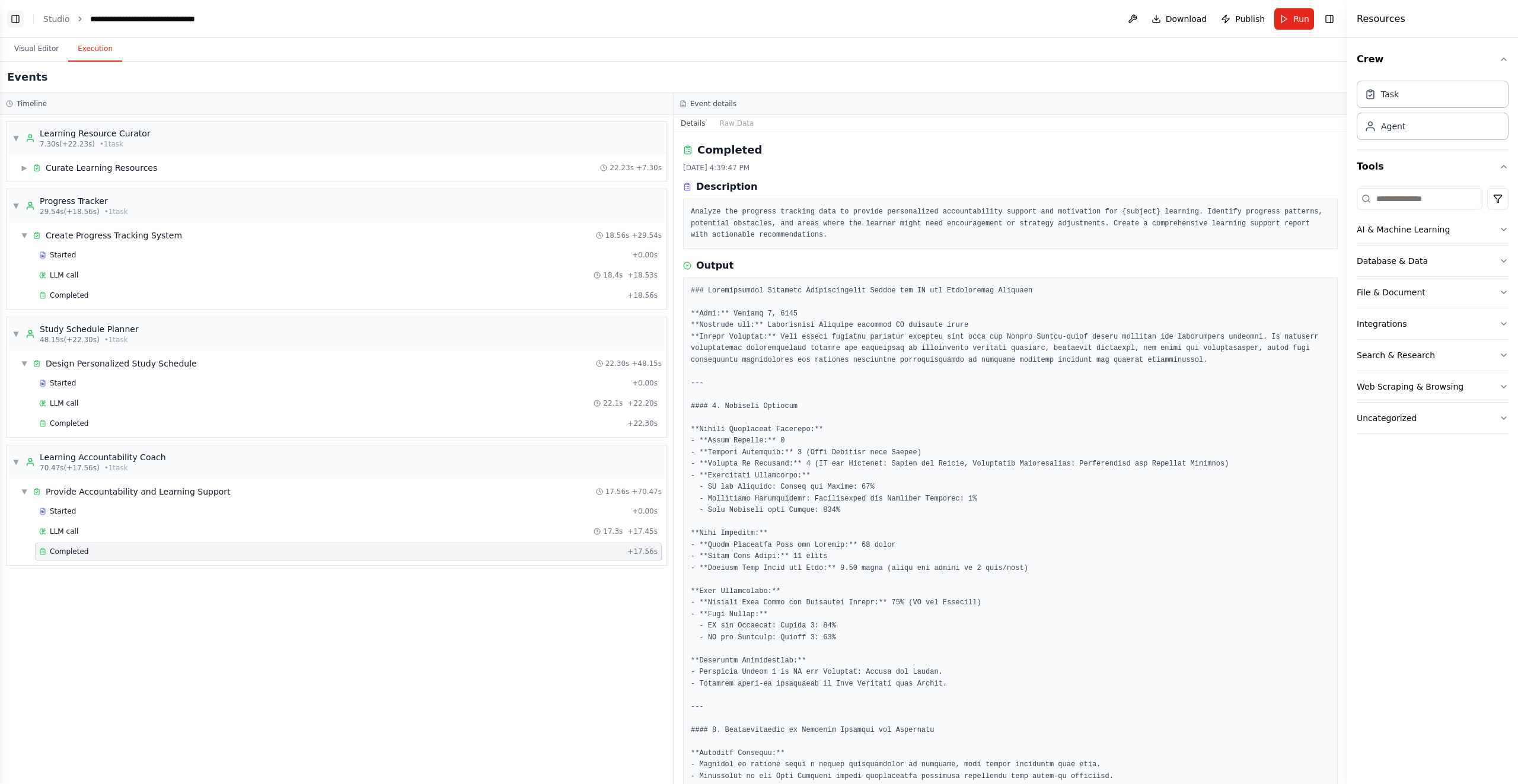
click at [9, 20] on button "Toggle Left Sidebar" at bounding box center [16, 19] width 17 height 17
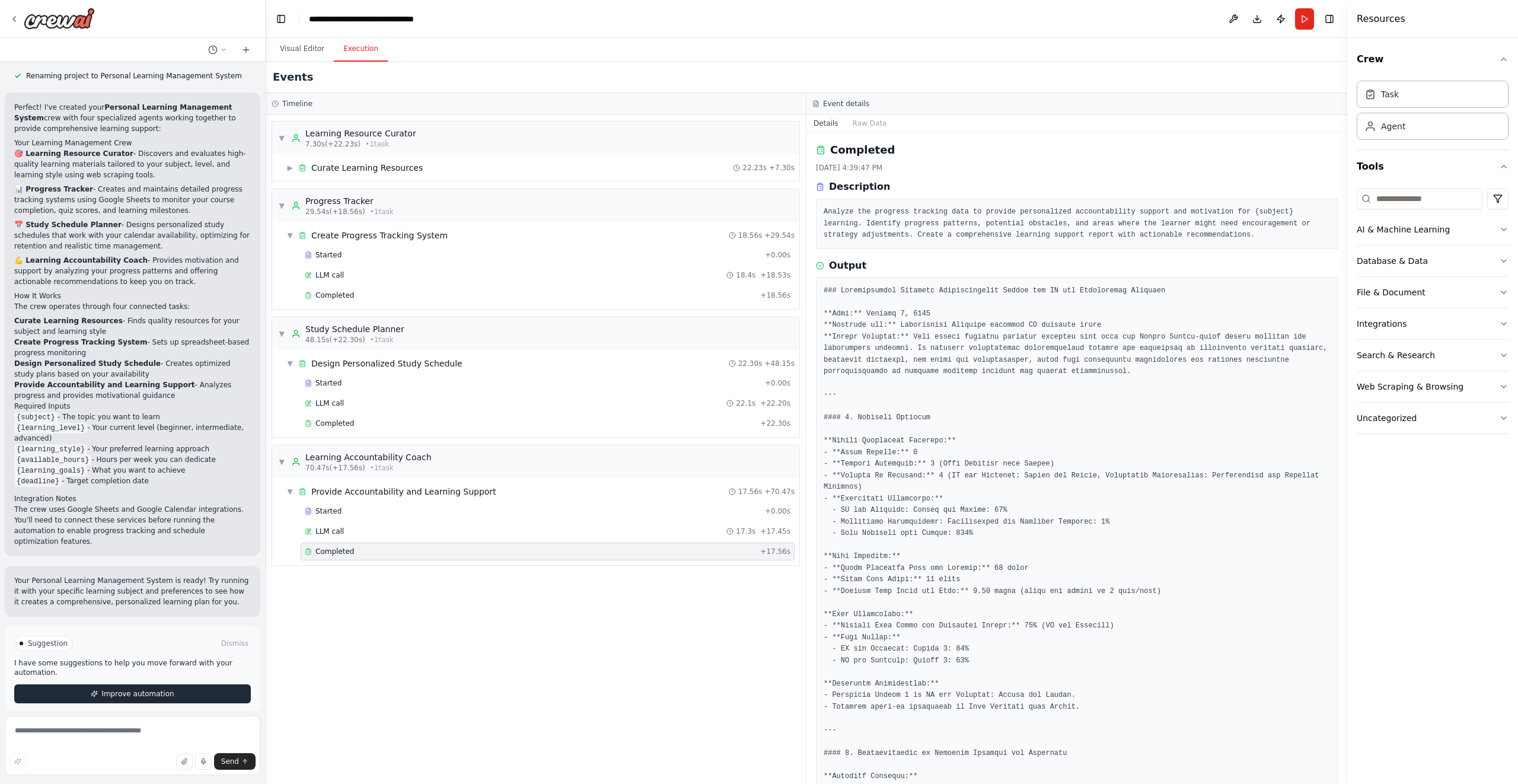
click at [124, 689] on span "Improve automation" at bounding box center [137, 694] width 72 height 9
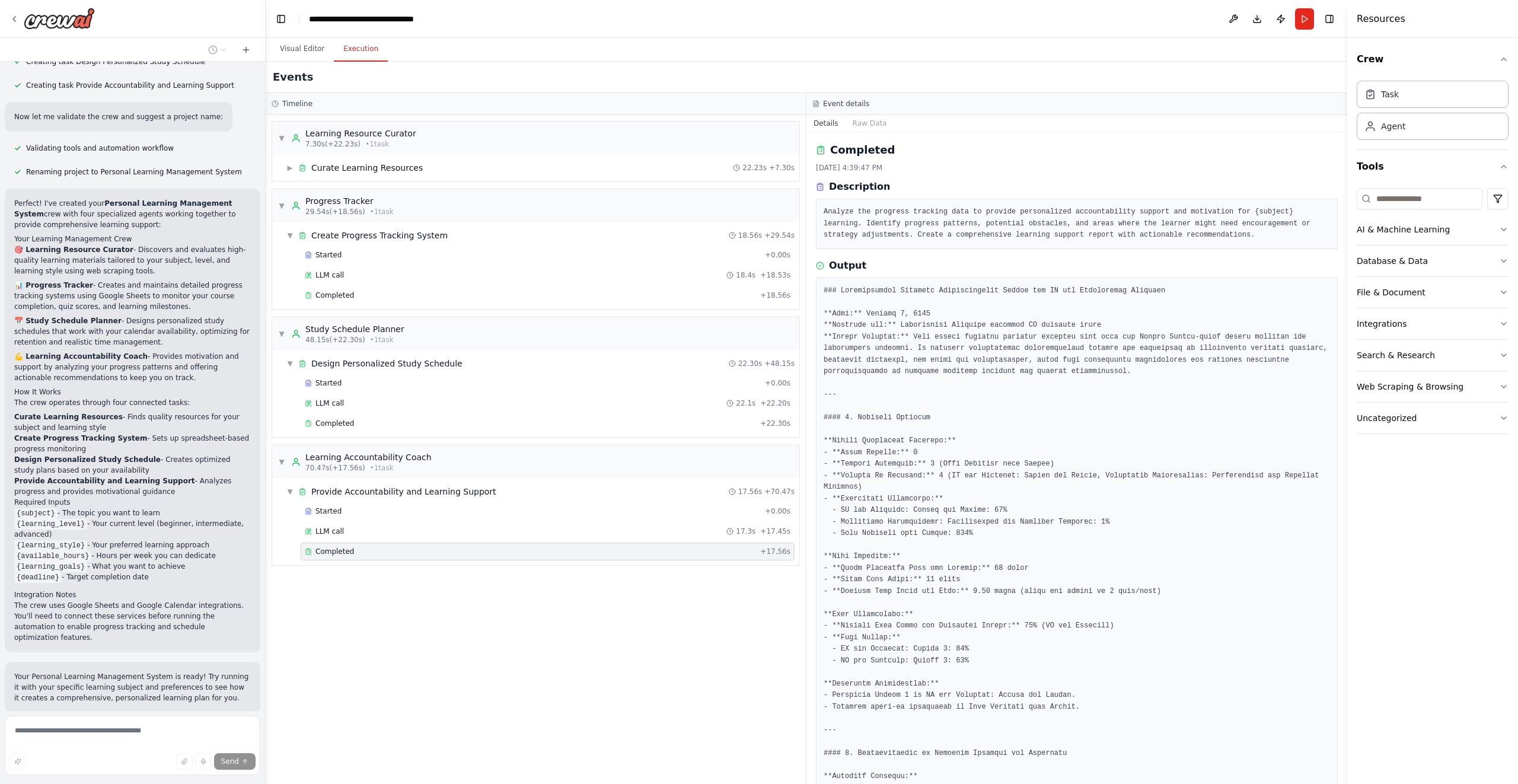
scroll to position [678, 0]
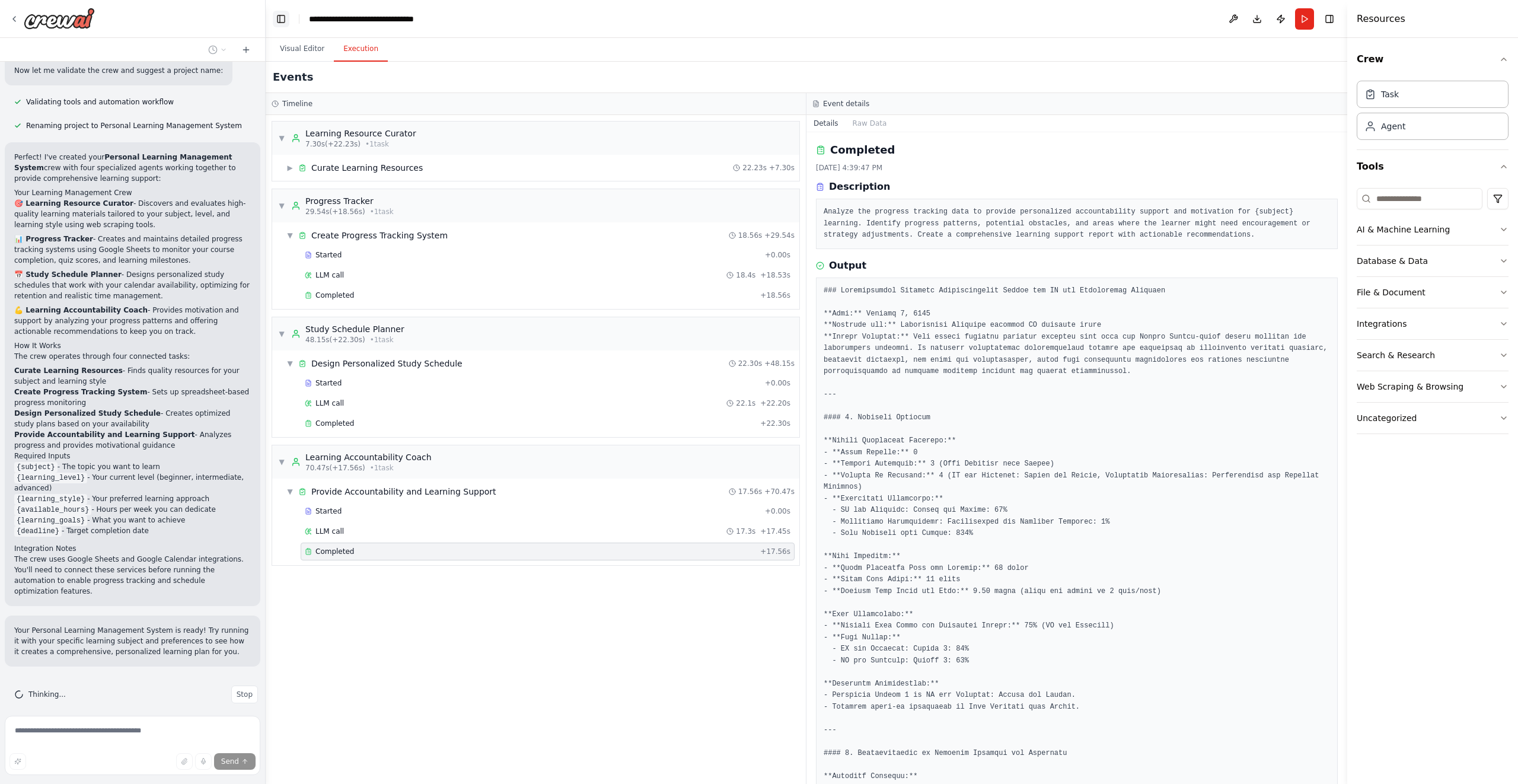
click at [275, 16] on button "Toggle Left Sidebar" at bounding box center [281, 19] width 17 height 17
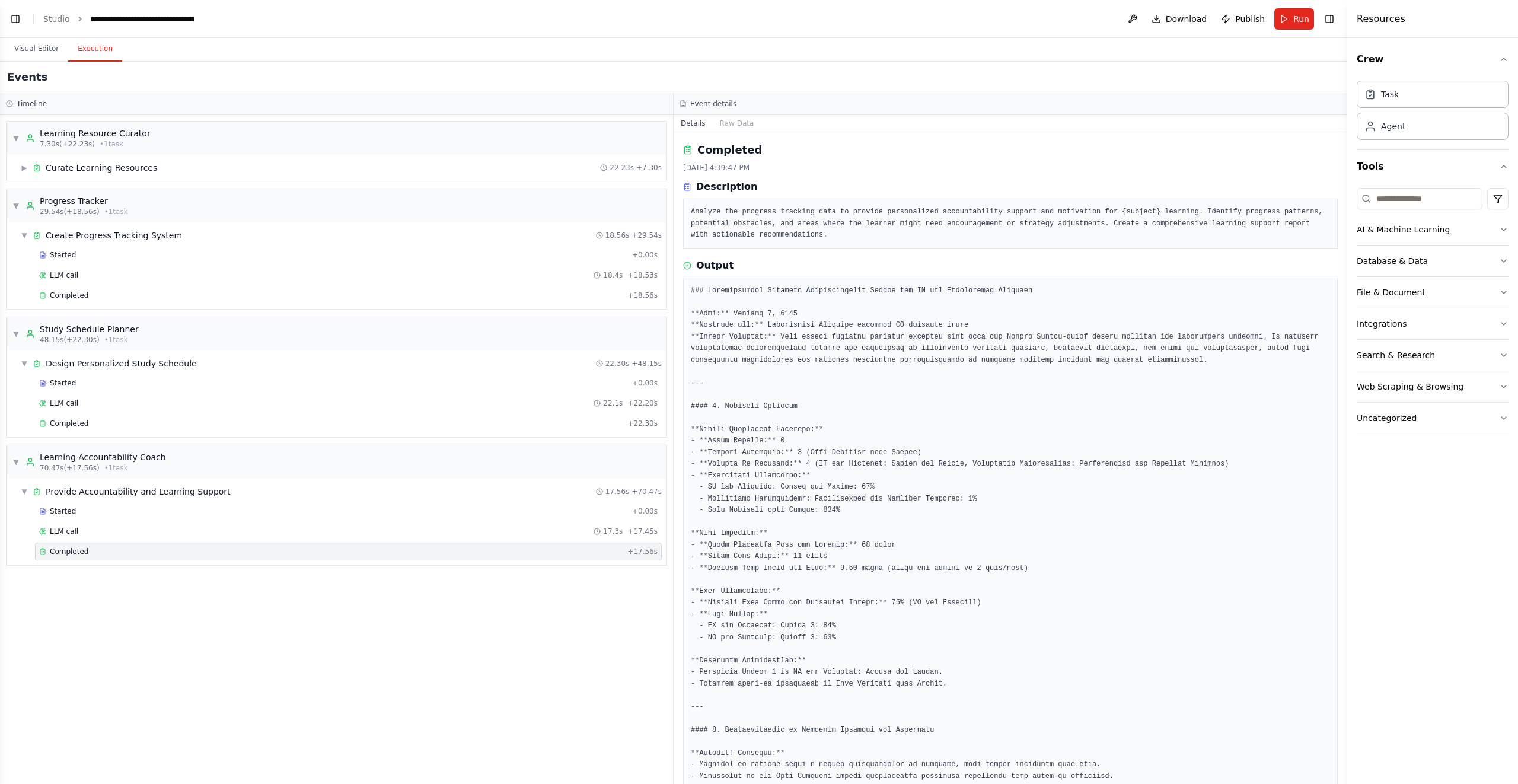
scroll to position [768, 0]
click at [5, 26] on header "**********" at bounding box center [674, 19] width 1347 height 38
click at [14, 18] on button "Toggle Left Sidebar" at bounding box center [16, 19] width 17 height 17
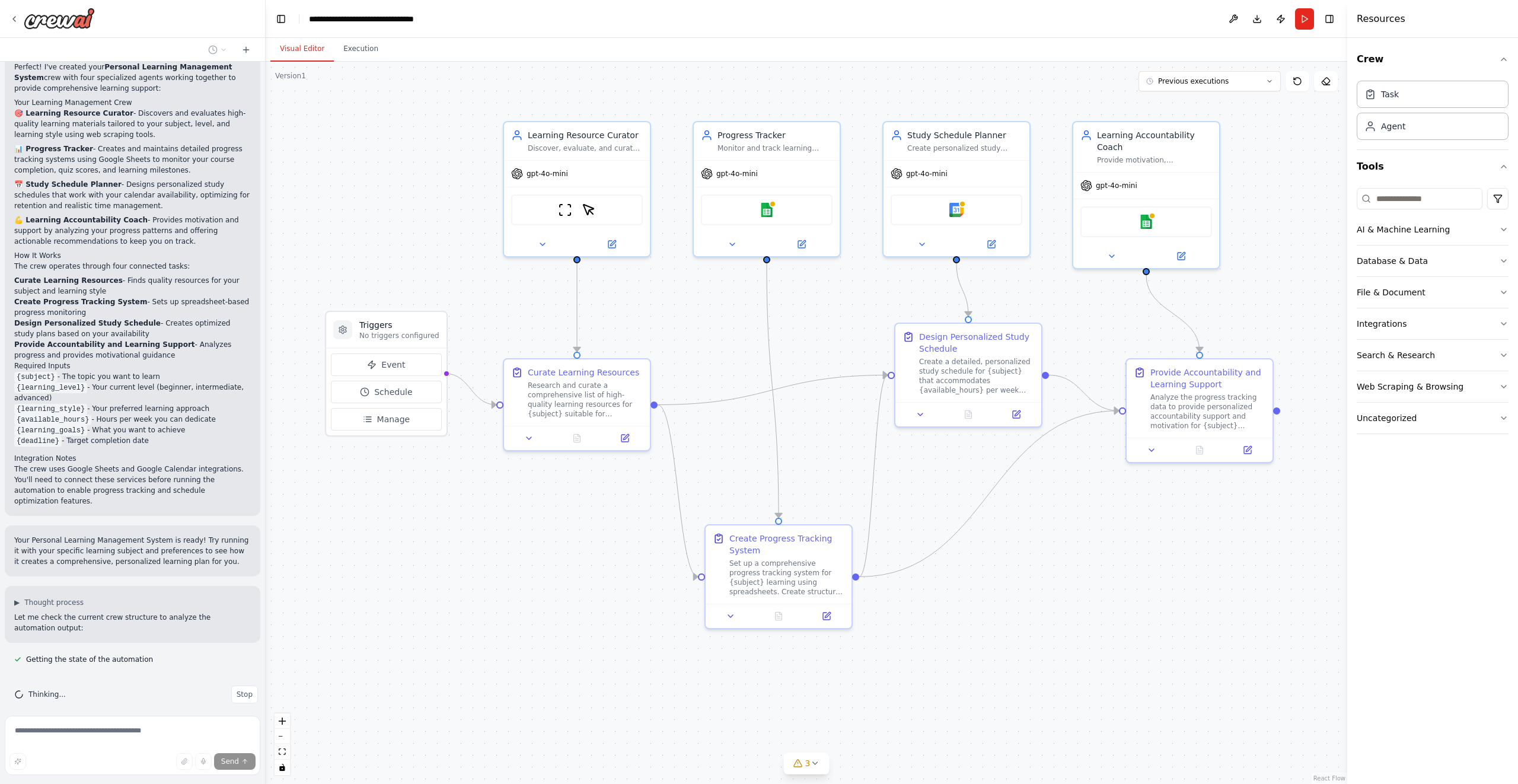
click at [309, 47] on button "Visual Editor" at bounding box center [302, 49] width 63 height 25
click at [814, 764] on icon at bounding box center [815, 763] width 9 height 9
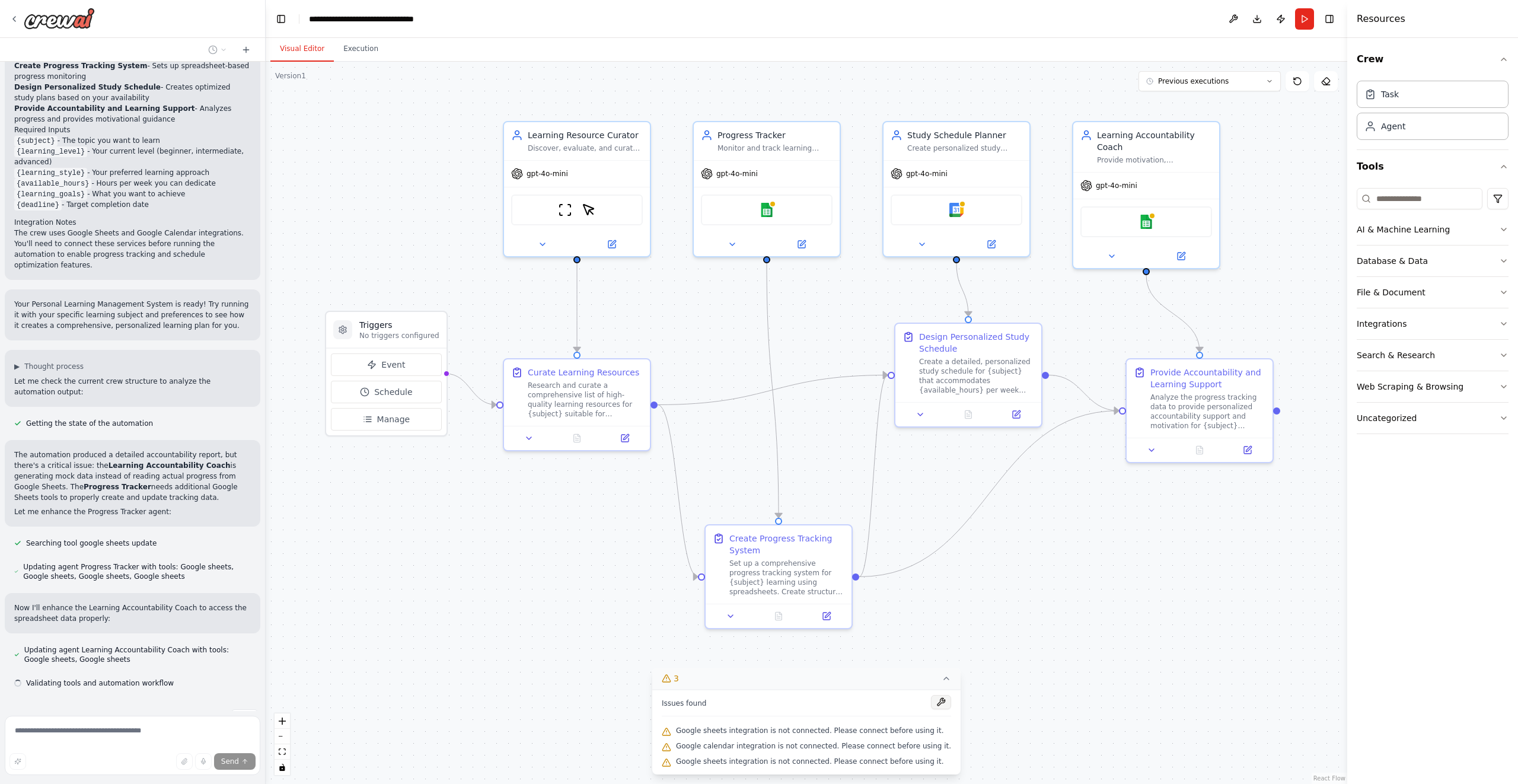
scroll to position [1028, 0]
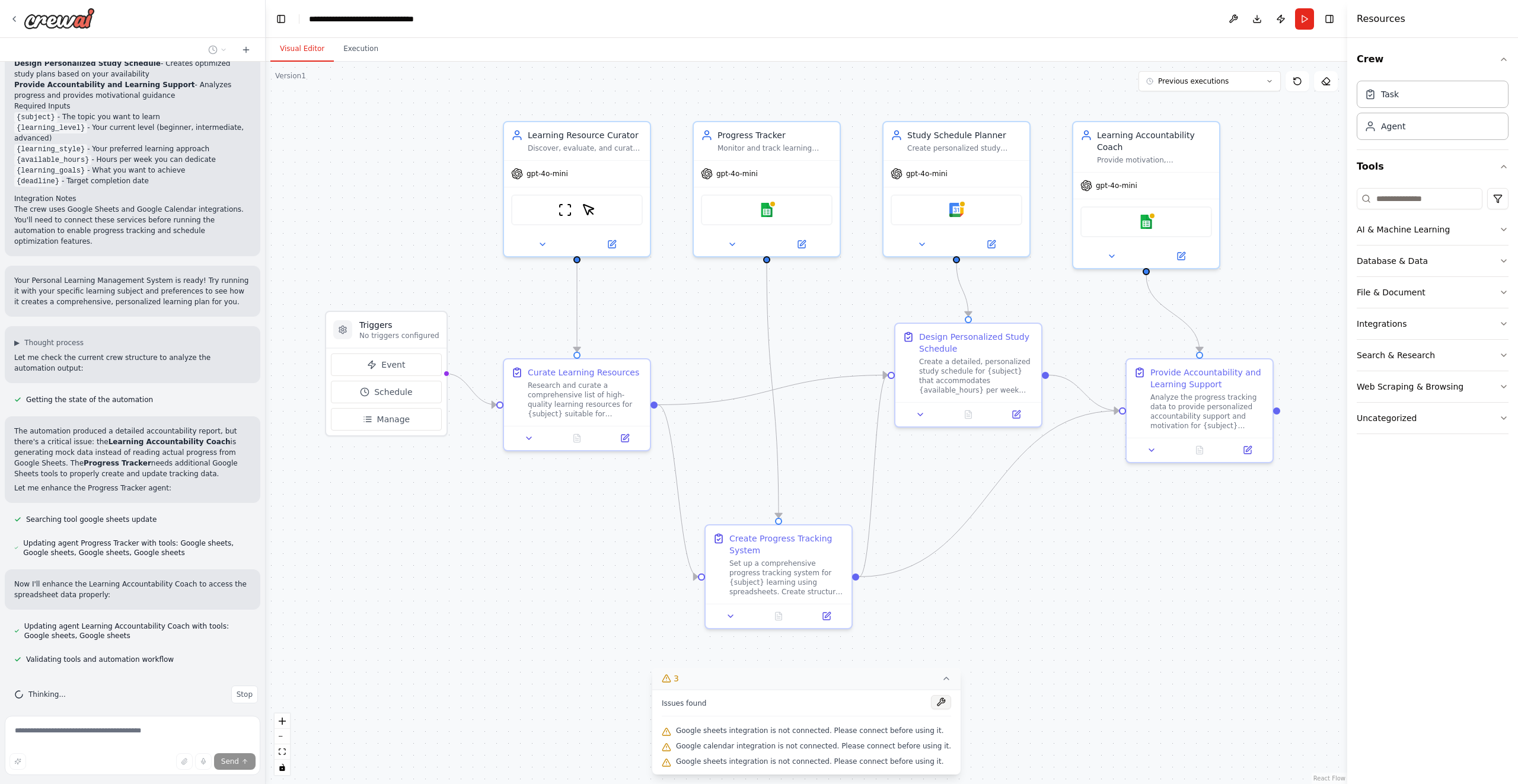
click at [931, 703] on button at bounding box center [941, 702] width 20 height 14
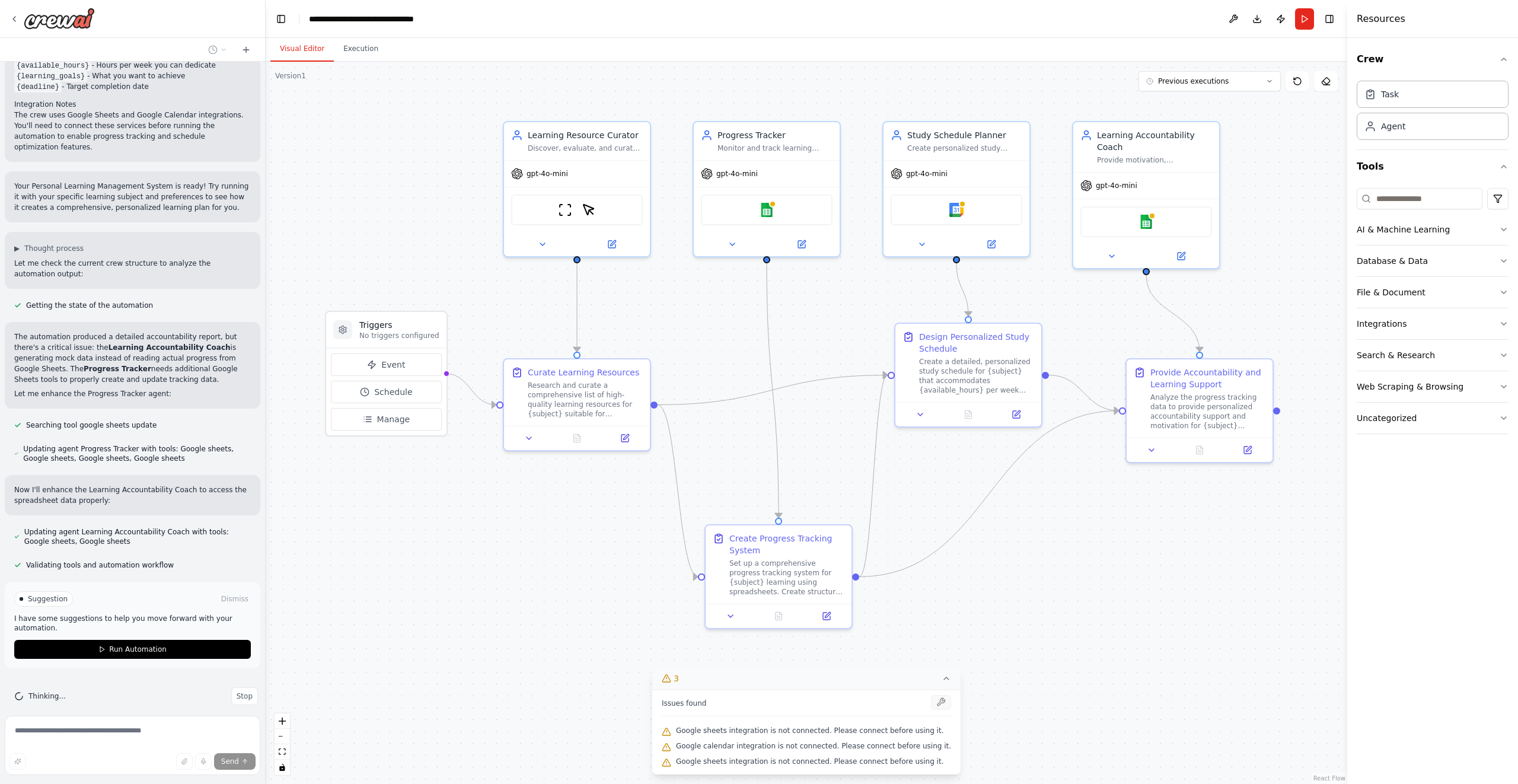
scroll to position [1124, 0]
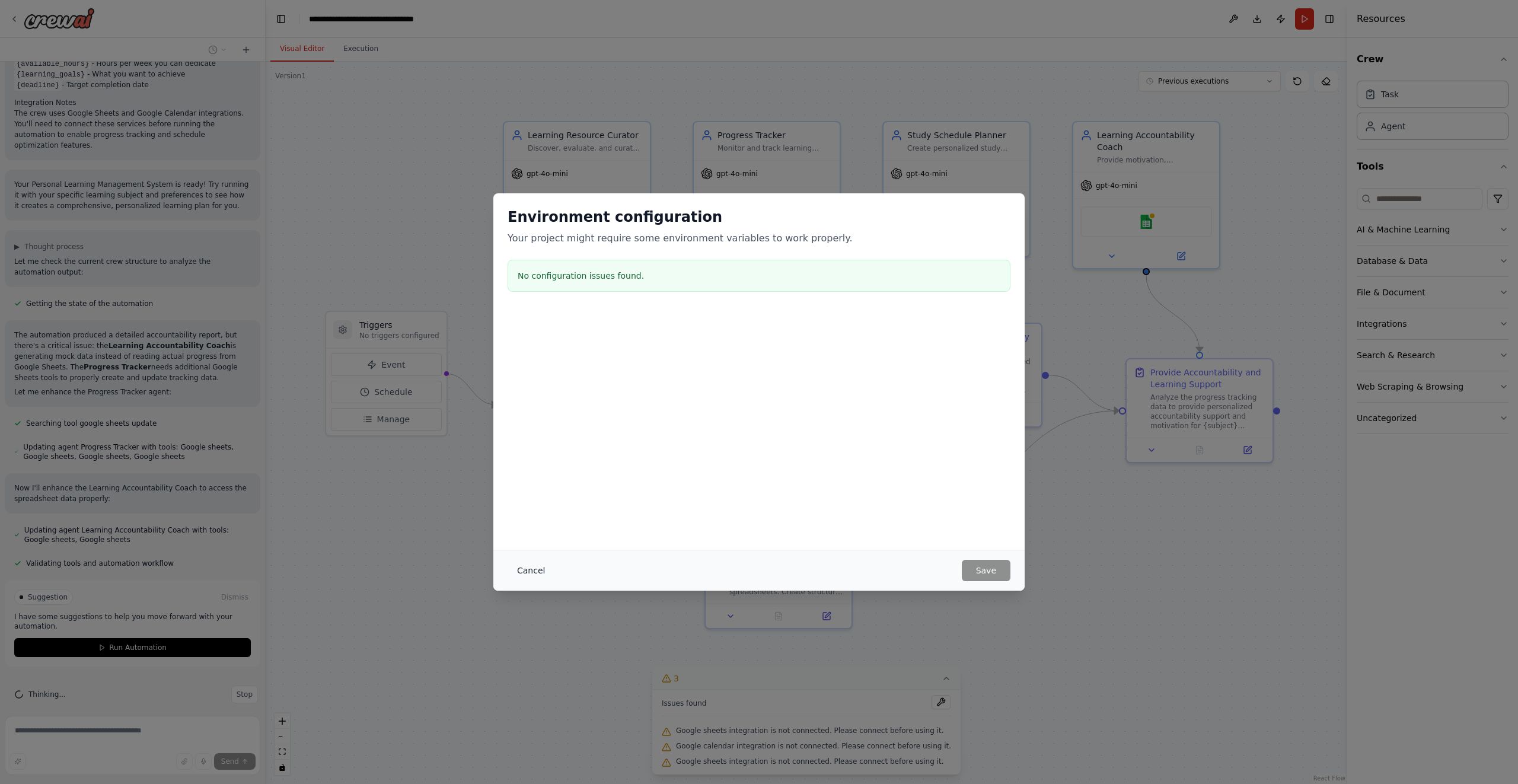
click at [526, 572] on button "Cancel" at bounding box center [531, 570] width 47 height 22
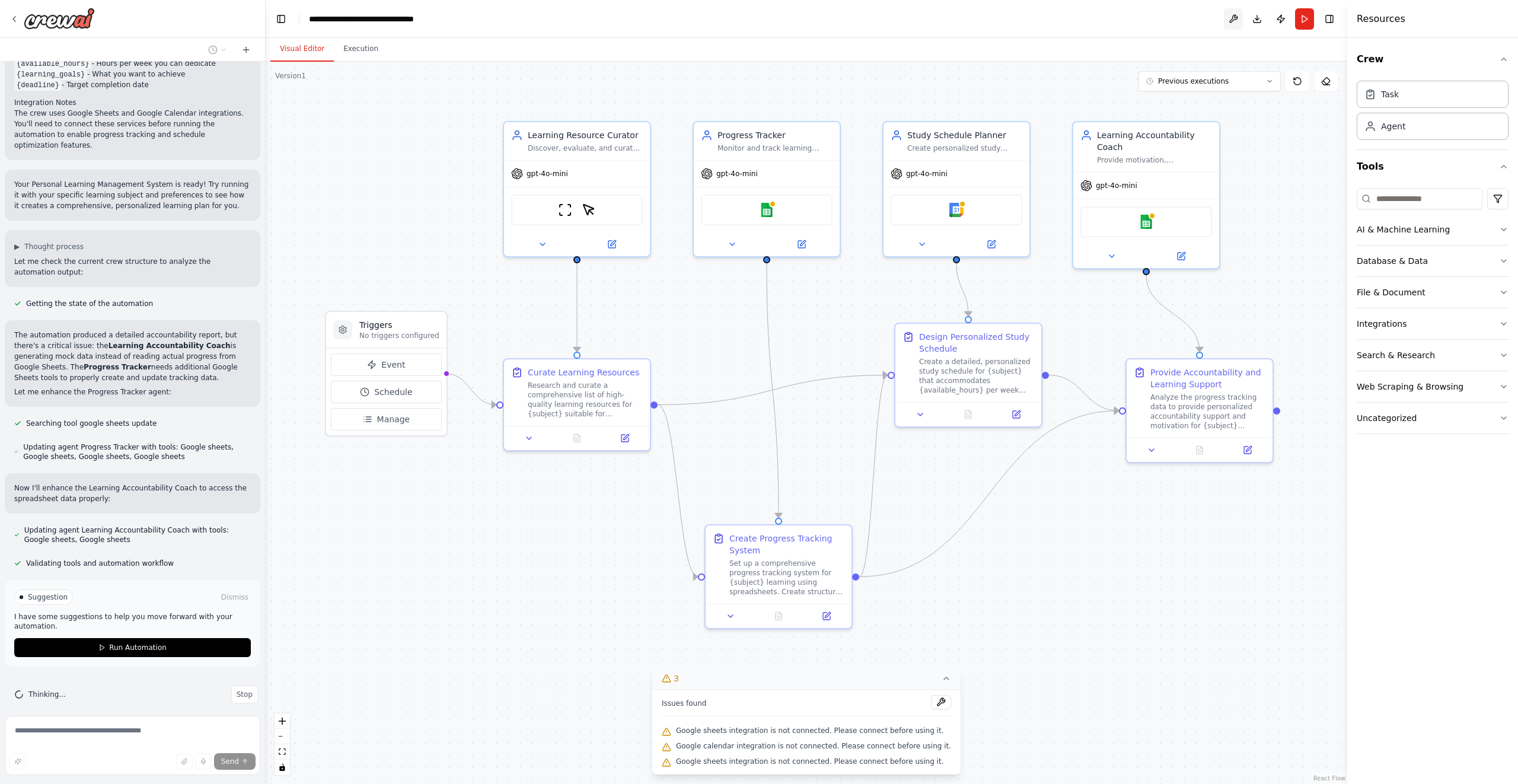
click at [1238, 11] on button at bounding box center [1233, 19] width 19 height 22
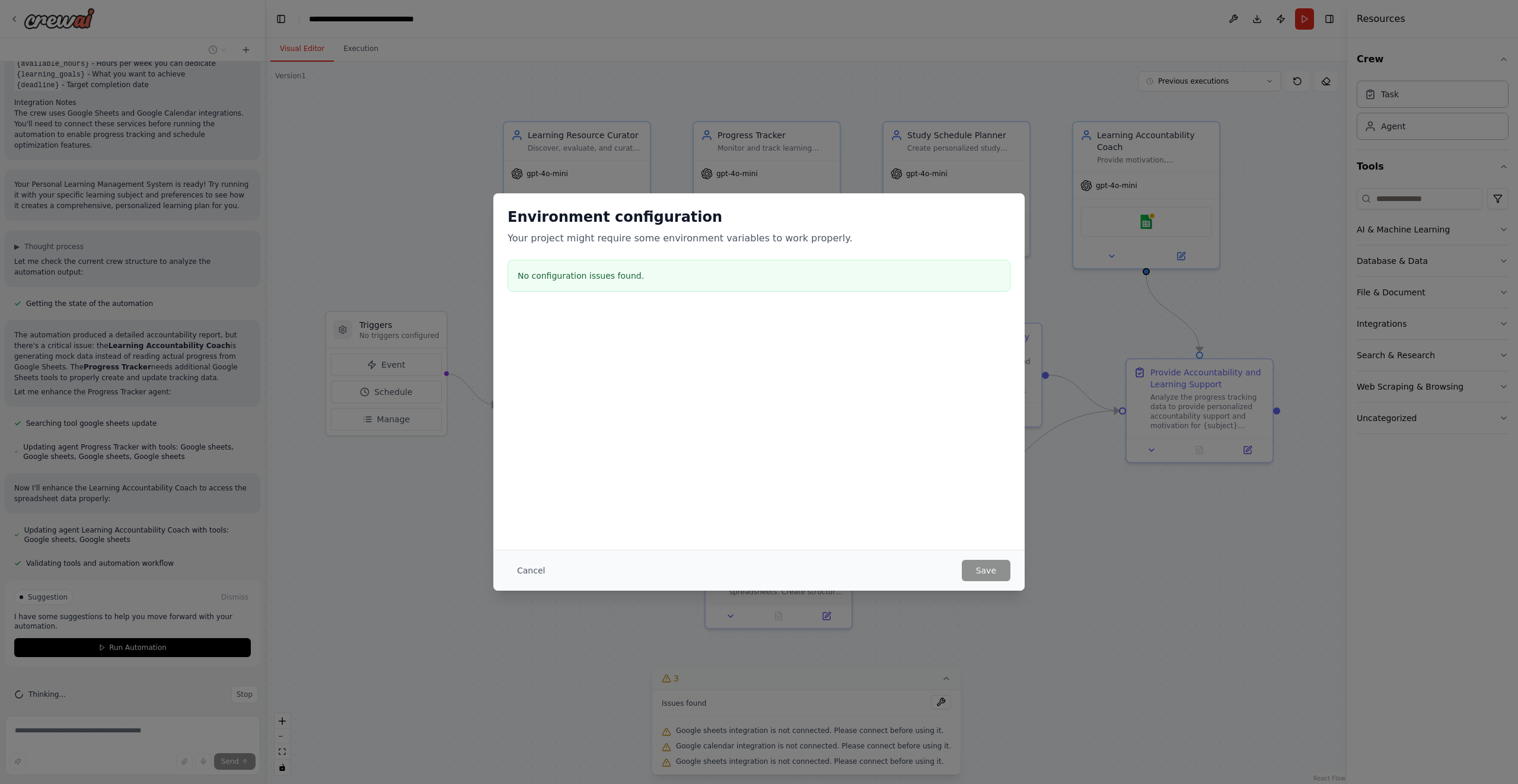
drag, startPoint x: 805, startPoint y: 340, endPoint x: 795, endPoint y: 337, distance: 10.4
click at [804, 340] on div at bounding box center [759, 370] width 531 height 119
click at [568, 263] on div "No configuration issues found." at bounding box center [759, 275] width 503 height 32
click at [528, 572] on button "Cancel" at bounding box center [531, 570] width 47 height 22
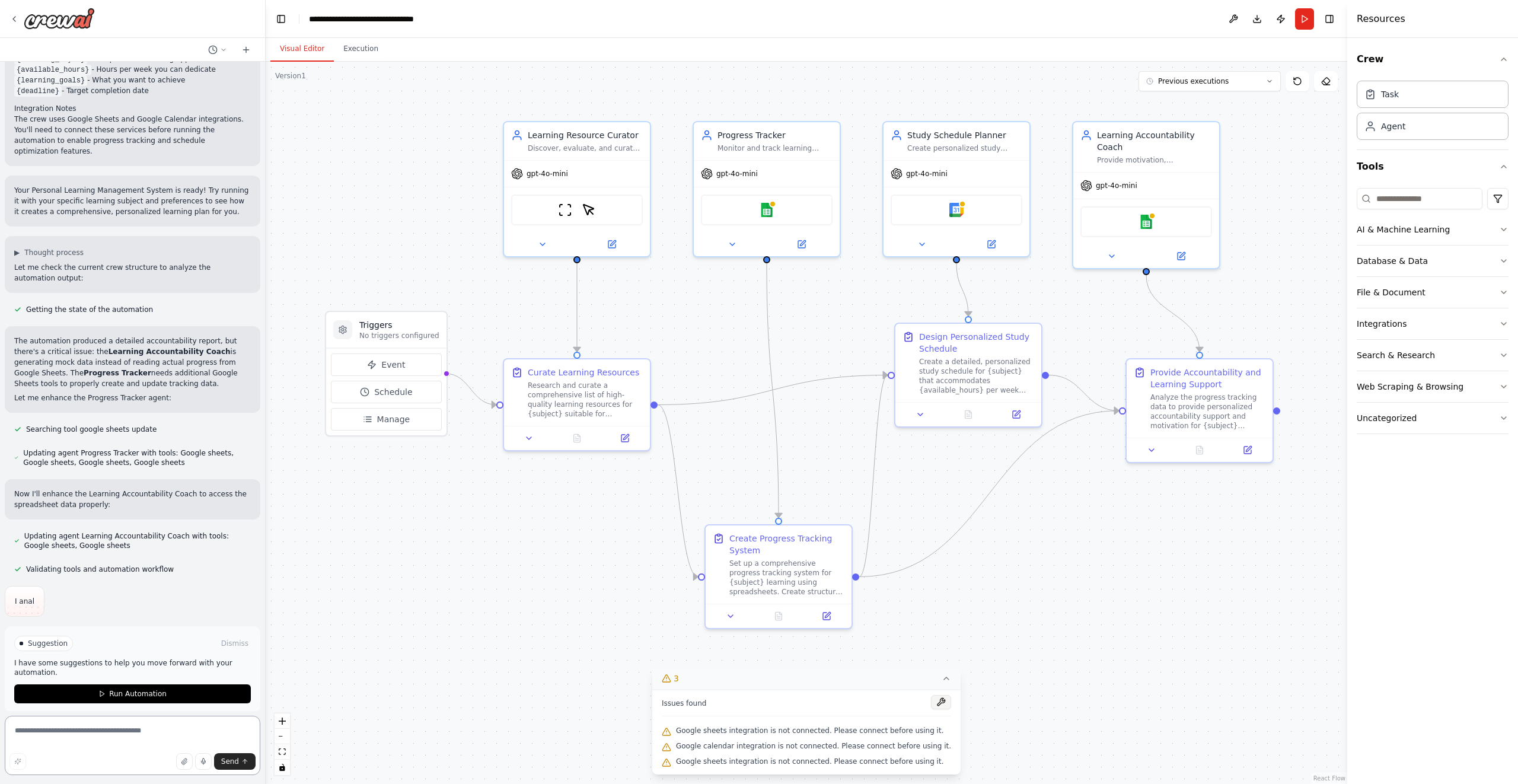
click at [931, 700] on button at bounding box center [941, 702] width 20 height 14
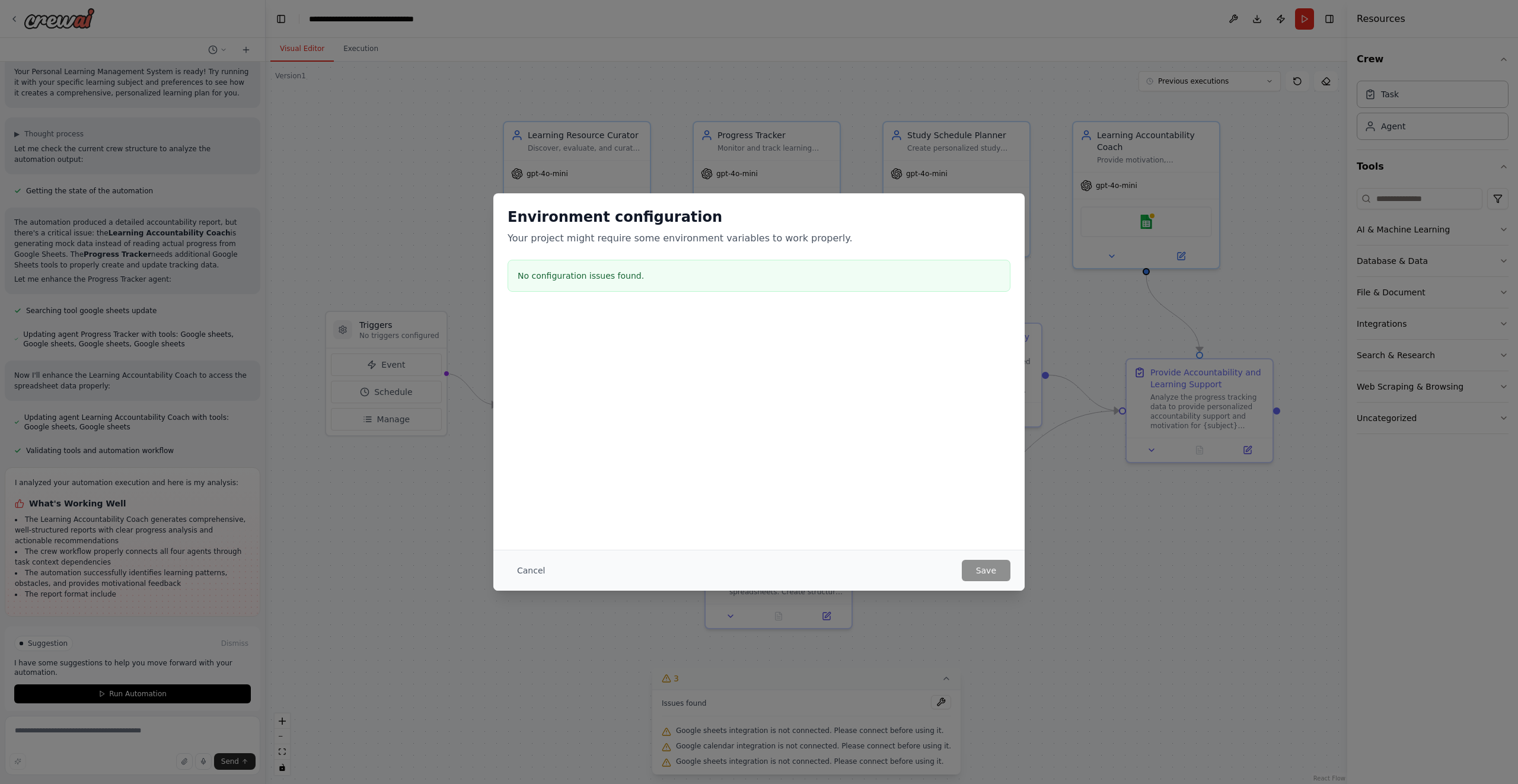
click at [517, 582] on div "Cancel Save" at bounding box center [759, 570] width 531 height 41
click at [524, 574] on button "Cancel" at bounding box center [531, 570] width 47 height 22
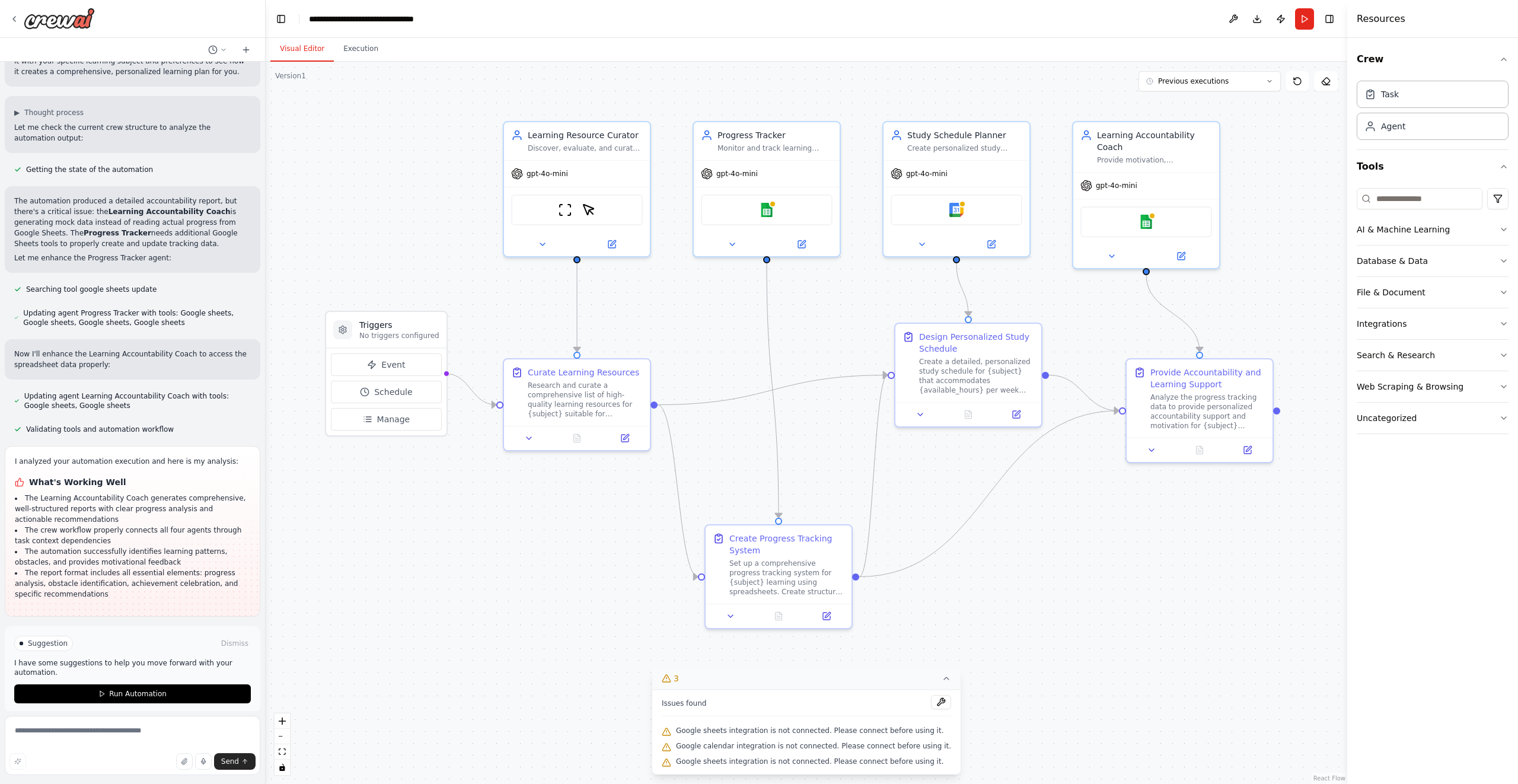
click at [891, 750] on div "Google calendar integration is not connected. Please connect before using it." at bounding box center [806, 746] width 289 height 16
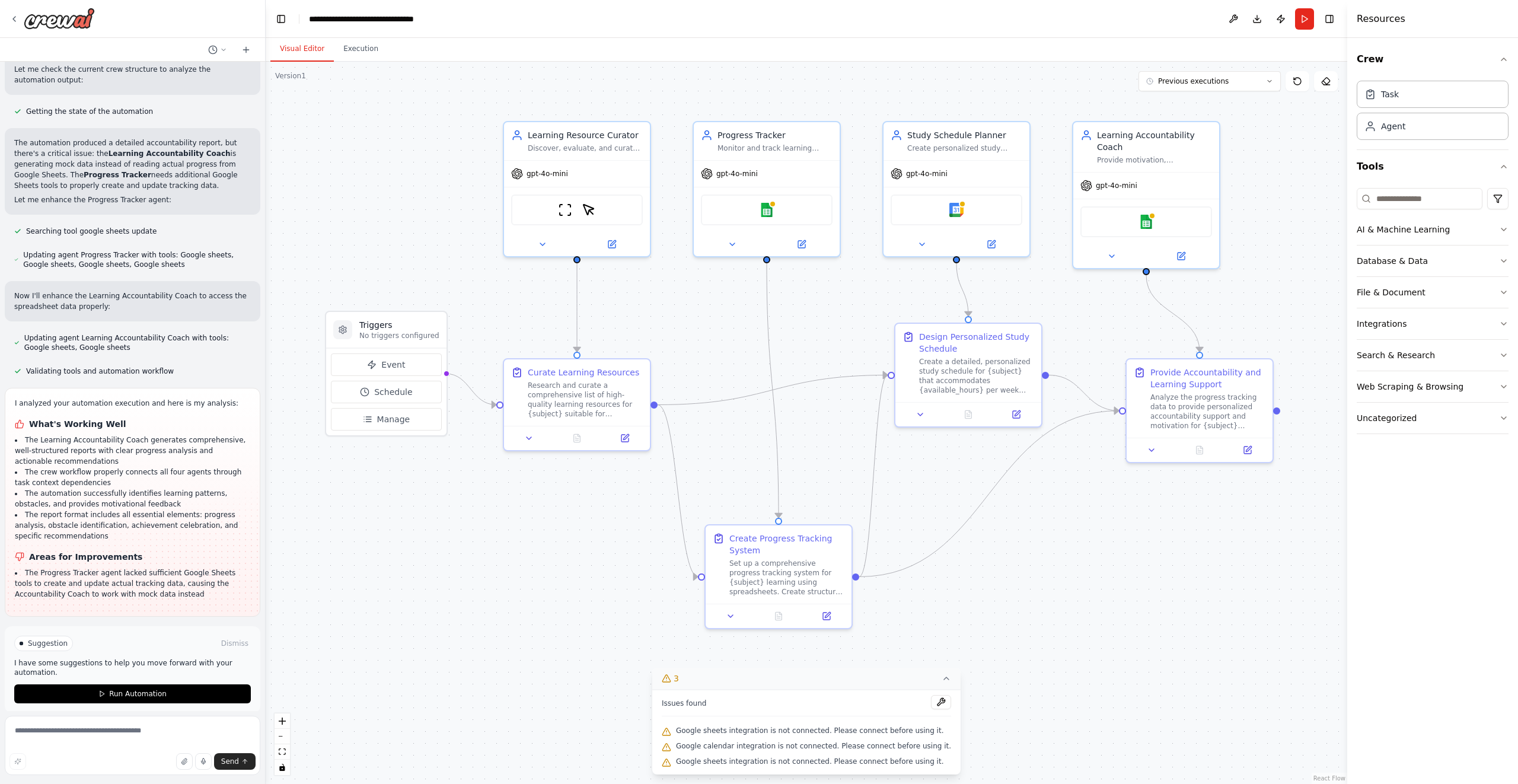
click at [942, 682] on icon at bounding box center [947, 678] width 9 height 9
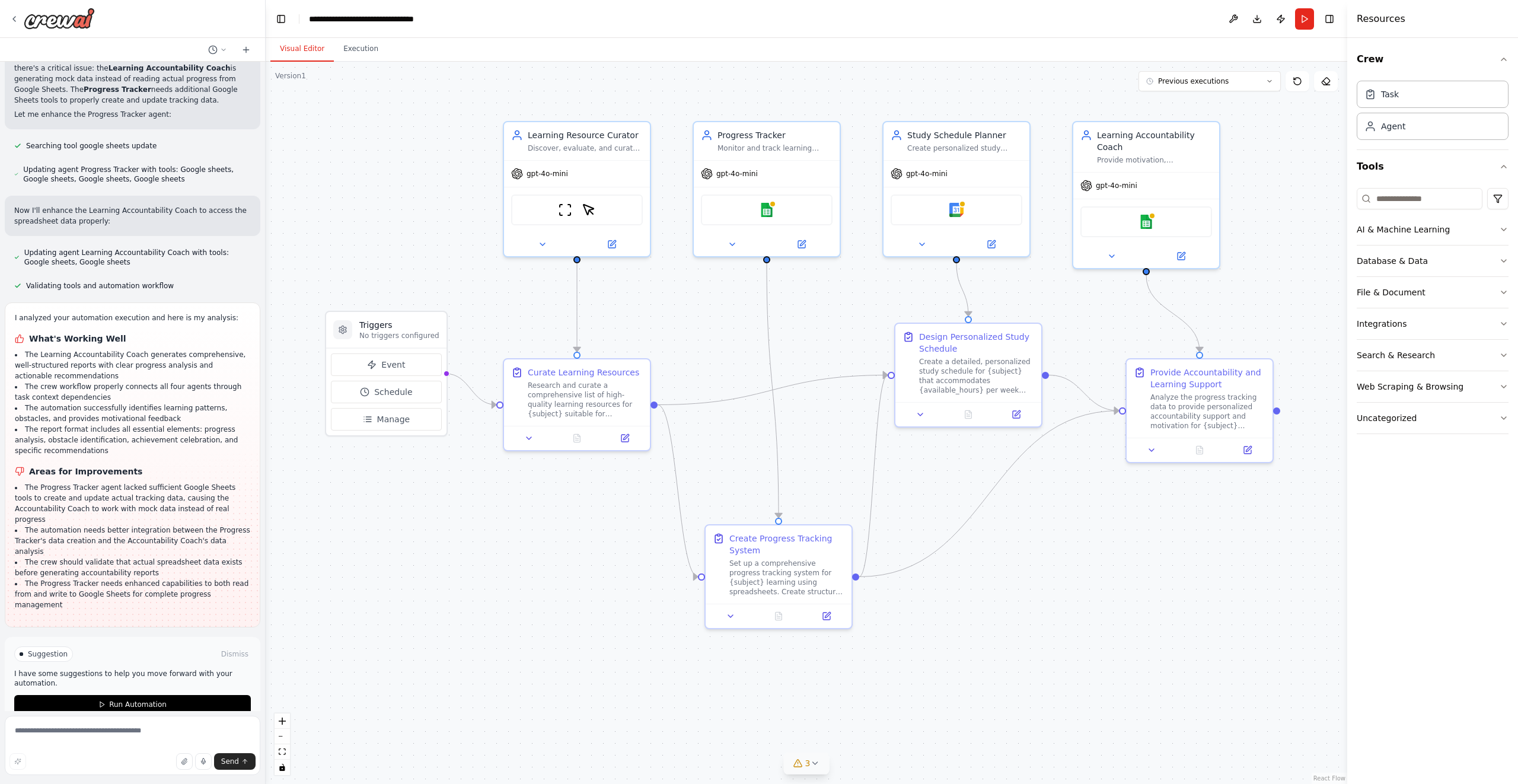
scroll to position [1412, 0]
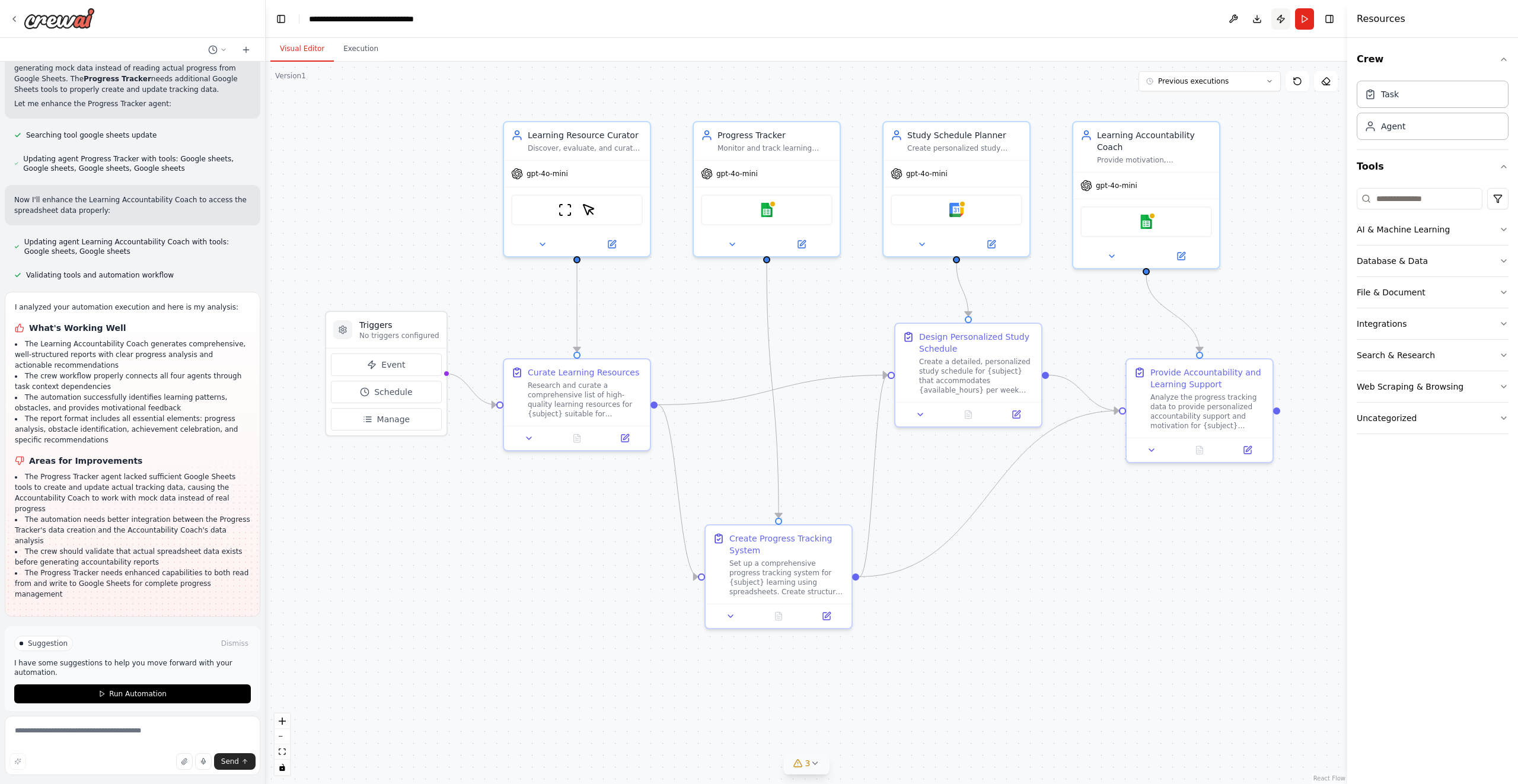
click at [1279, 26] on button "Publish" at bounding box center [1281, 19] width 19 height 22
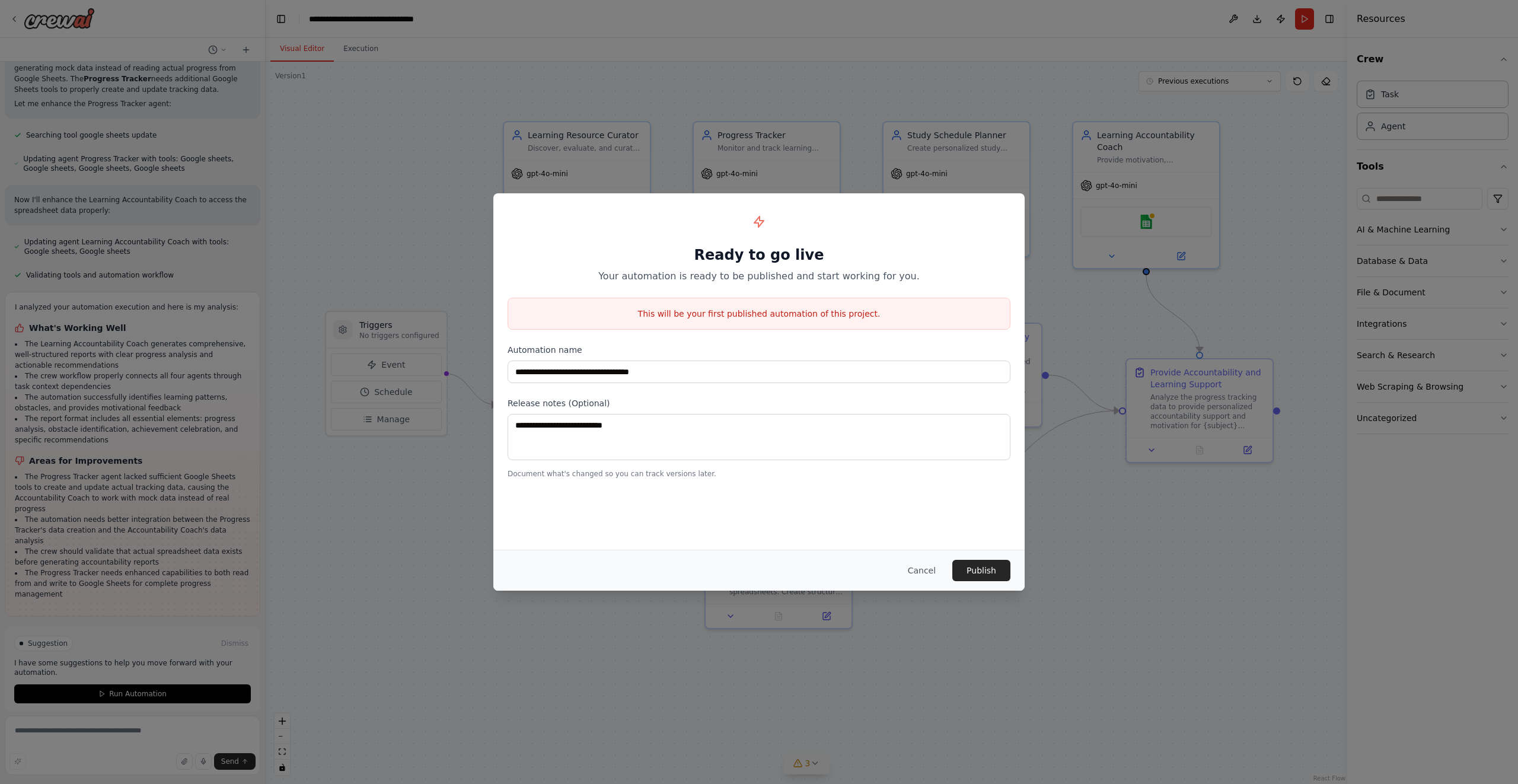
click at [1329, 543] on div "**********" at bounding box center [759, 392] width 1518 height 784
click at [927, 562] on button "Cancel" at bounding box center [921, 570] width 47 height 22
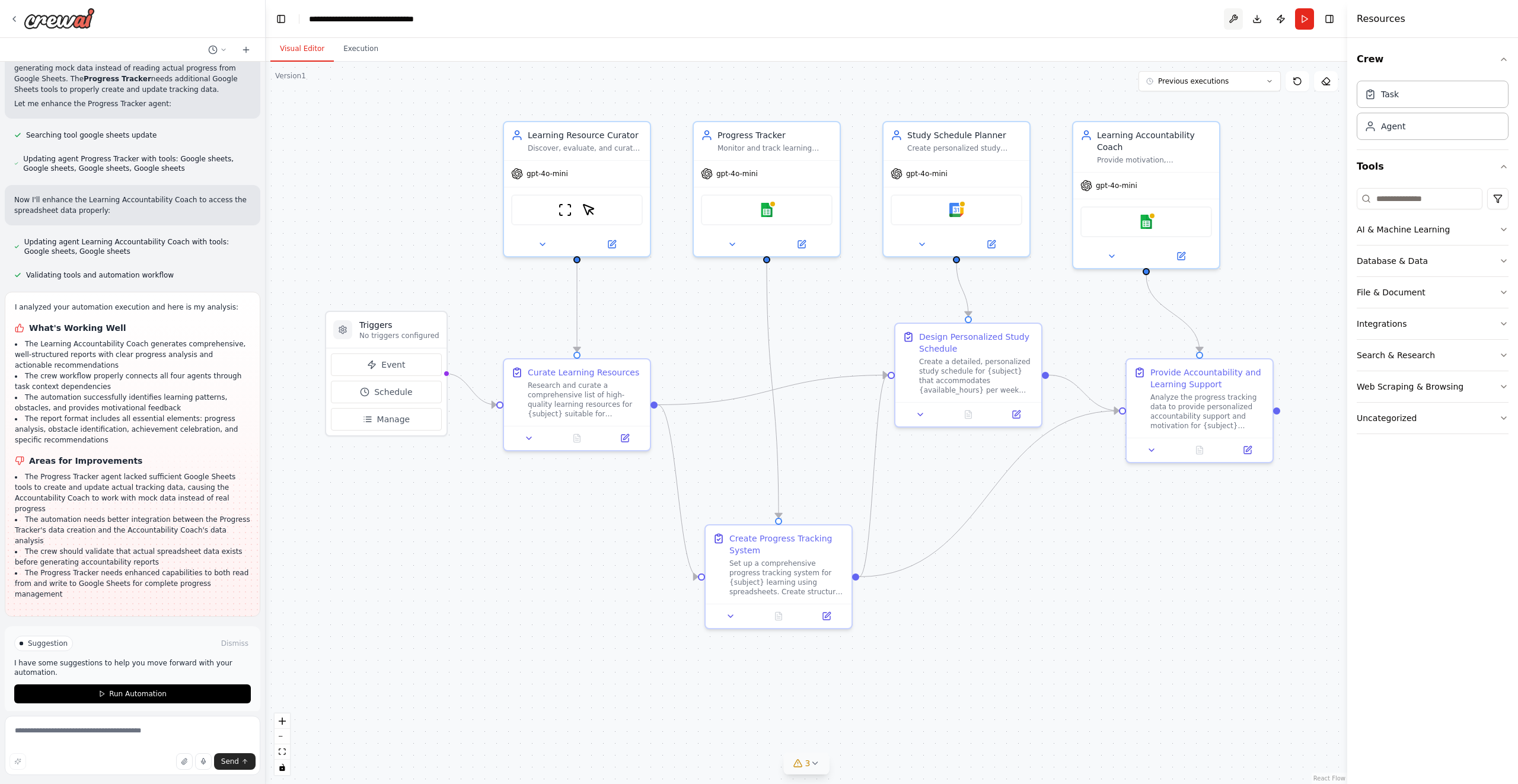
click at [1231, 18] on button at bounding box center [1233, 19] width 19 height 22
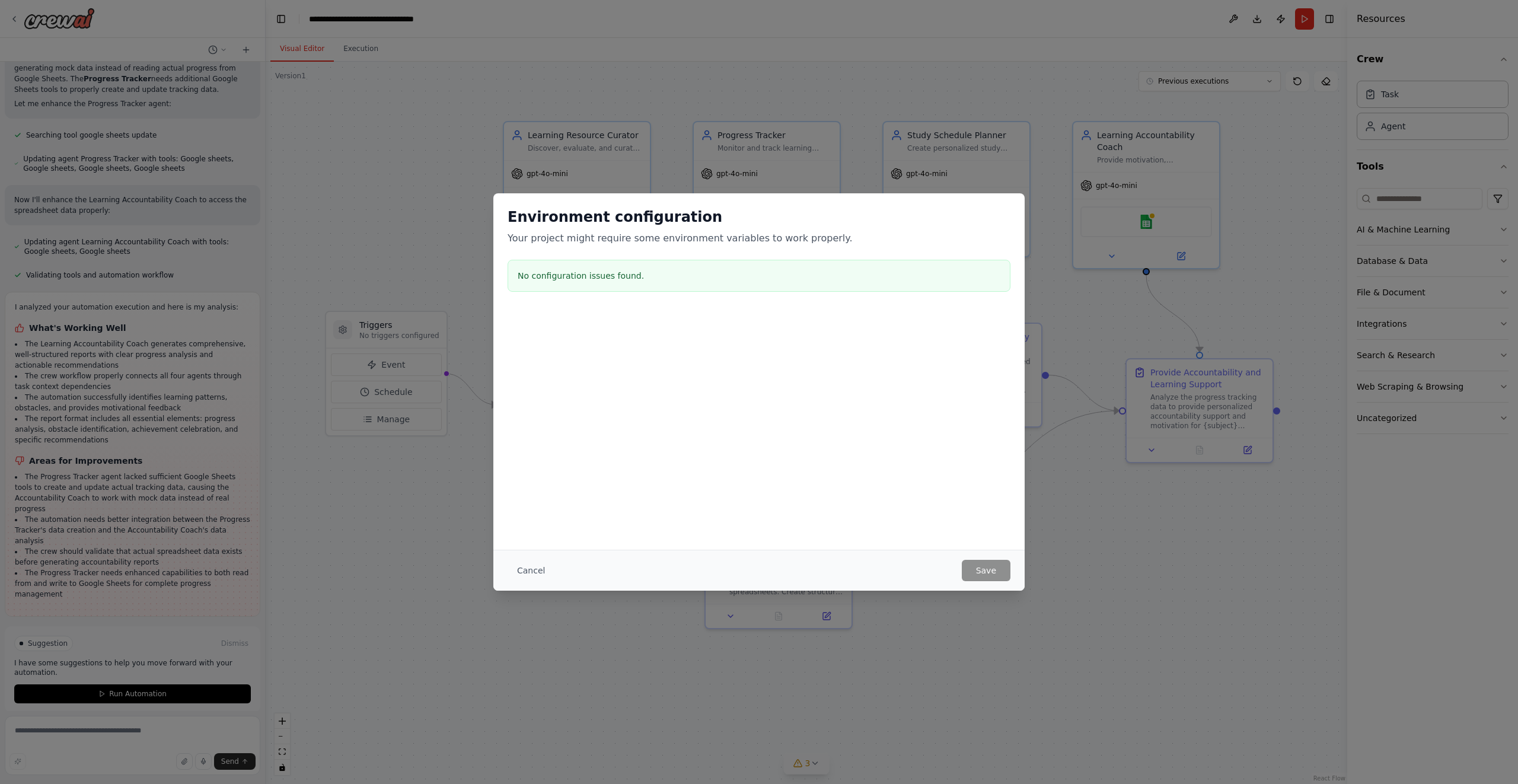
click at [525, 570] on button "Cancel" at bounding box center [531, 570] width 47 height 22
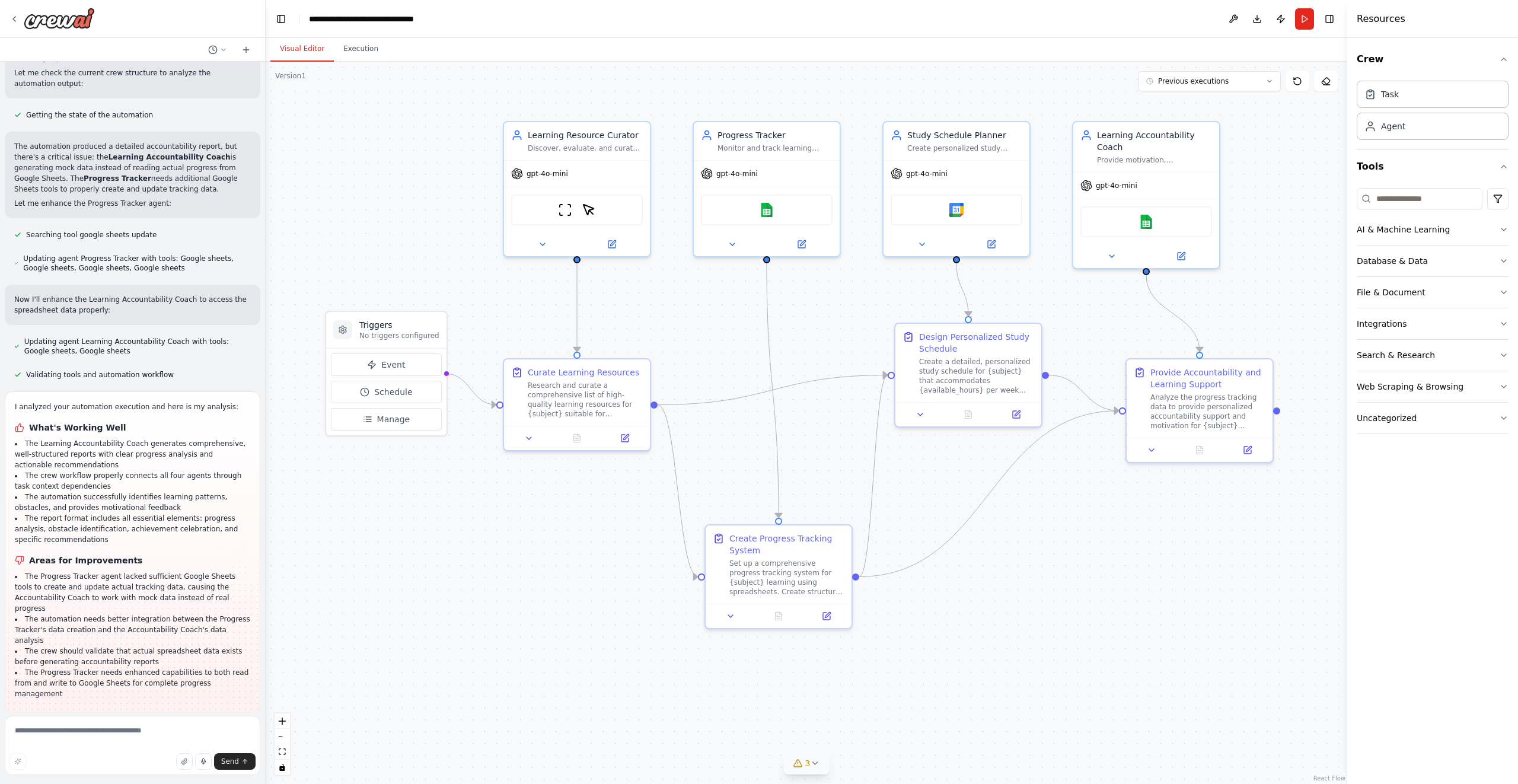
scroll to position [1316, 0]
click at [817, 763] on icon at bounding box center [815, 763] width 9 height 9
click at [932, 704] on button at bounding box center [941, 702] width 20 height 14
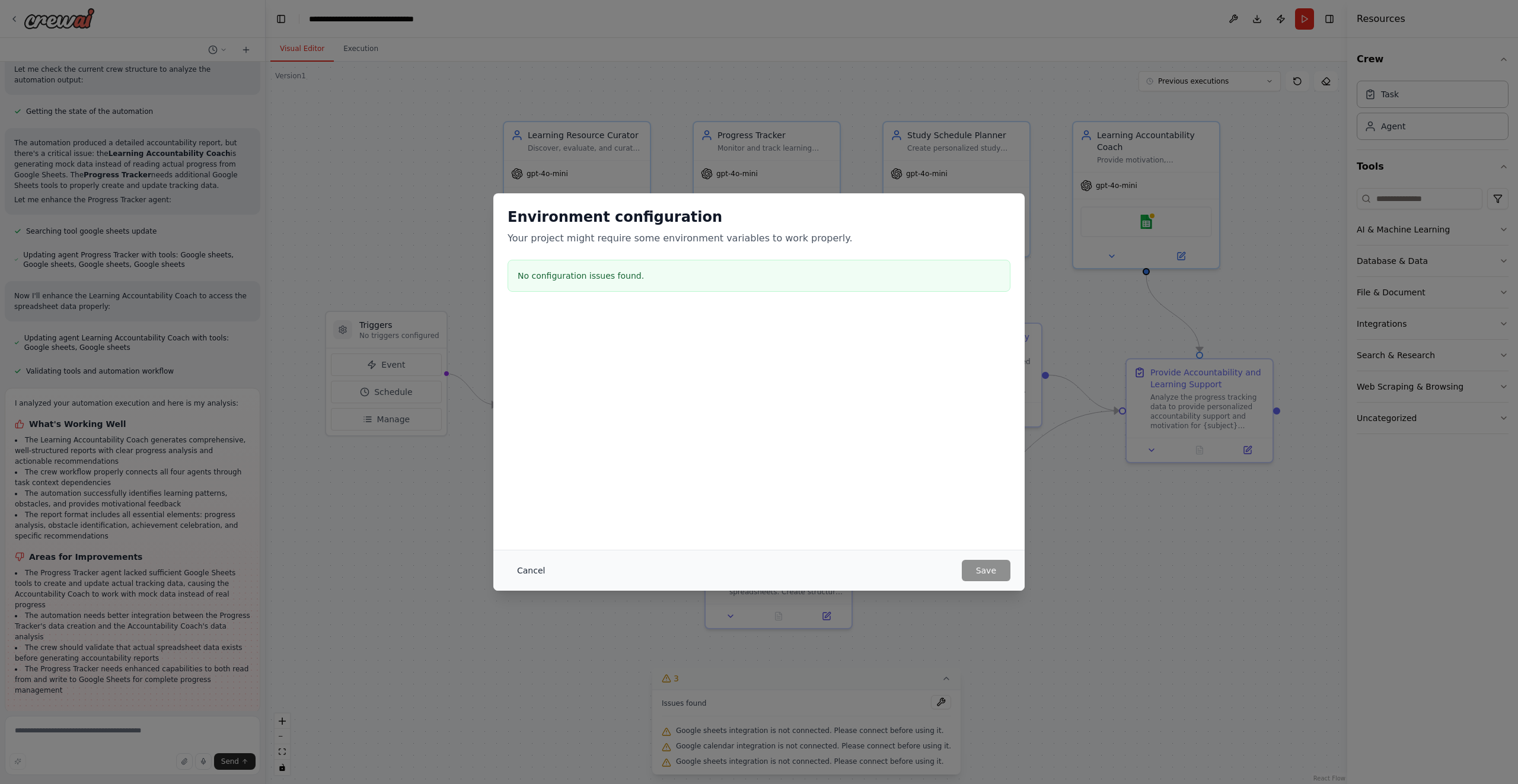
click at [524, 568] on button "Cancel" at bounding box center [531, 570] width 47 height 22
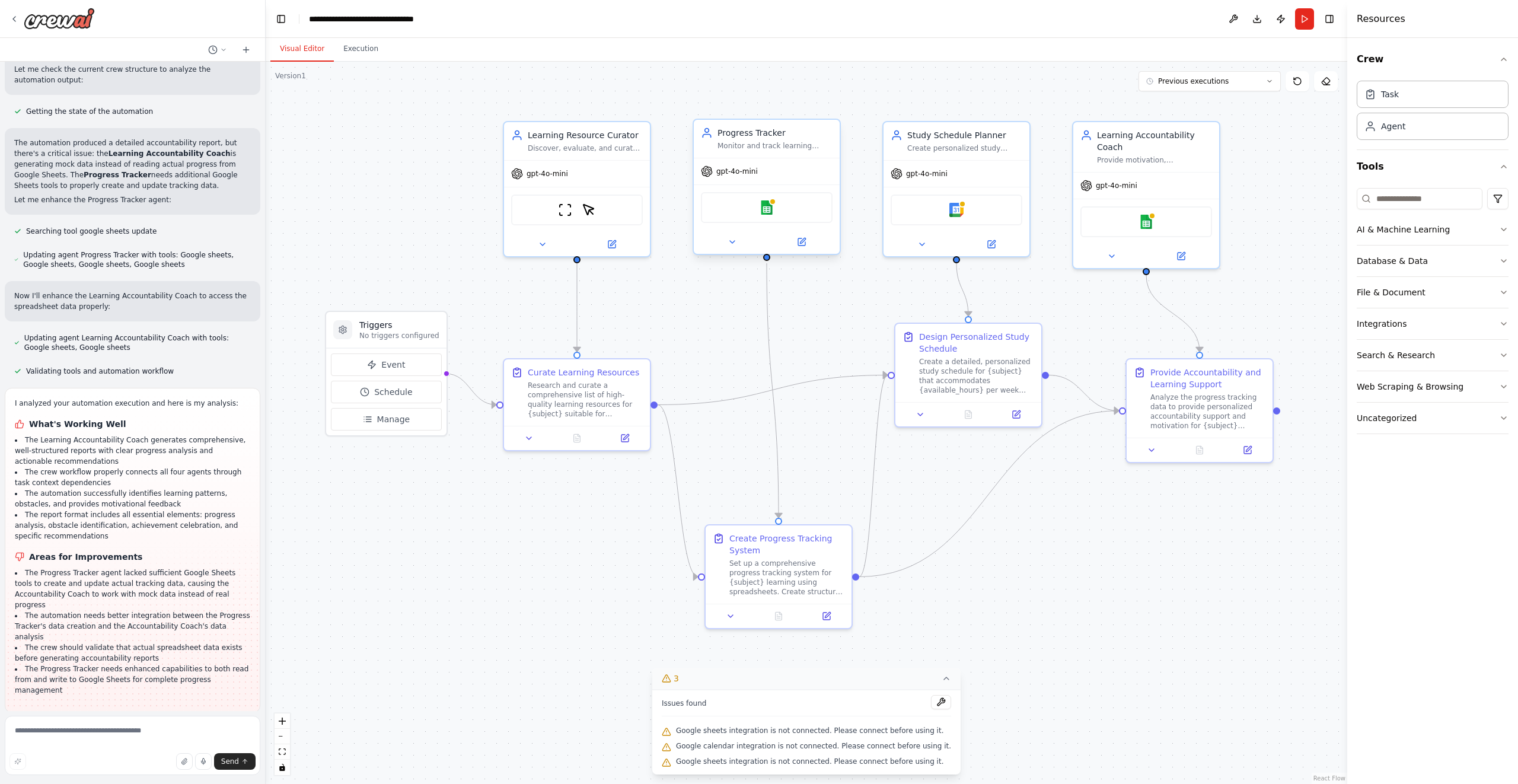
click at [784, 212] on div "Google sheets" at bounding box center [766, 208] width 132 height 31
click at [765, 214] on img at bounding box center [767, 207] width 14 height 14
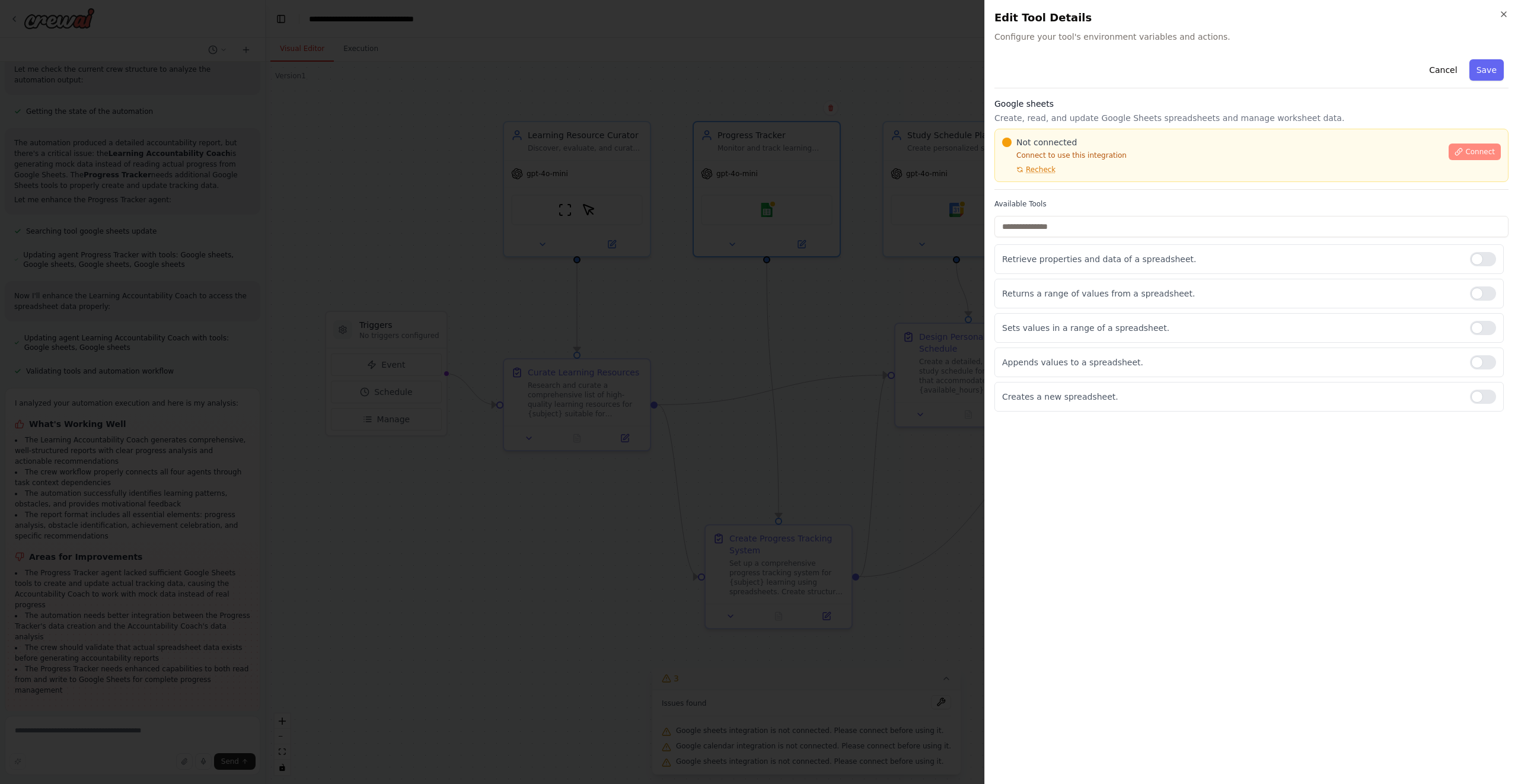
click at [1478, 153] on span "Connect" at bounding box center [1480, 152] width 30 height 9
